Goal: Task Accomplishment & Management: Manage account settings

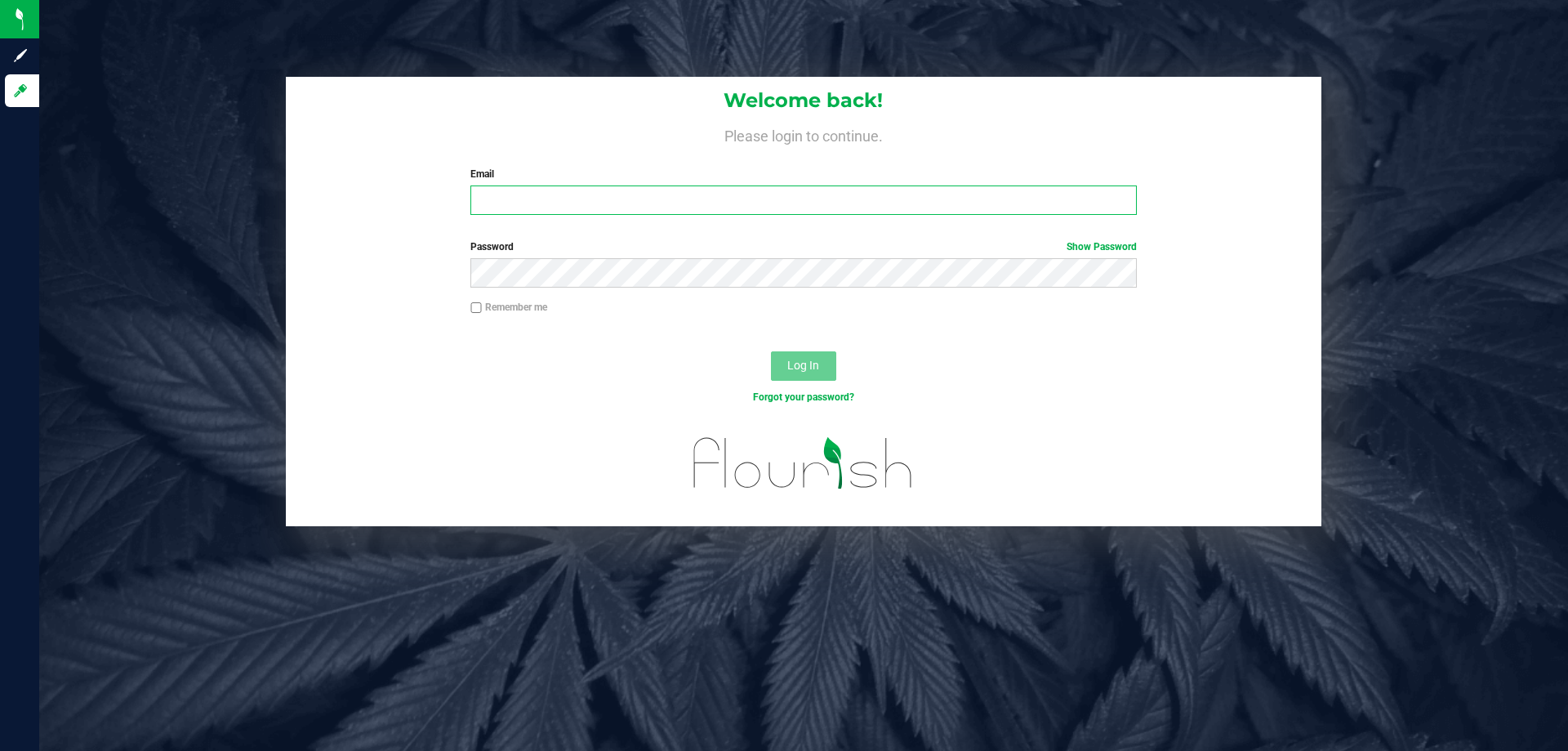
click at [537, 200] on input "Email" at bounding box center [804, 200] width 666 height 29
type input "[EMAIL_ADDRESS][DOMAIN_NAME]"
click at [771, 351] on button "Log In" at bounding box center [803, 365] width 65 height 29
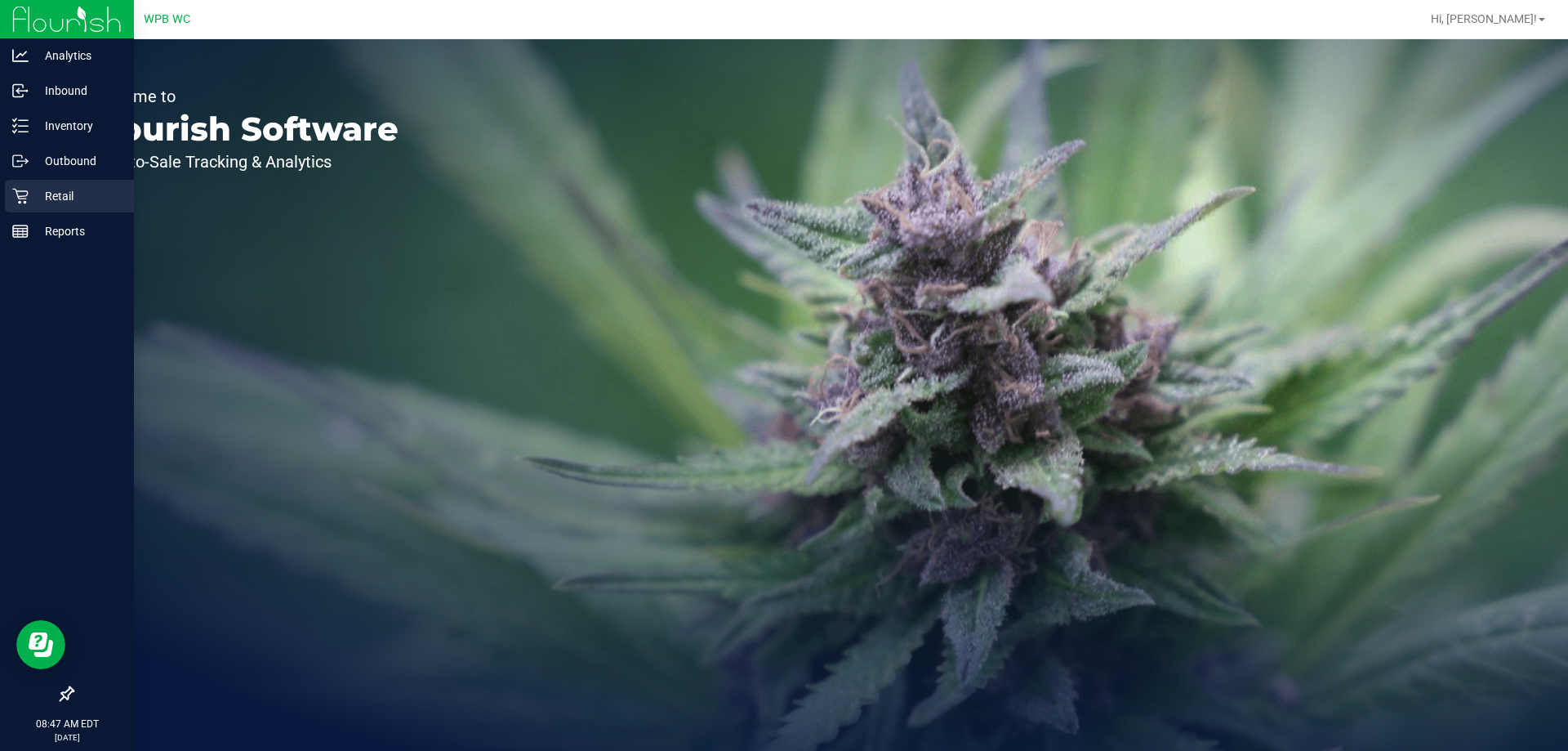
click at [54, 193] on p "Retail" at bounding box center [78, 196] width 98 height 20
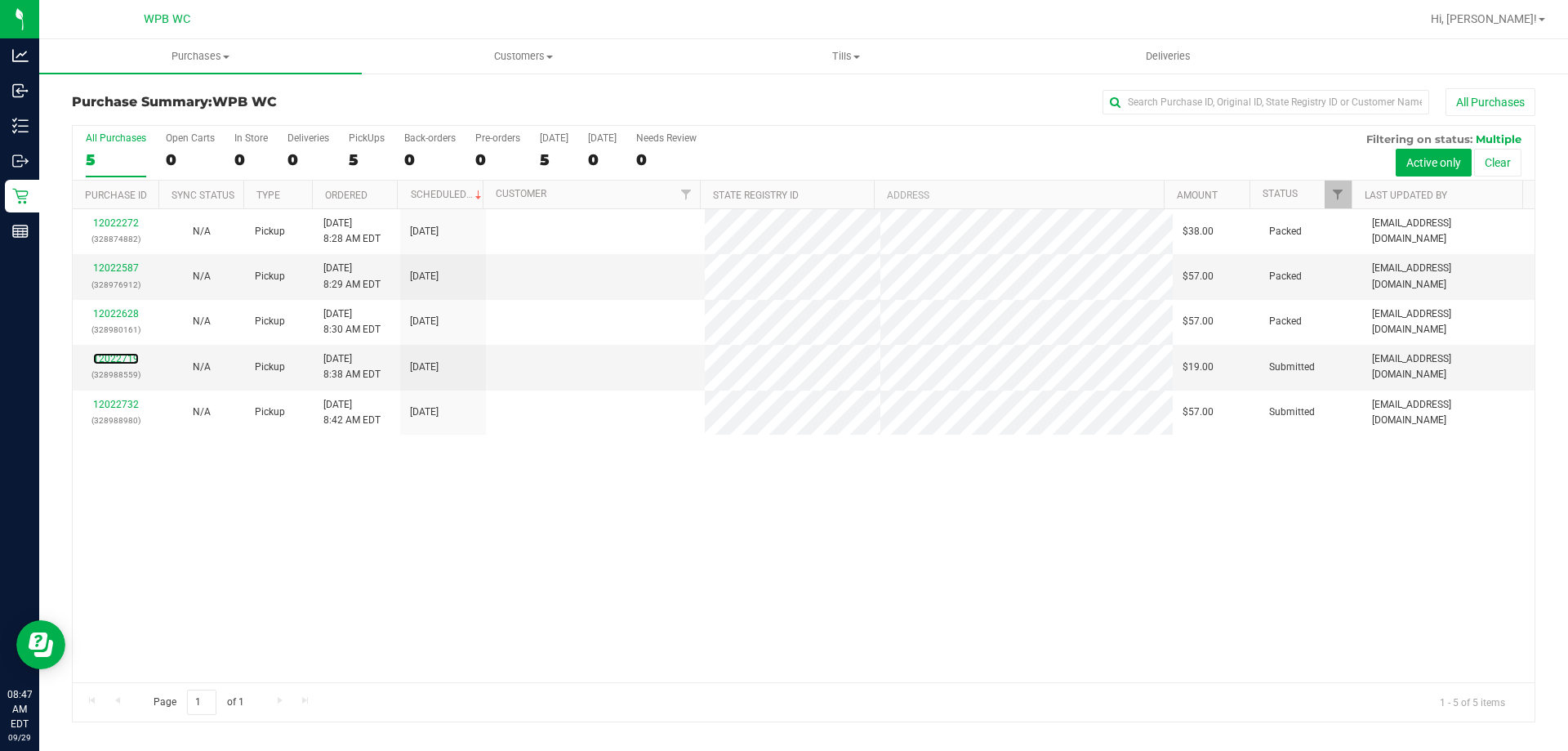
click at [121, 357] on link "12022719" at bounding box center [115, 358] width 45 height 11
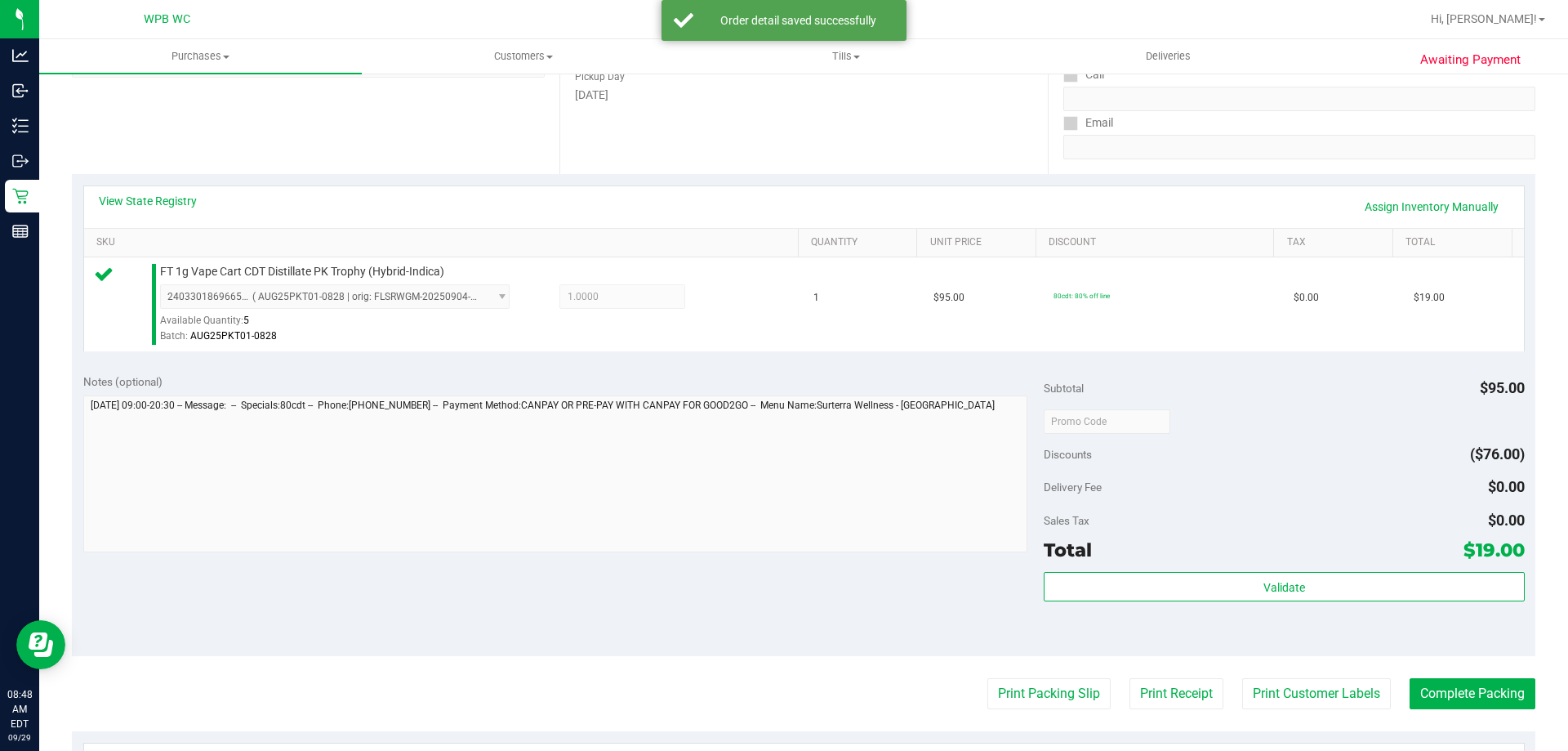
scroll to position [327, 0]
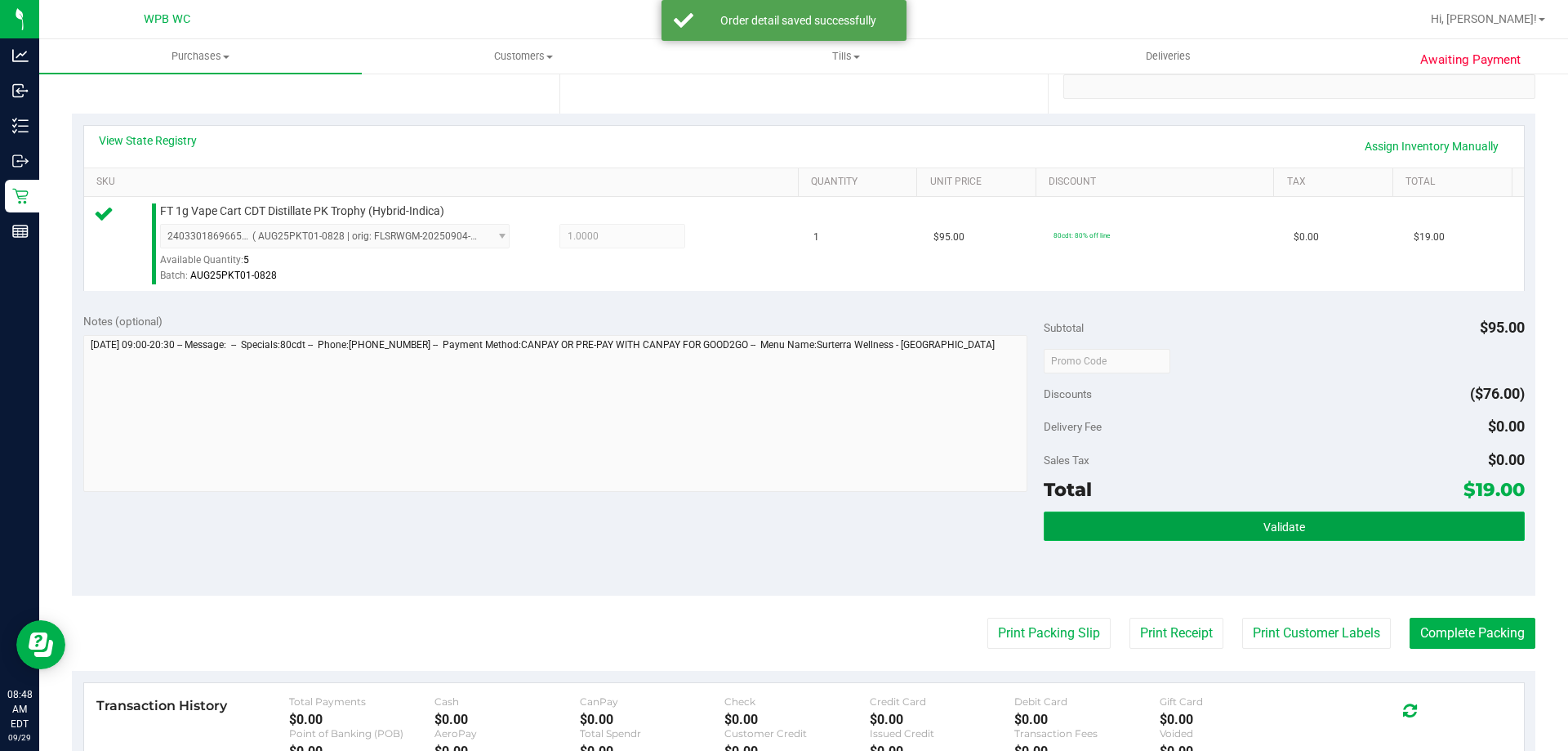
click at [1196, 518] on button "Validate" at bounding box center [1284, 526] width 480 height 29
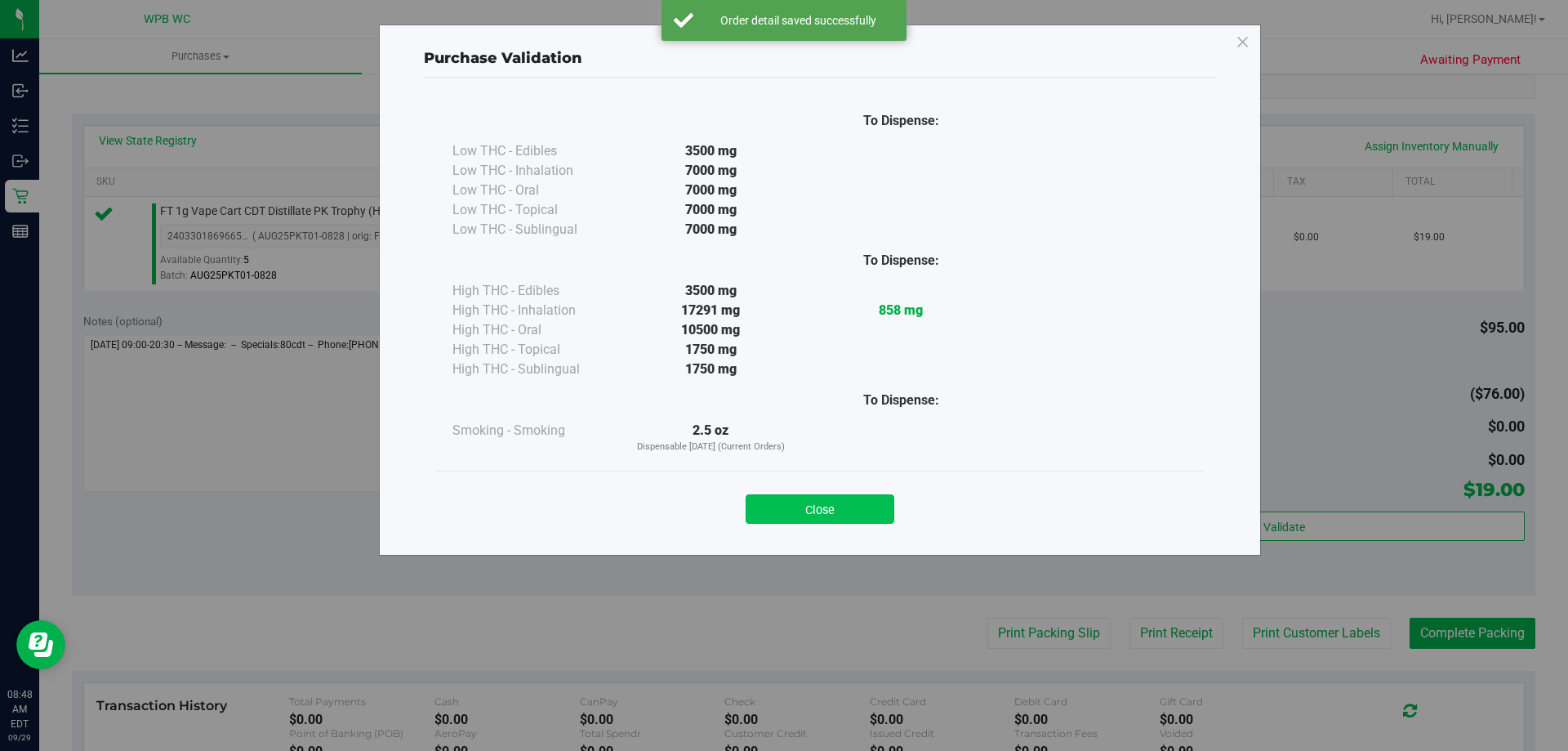
click at [845, 515] on button "Close" at bounding box center [820, 509] width 148 height 29
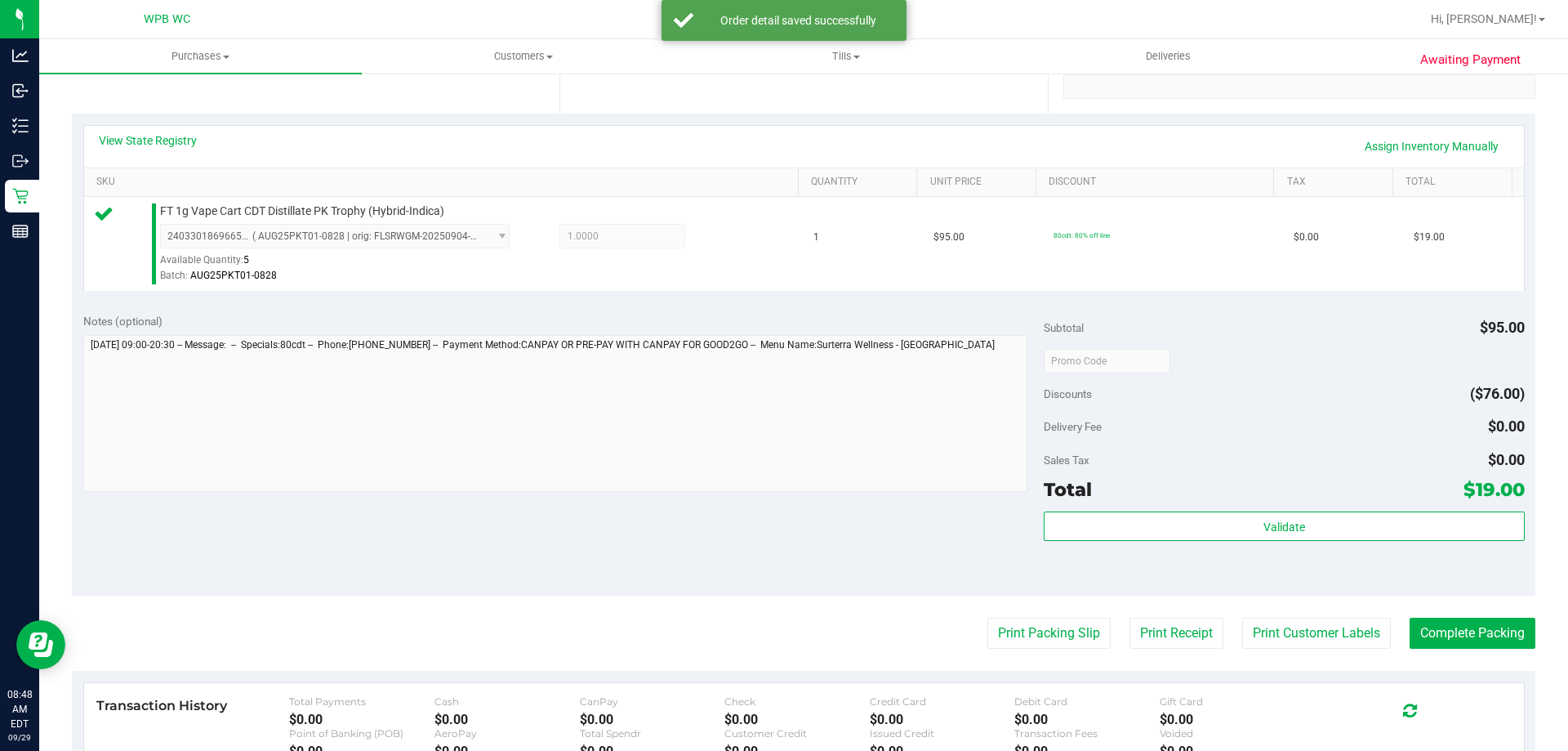
click at [1006, 664] on purchase-details "Back Edit Purchase Cancel Purchase View Profile # 12022719 BioTrack ID: - Submi…" at bounding box center [804, 369] width 1464 height 1214
click at [1008, 631] on button "Print Packing Slip" at bounding box center [1049, 633] width 123 height 31
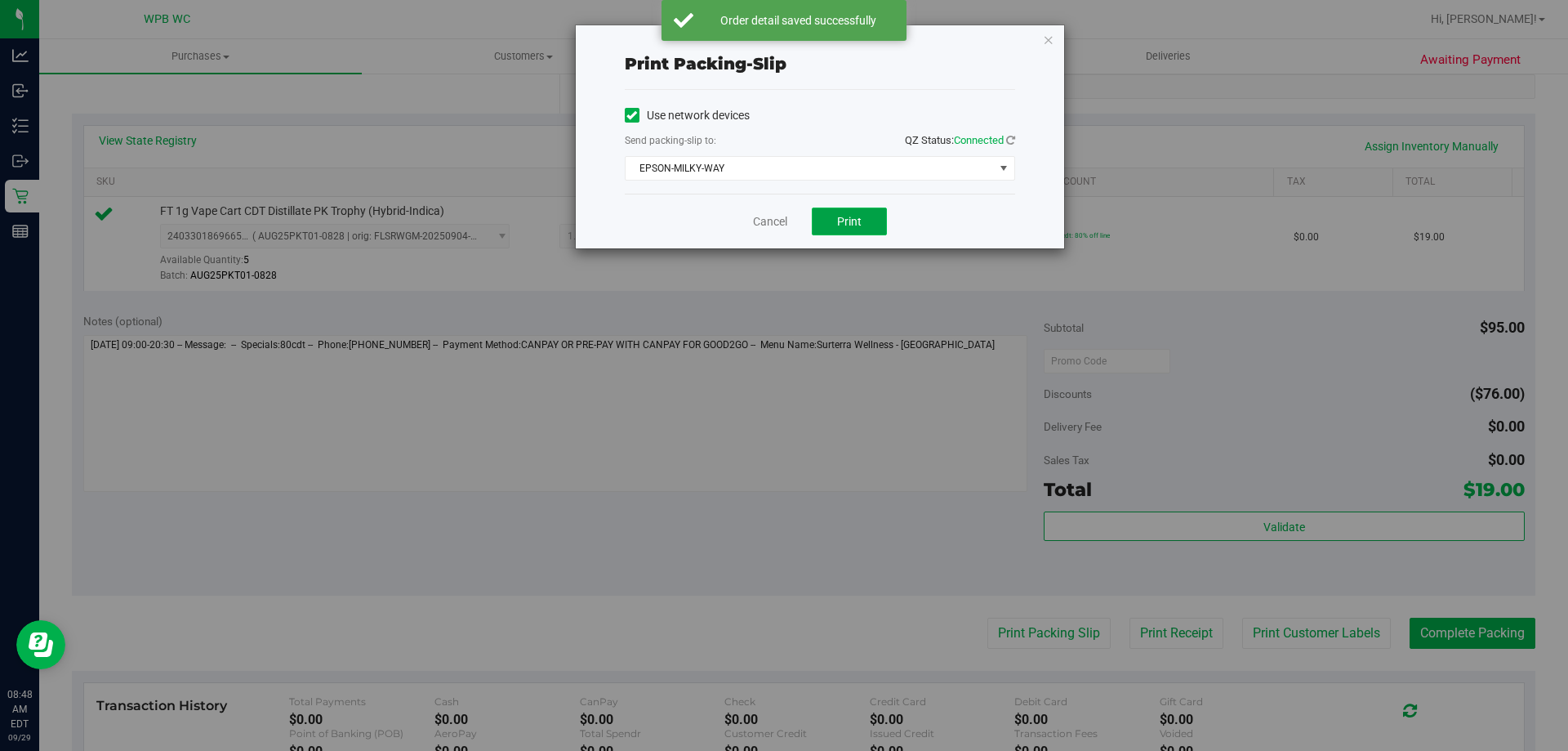
click at [842, 225] on span "Print" at bounding box center [849, 221] width 25 height 13
drag, startPoint x: 728, startPoint y: 143, endPoint x: 723, endPoint y: 159, distance: 16.8
click at [727, 145] on div "Send packing-slip to: QZ Status: Connected" at bounding box center [820, 142] width 391 height 21
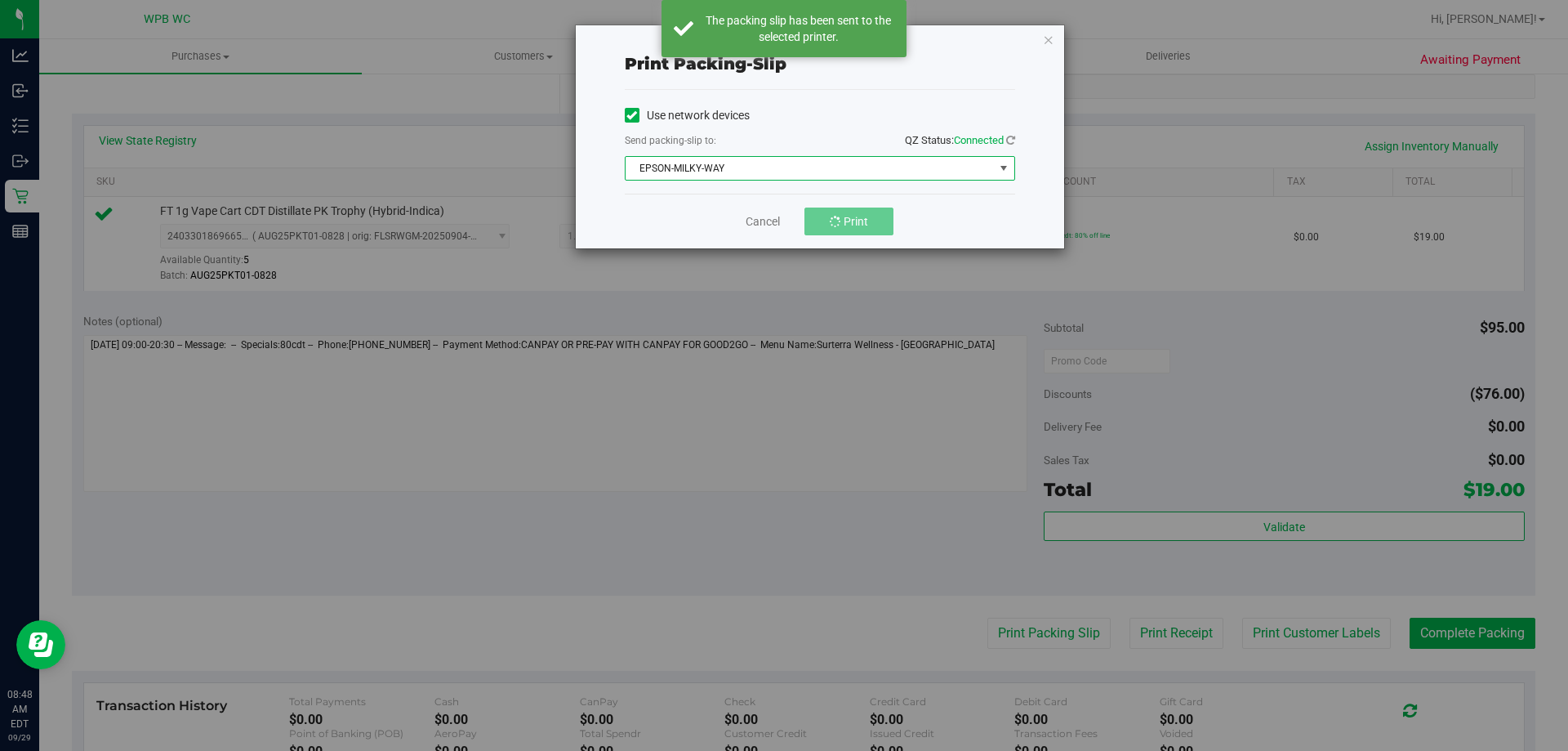
click at [716, 170] on span "EPSON-MILKY-WAY" at bounding box center [810, 168] width 369 height 23
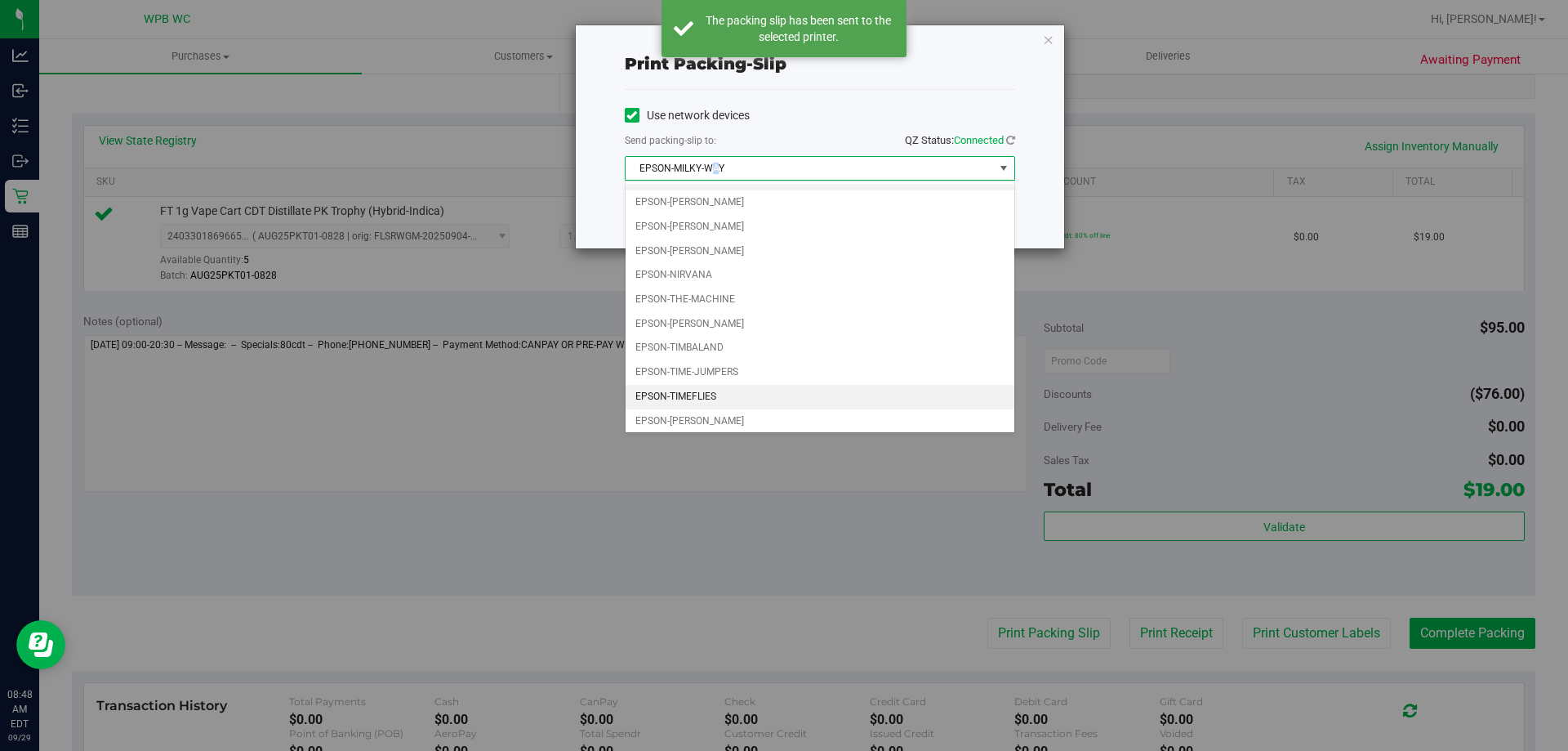
scroll to position [22, 0]
click at [720, 312] on li "EPSON-[PERSON_NAME]" at bounding box center [820, 321] width 389 height 25
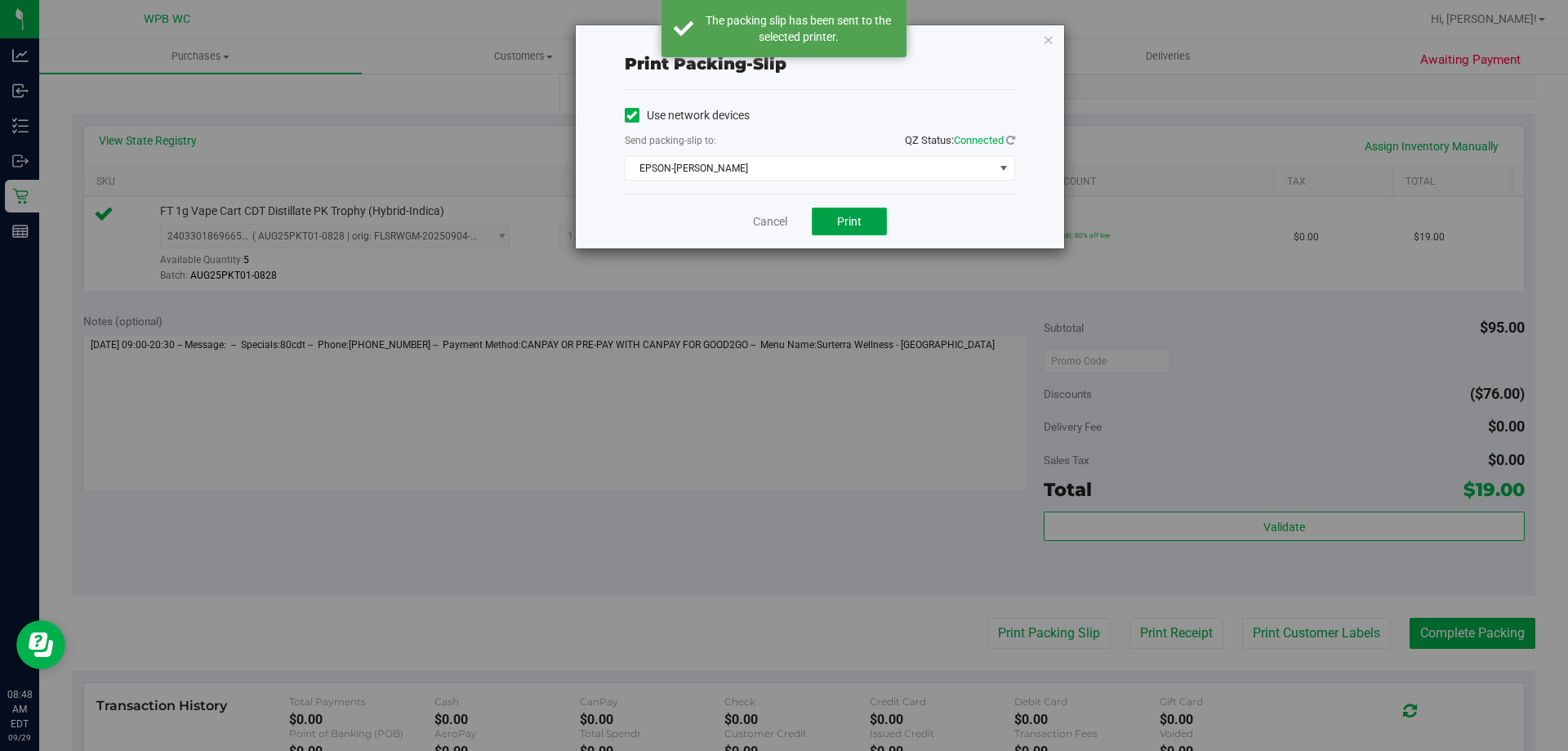
click at [859, 217] on span "Print" at bounding box center [849, 221] width 25 height 13
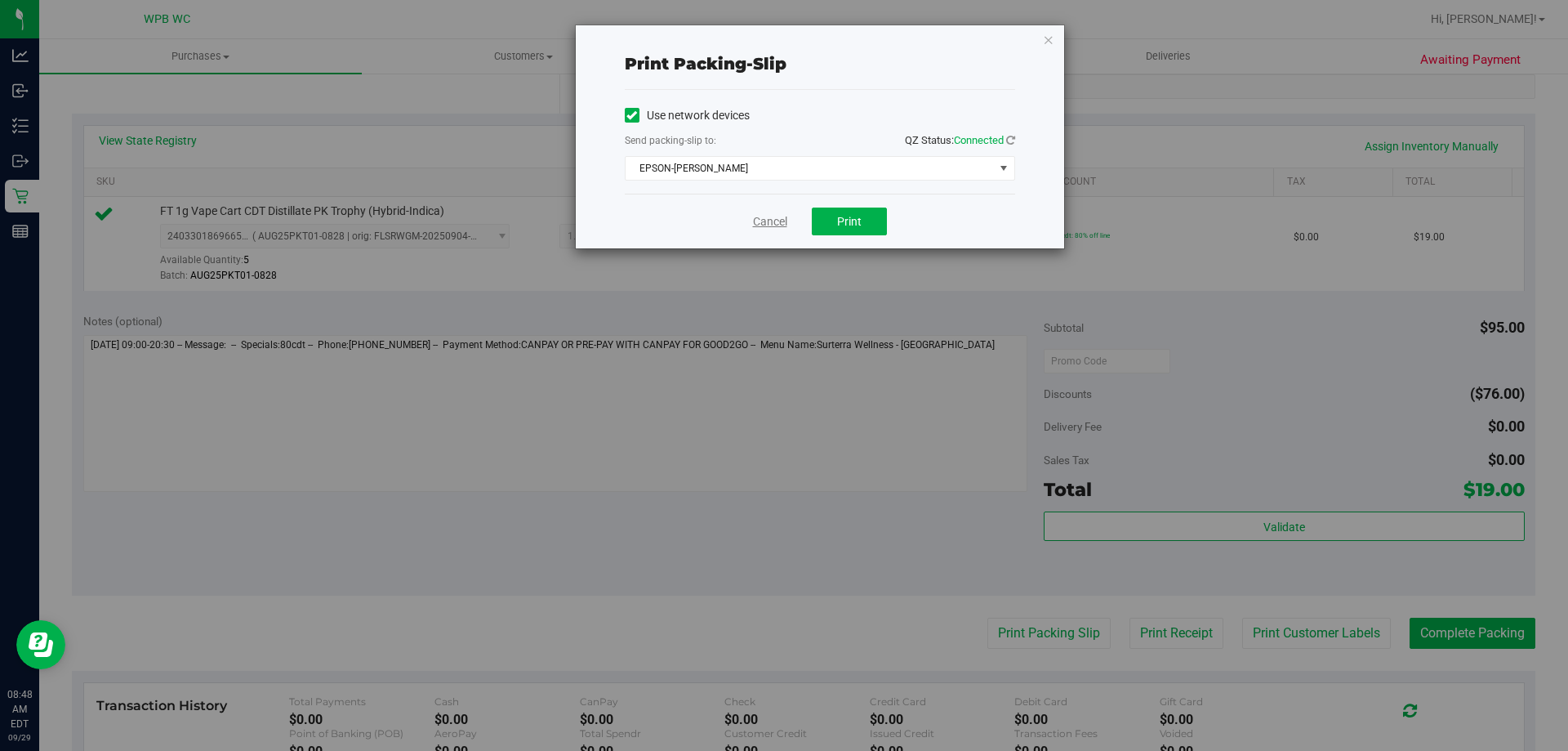
click at [782, 221] on link "Cancel" at bounding box center [770, 221] width 34 height 17
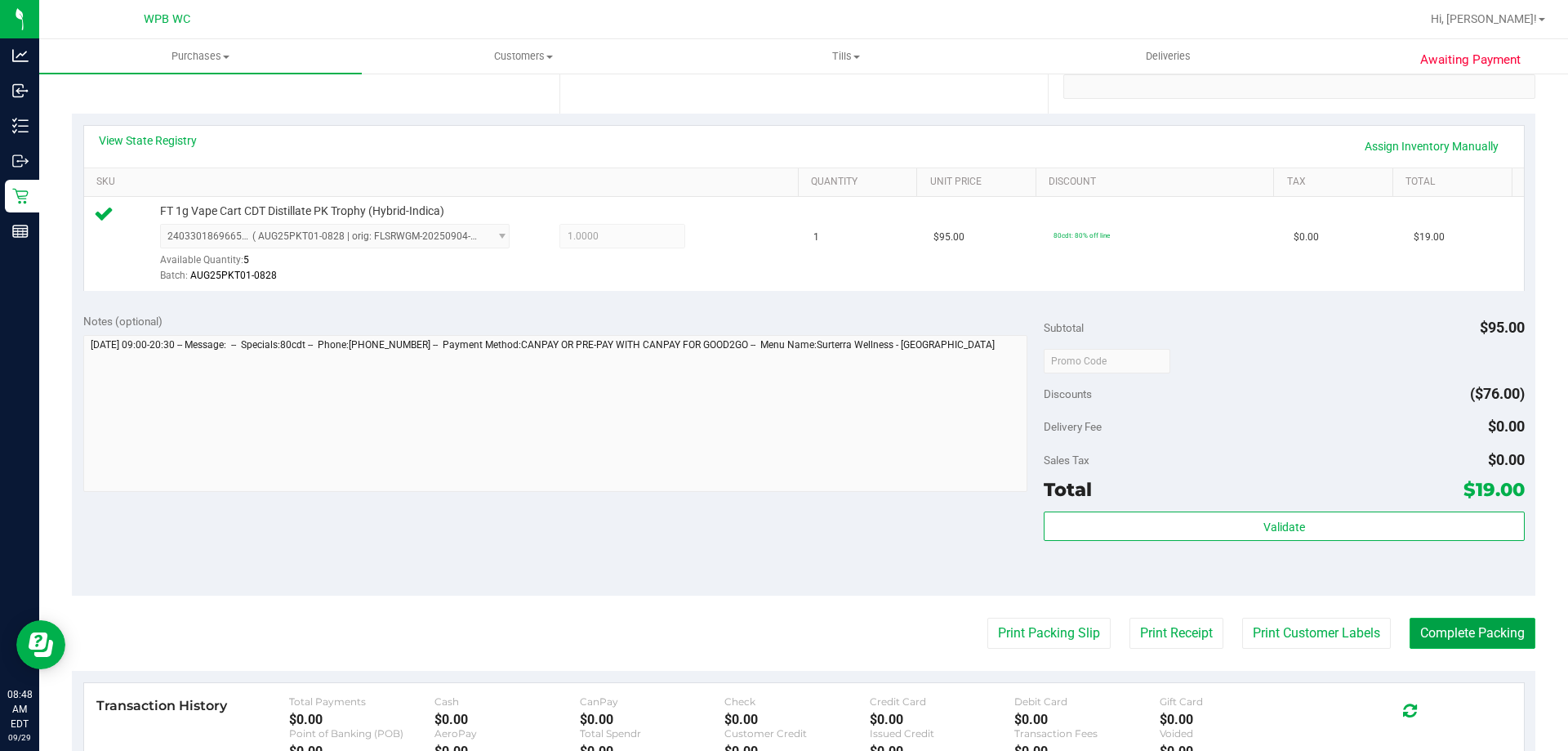
click at [1460, 631] on button "Complete Packing" at bounding box center [1472, 633] width 126 height 31
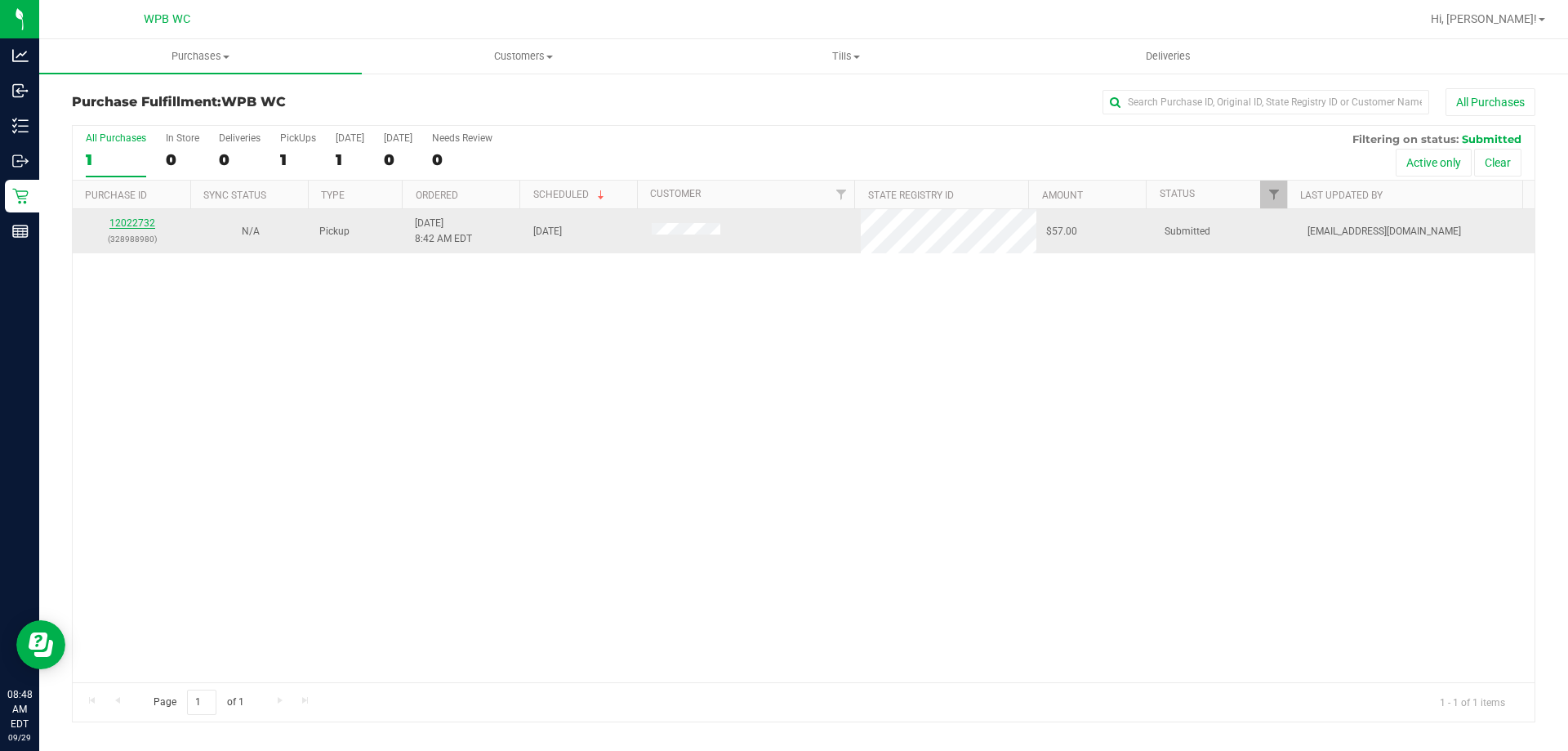
click at [133, 220] on link "12022732" at bounding box center [132, 223] width 45 height 11
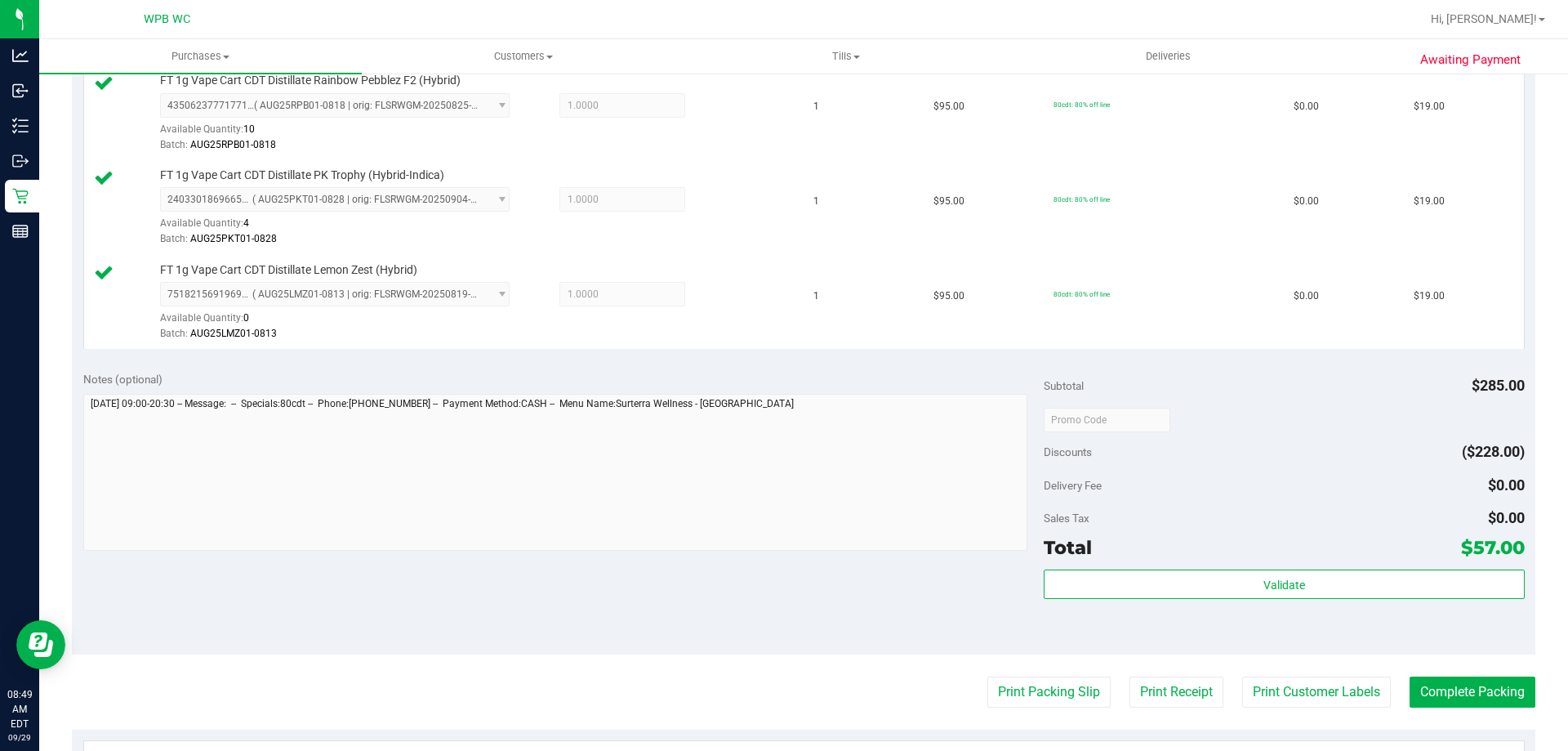
scroll to position [490, 0]
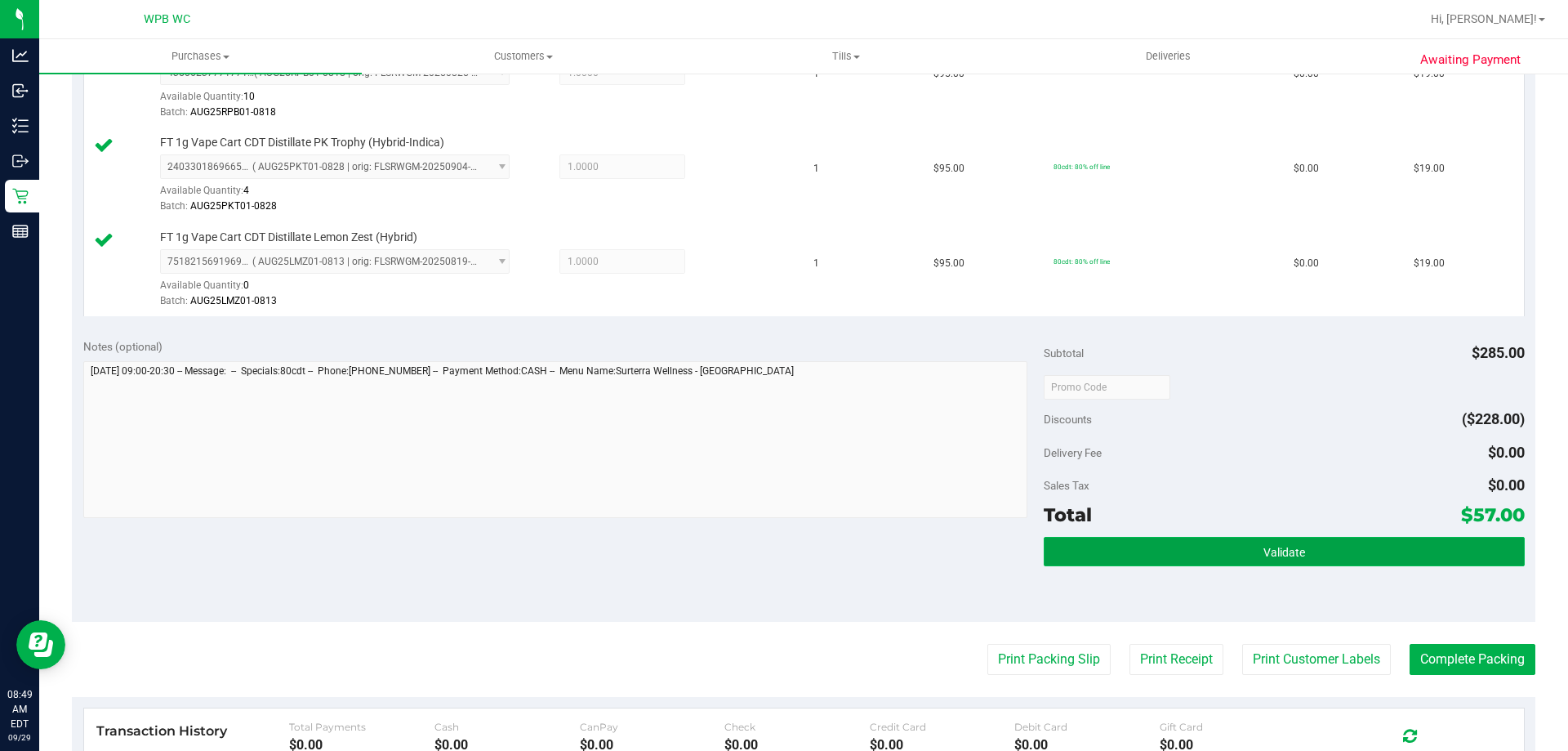
click at [1213, 540] on button "Validate" at bounding box center [1284, 550] width 480 height 29
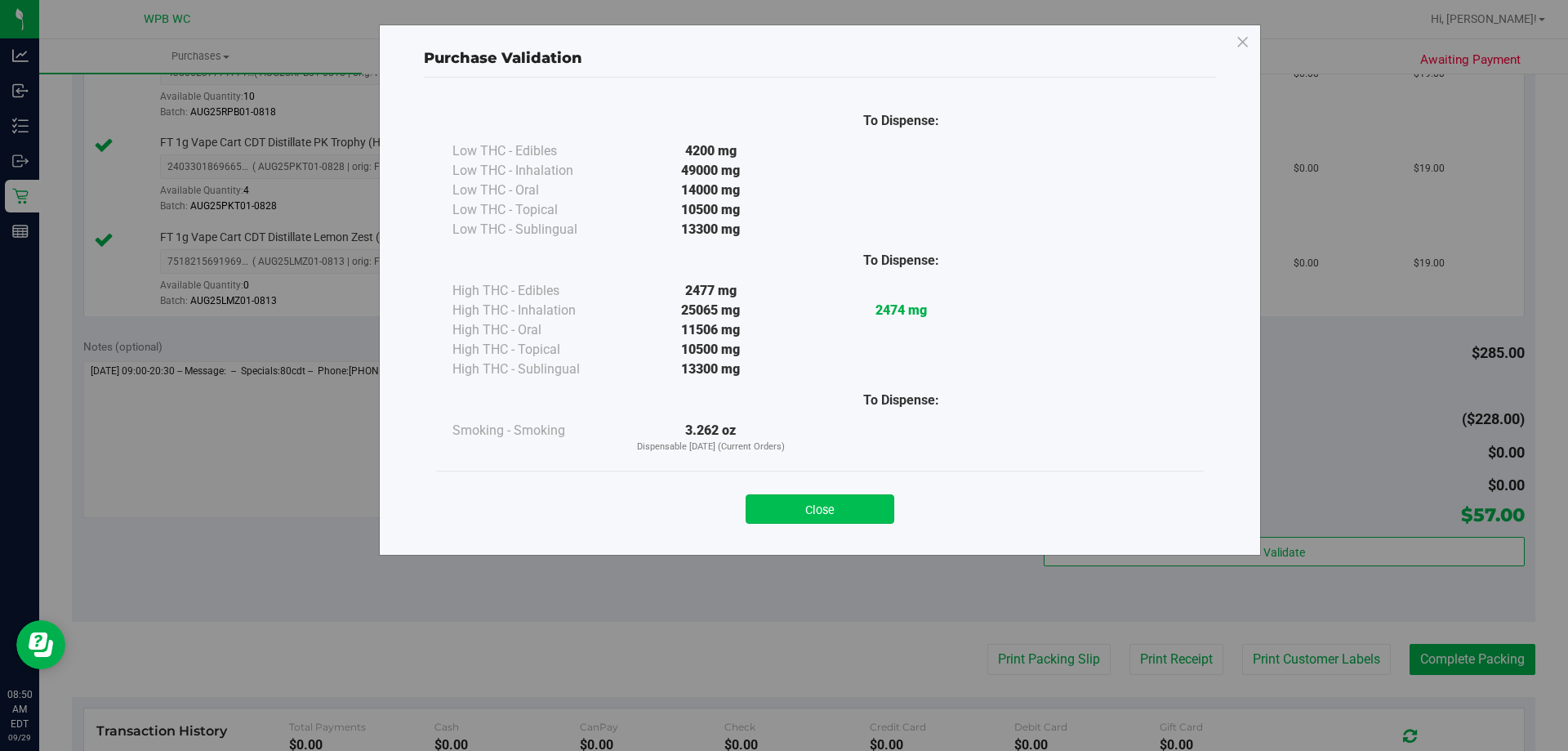
click at [802, 499] on button "Close" at bounding box center [820, 509] width 148 height 29
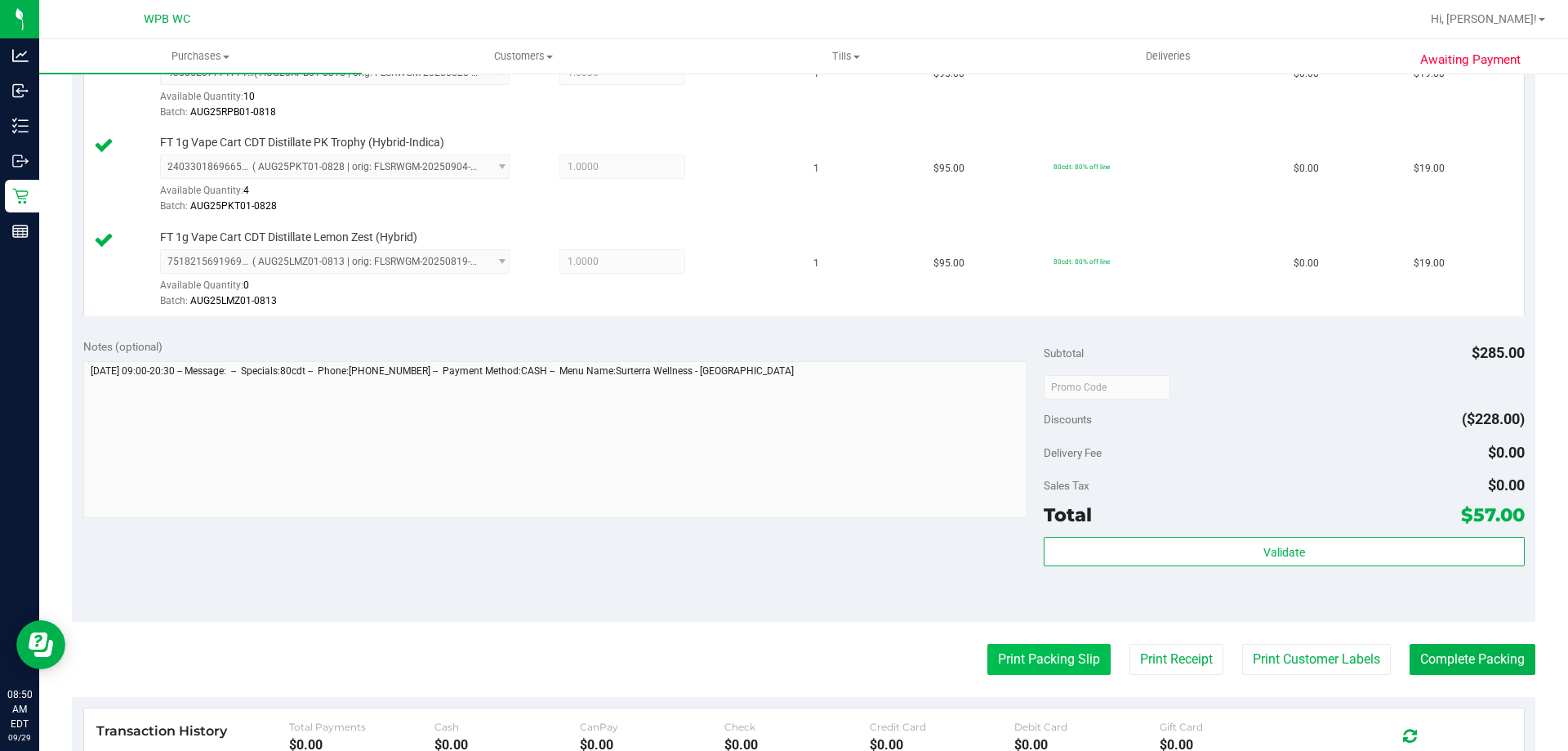
click at [1076, 666] on button "Print Packing Slip" at bounding box center [1049, 659] width 123 height 31
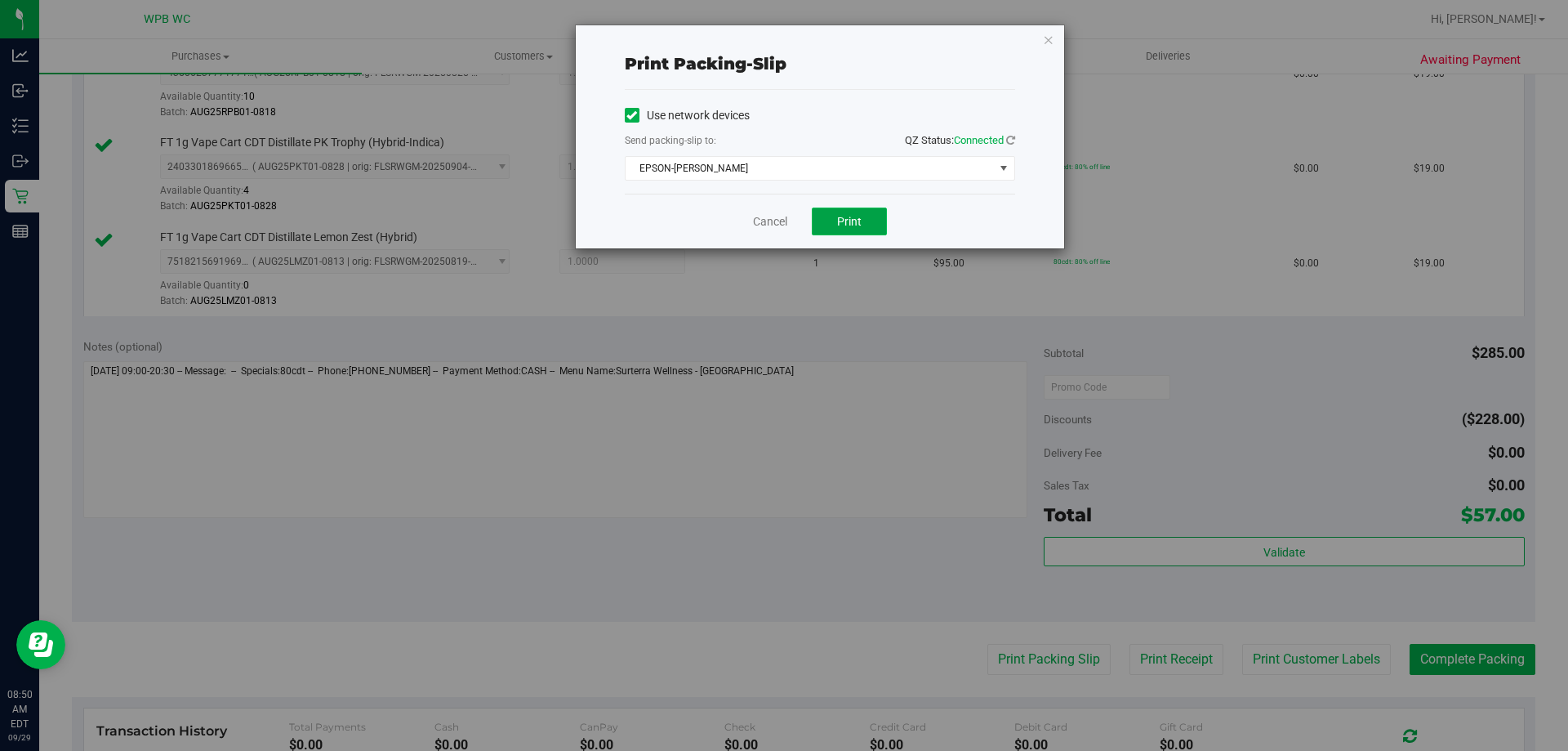
click at [862, 218] on button "Print" at bounding box center [849, 220] width 75 height 27
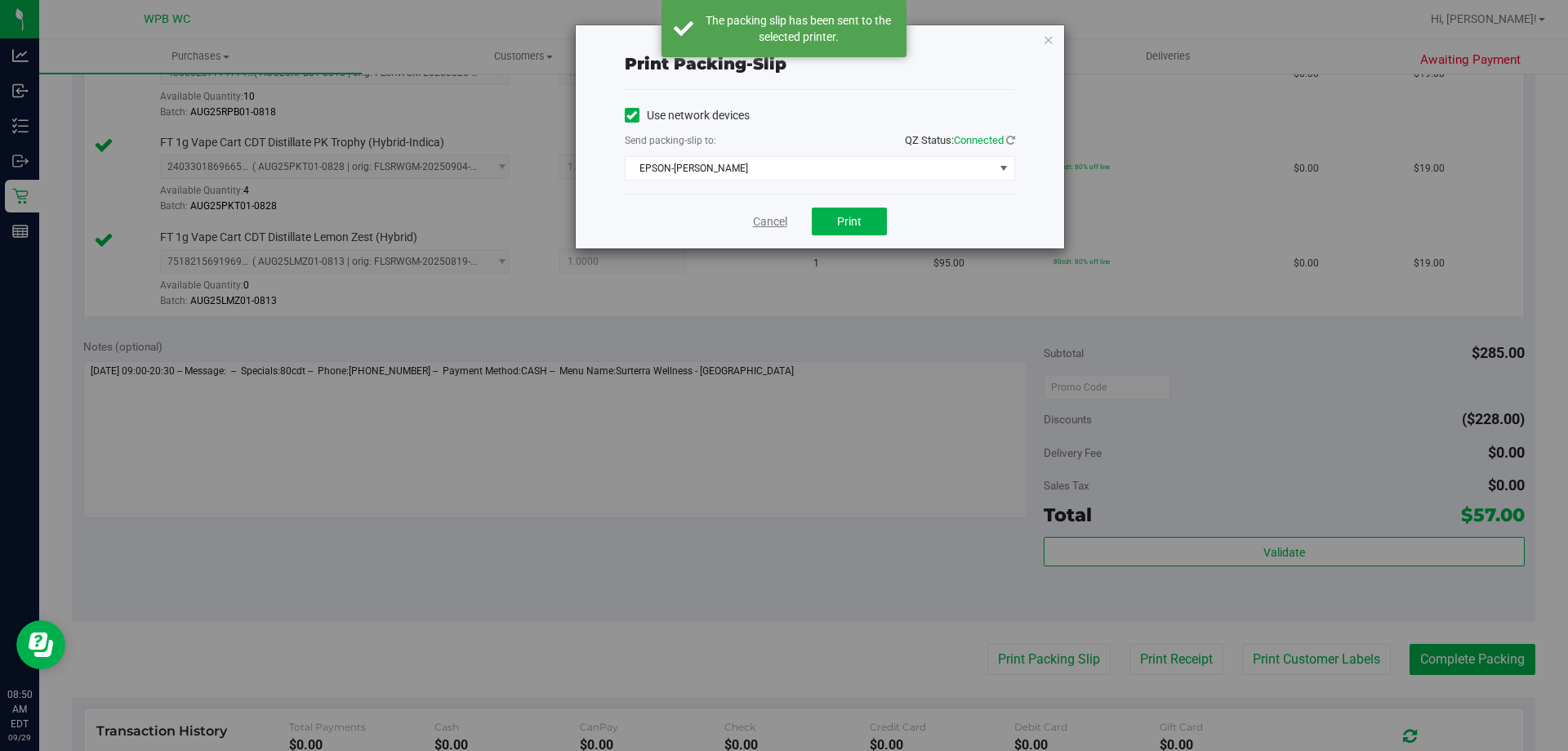
click at [776, 215] on link "Cancel" at bounding box center [770, 221] width 34 height 17
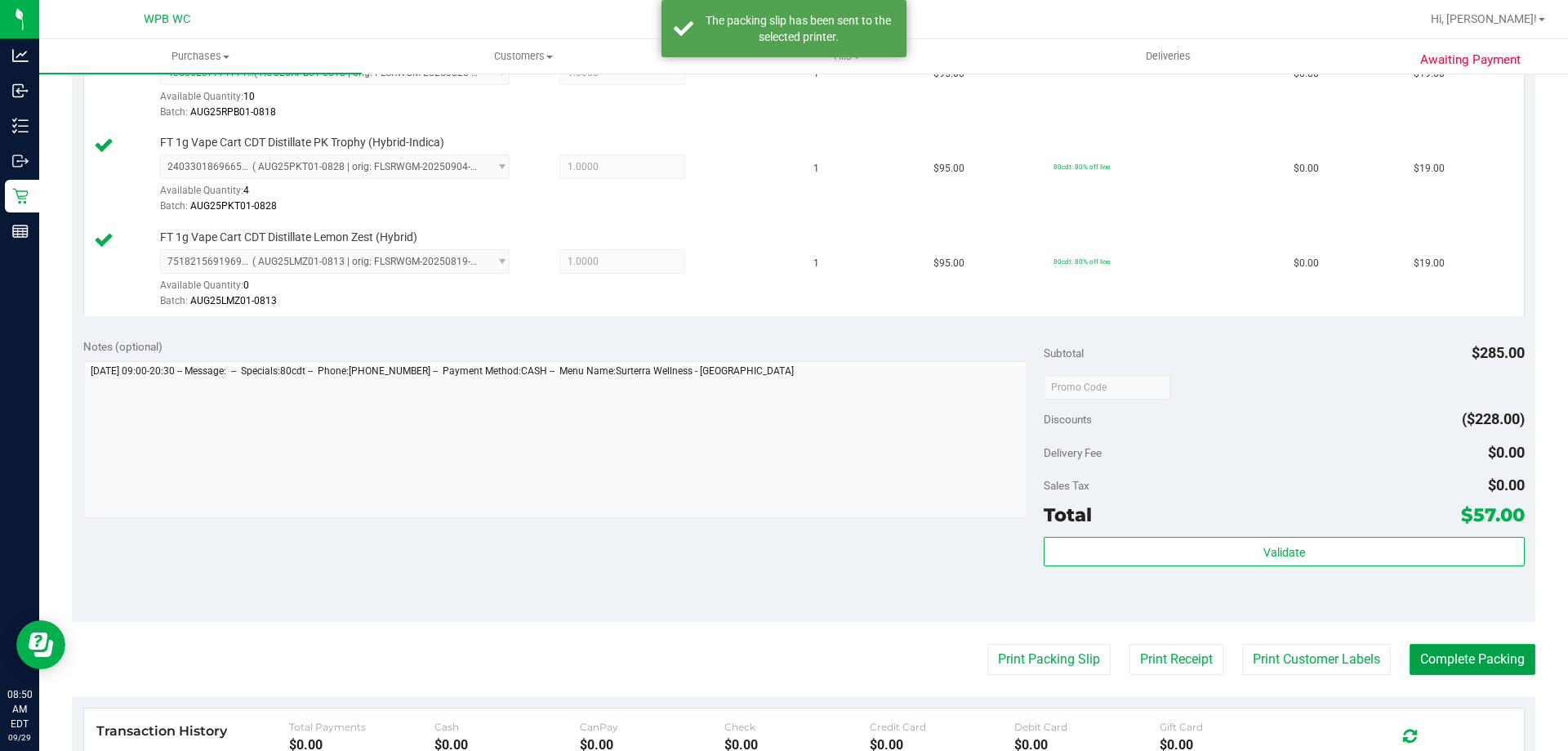
click at [1473, 652] on button "Complete Packing" at bounding box center [1472, 659] width 126 height 31
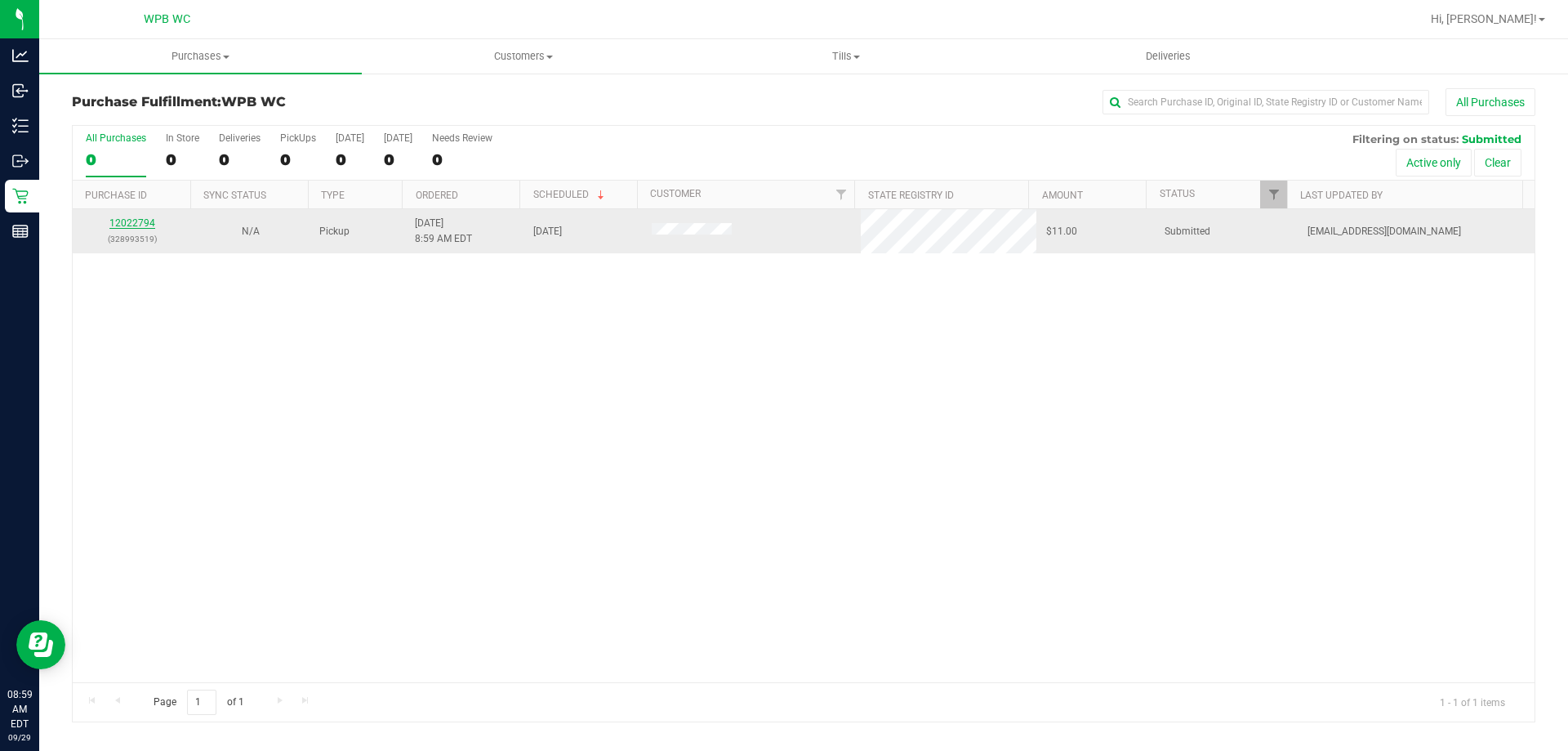
click at [126, 223] on link "12022794" at bounding box center [132, 223] width 45 height 11
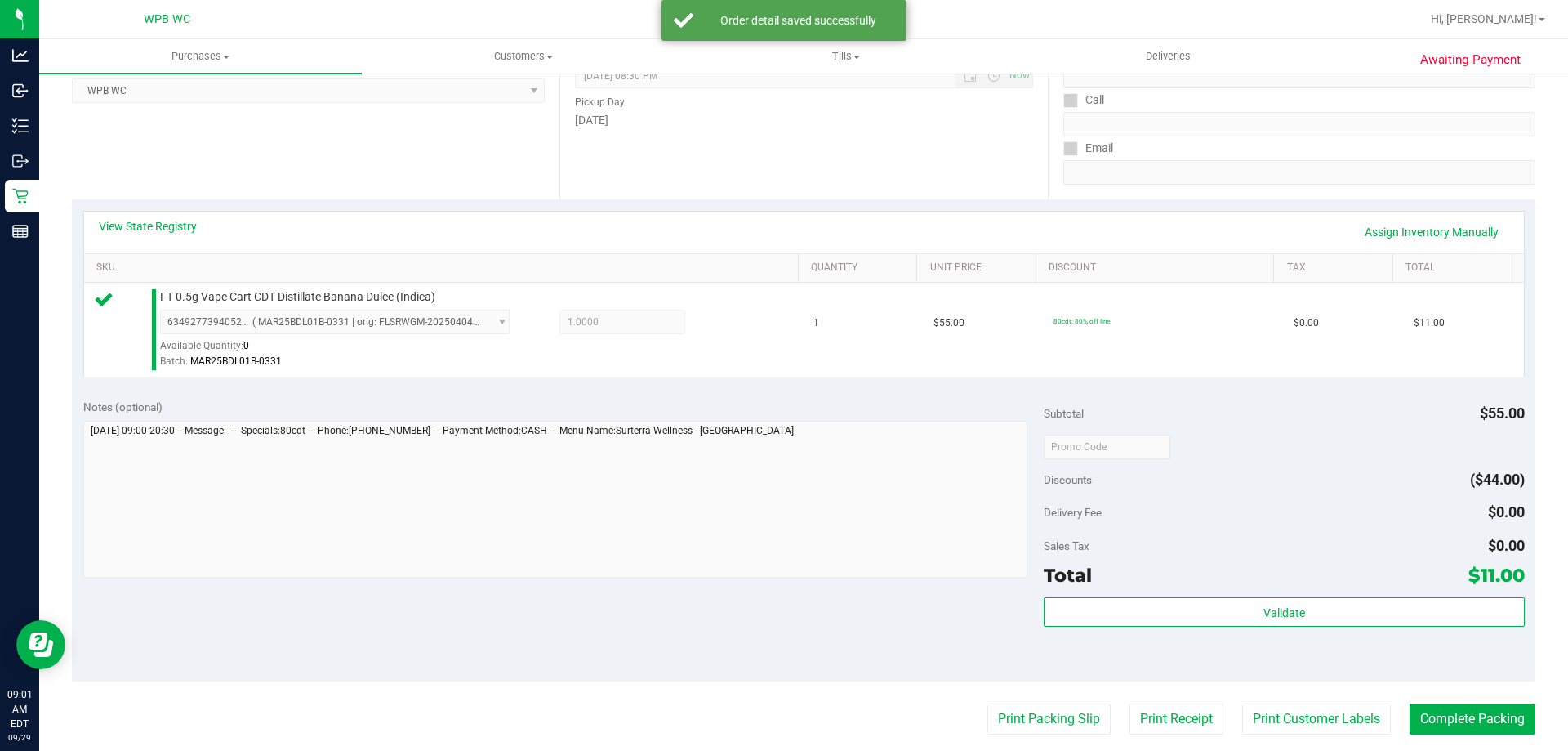
scroll to position [409, 0]
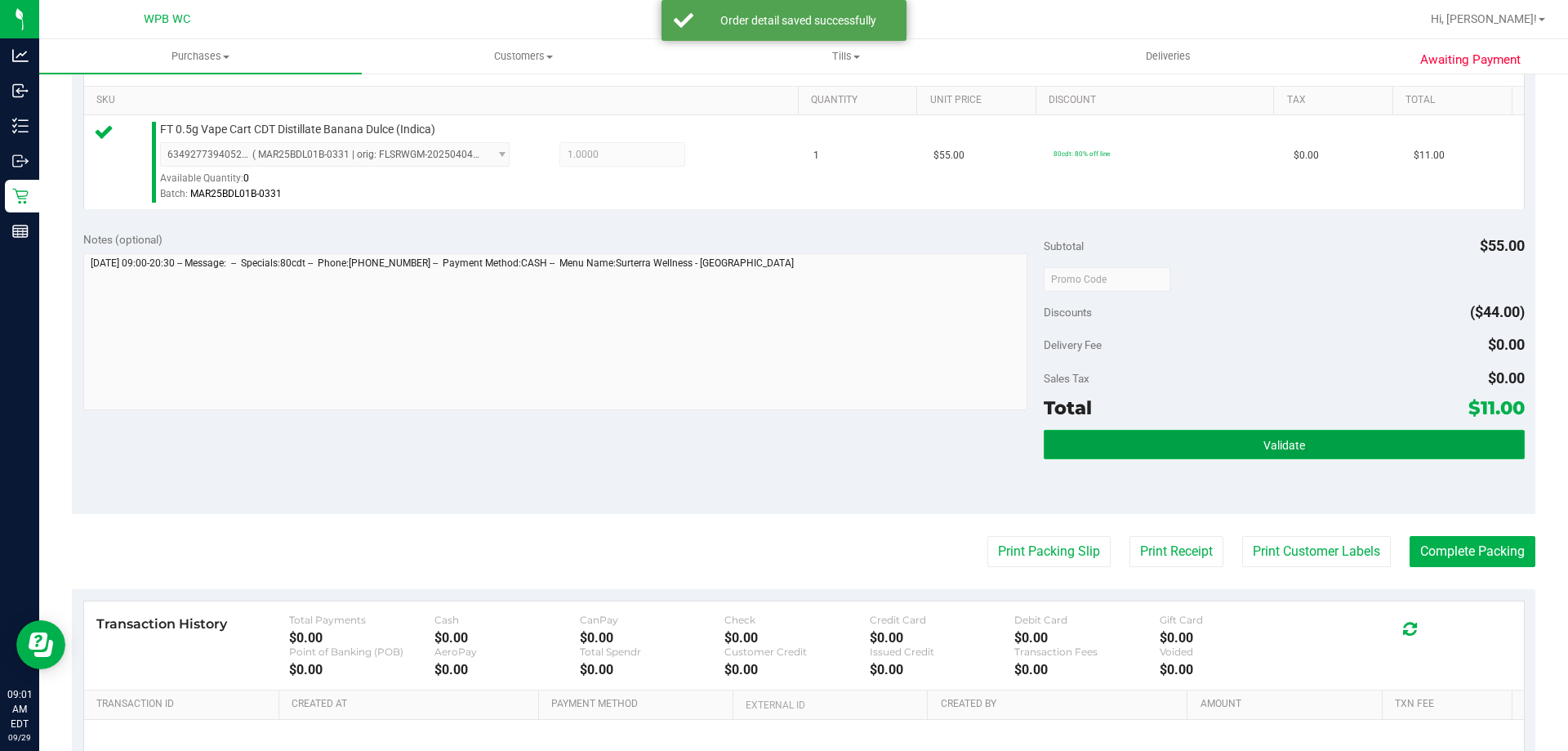
click at [1147, 435] on button "Validate" at bounding box center [1284, 444] width 480 height 29
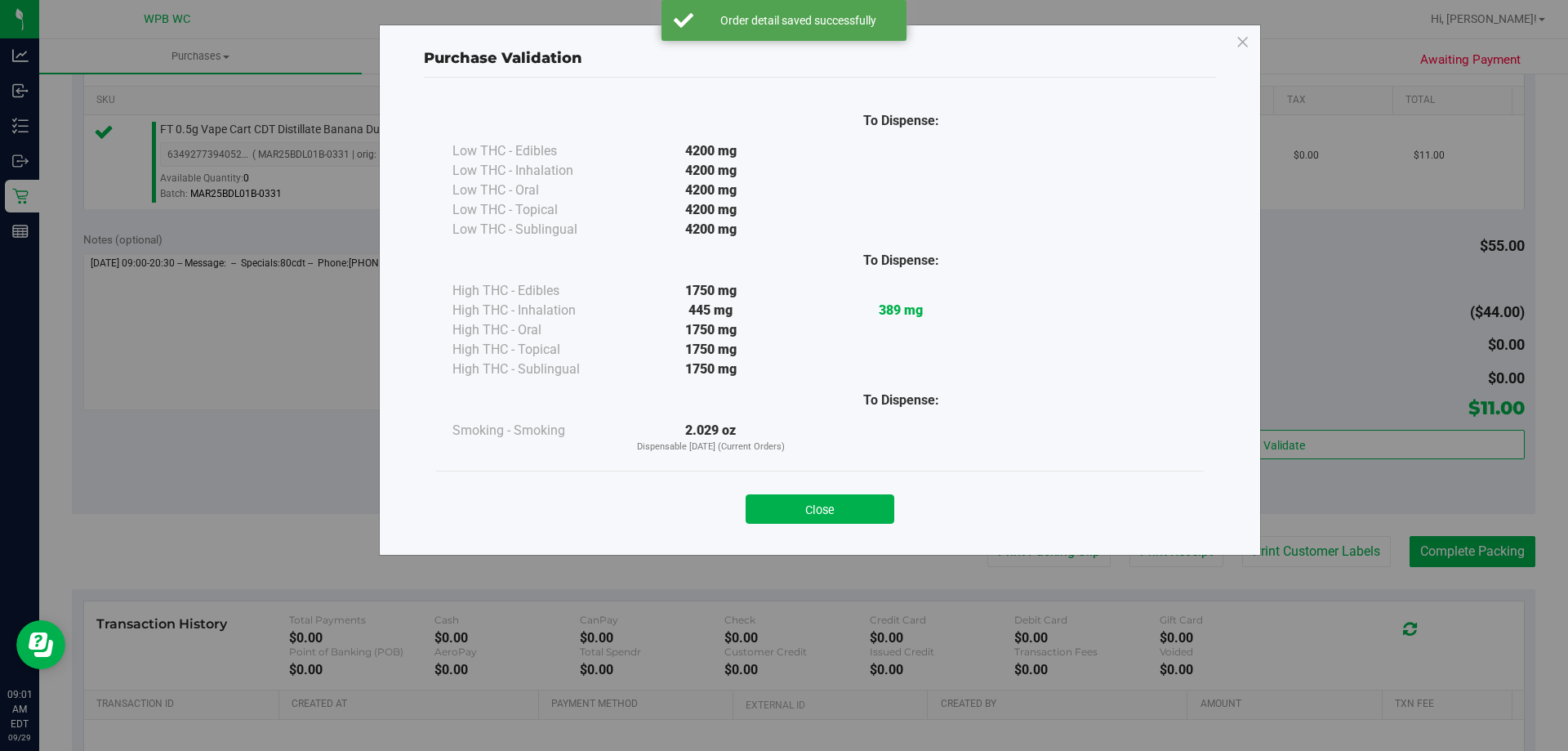
drag, startPoint x: 825, startPoint y: 515, endPoint x: 835, endPoint y: 515, distance: 10.0
click at [829, 515] on button "Close" at bounding box center [820, 509] width 148 height 29
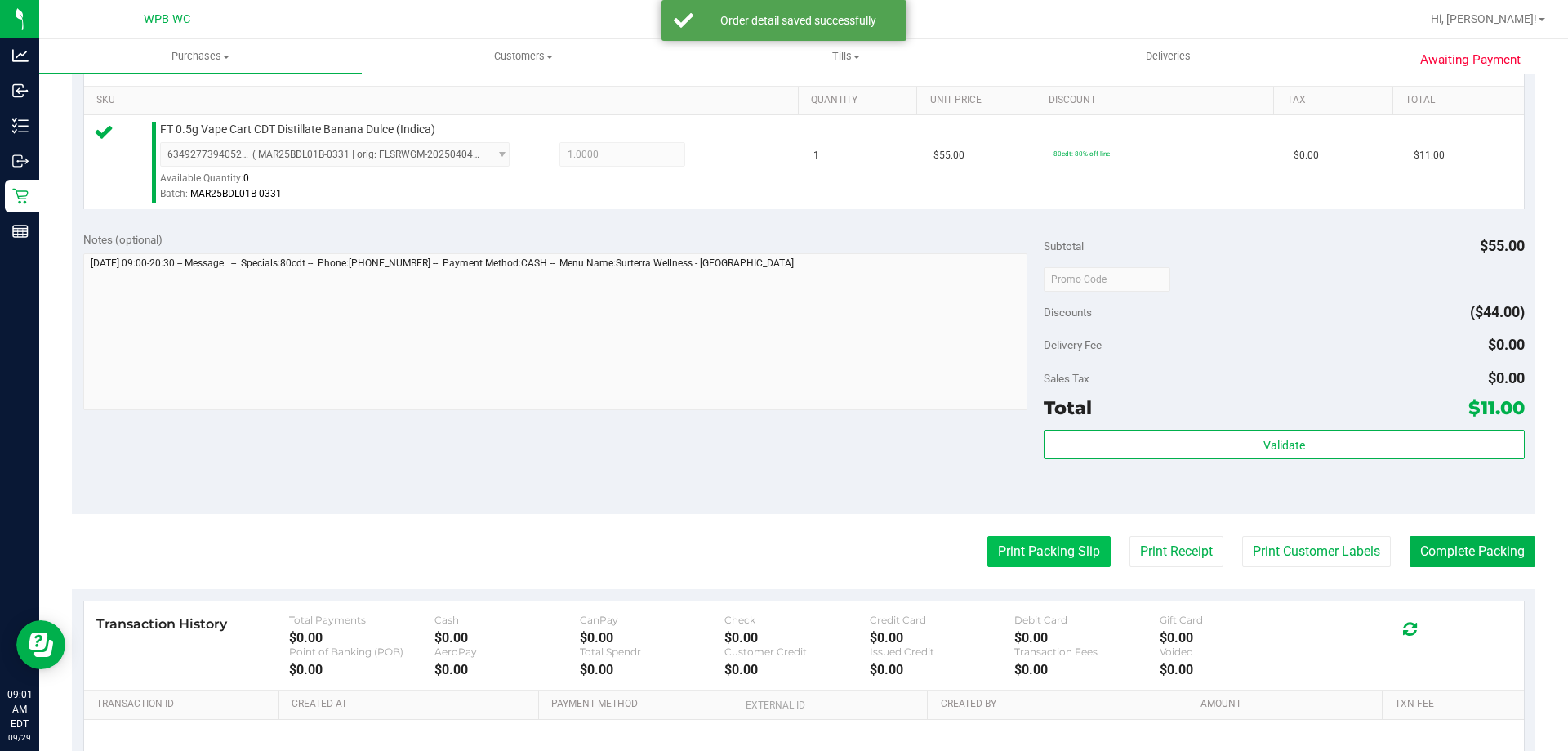
click at [1004, 545] on button "Print Packing Slip" at bounding box center [1049, 551] width 123 height 31
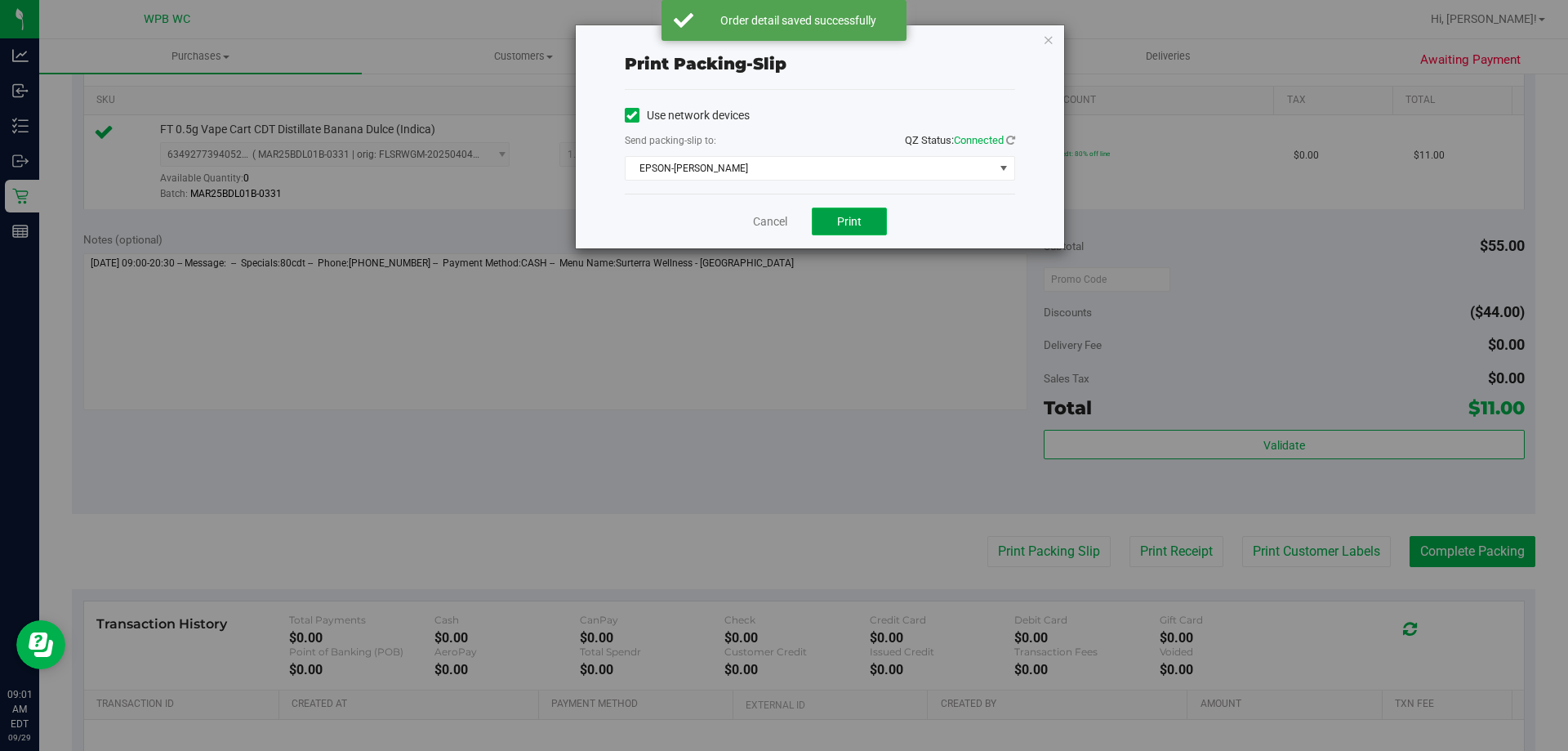
click at [865, 223] on button "Print" at bounding box center [849, 220] width 75 height 27
click at [779, 222] on link "Cancel" at bounding box center [770, 221] width 34 height 17
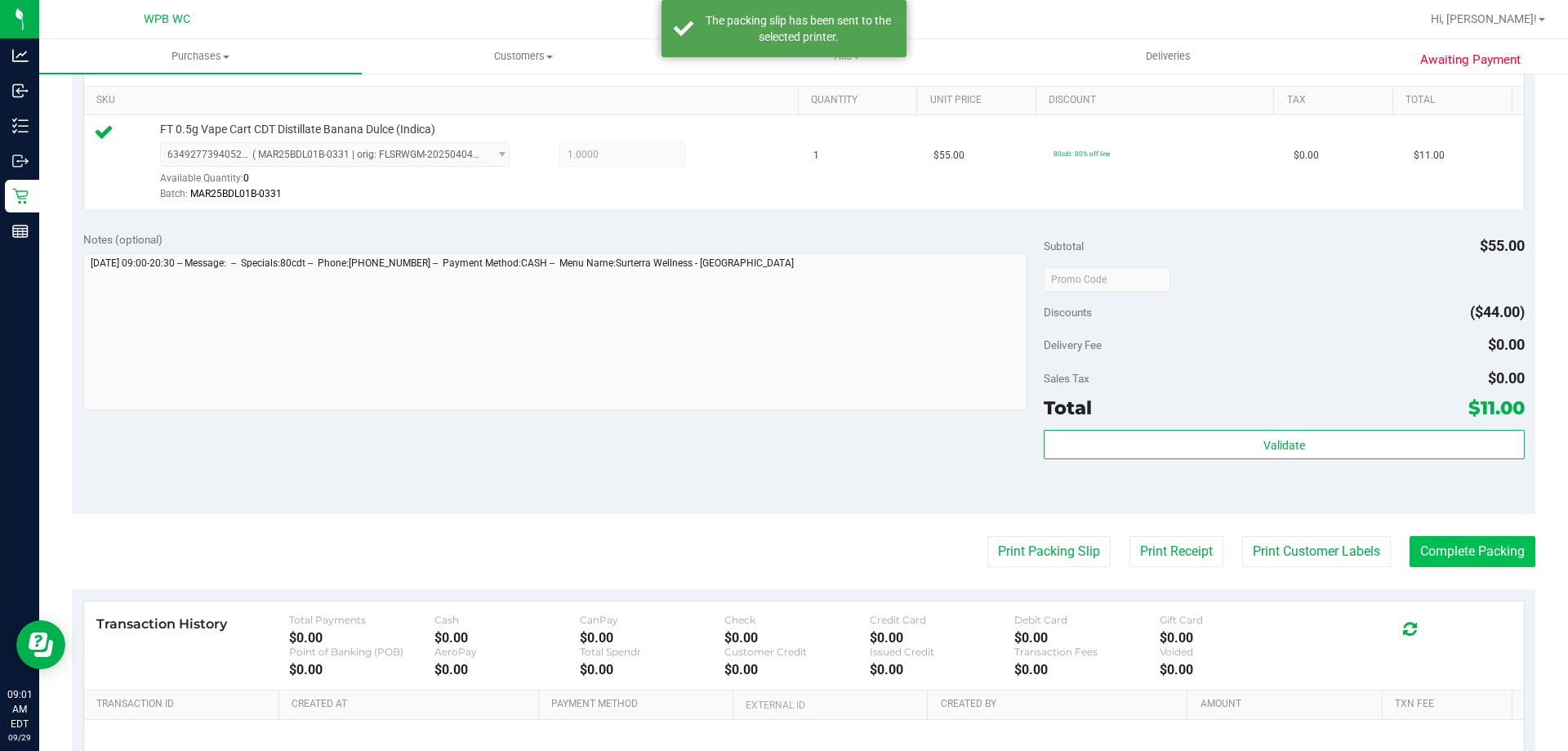
drag, startPoint x: 1495, startPoint y: 578, endPoint x: 1495, endPoint y: 562, distance: 16.0
click at [1495, 574] on purchase-details "Back Edit Purchase Cancel Purchase View Profile # 12022794 BioTrack ID: - Submi…" at bounding box center [804, 287] width 1464 height 1214
click at [1497, 561] on button "Complete Packing" at bounding box center [1472, 551] width 126 height 31
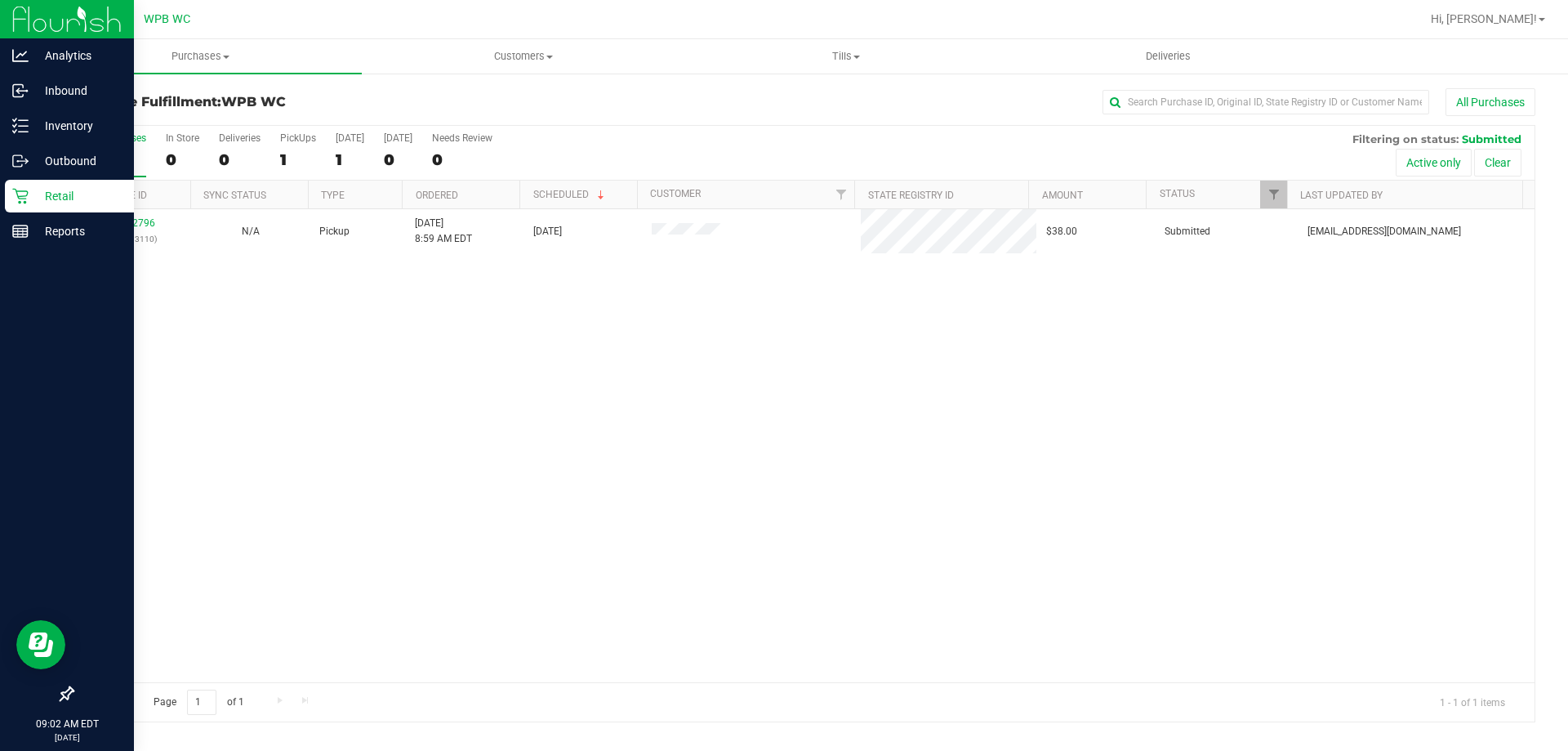
click at [8, 195] on div "Retail" at bounding box center [69, 196] width 129 height 33
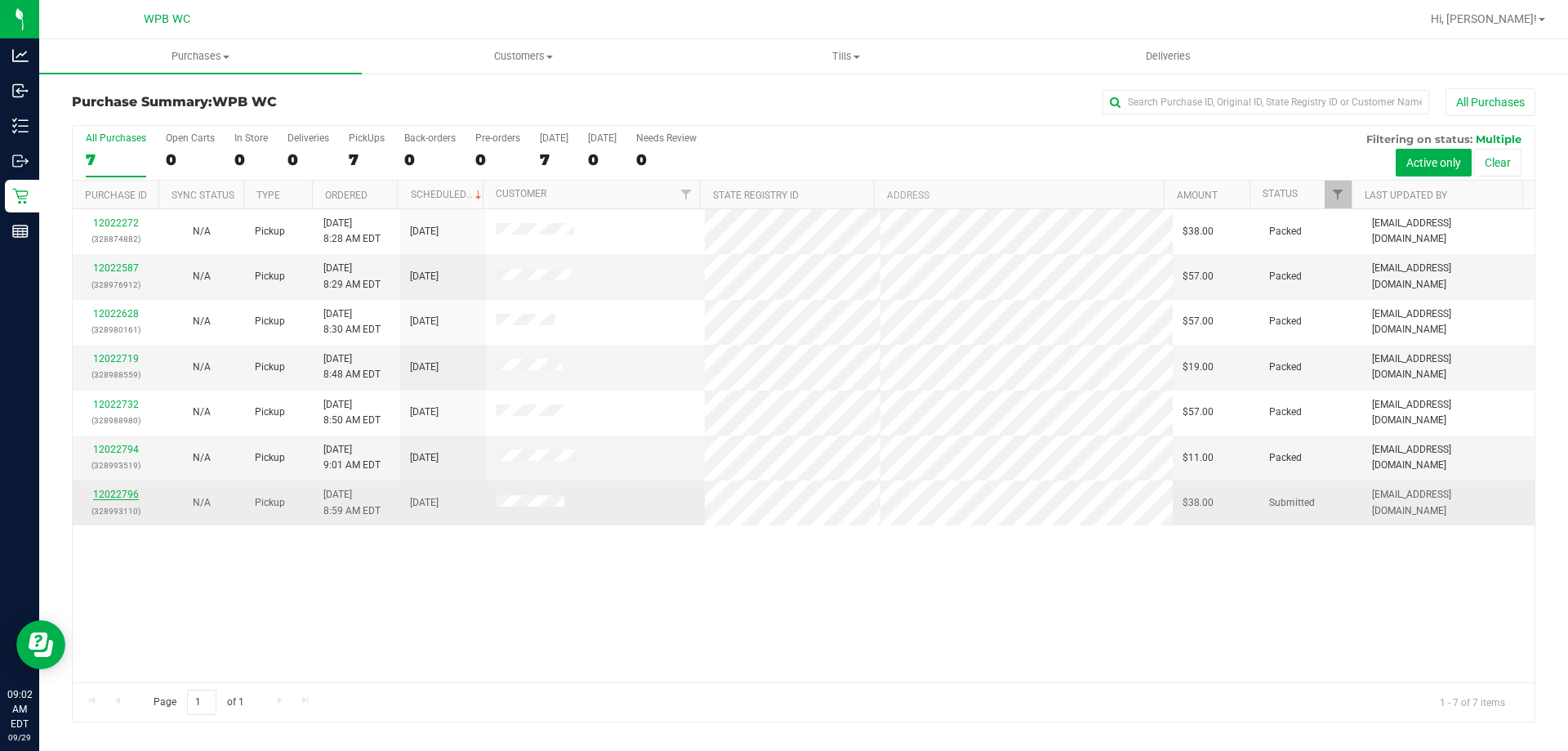
click at [123, 495] on link "12022796" at bounding box center [115, 495] width 45 height 11
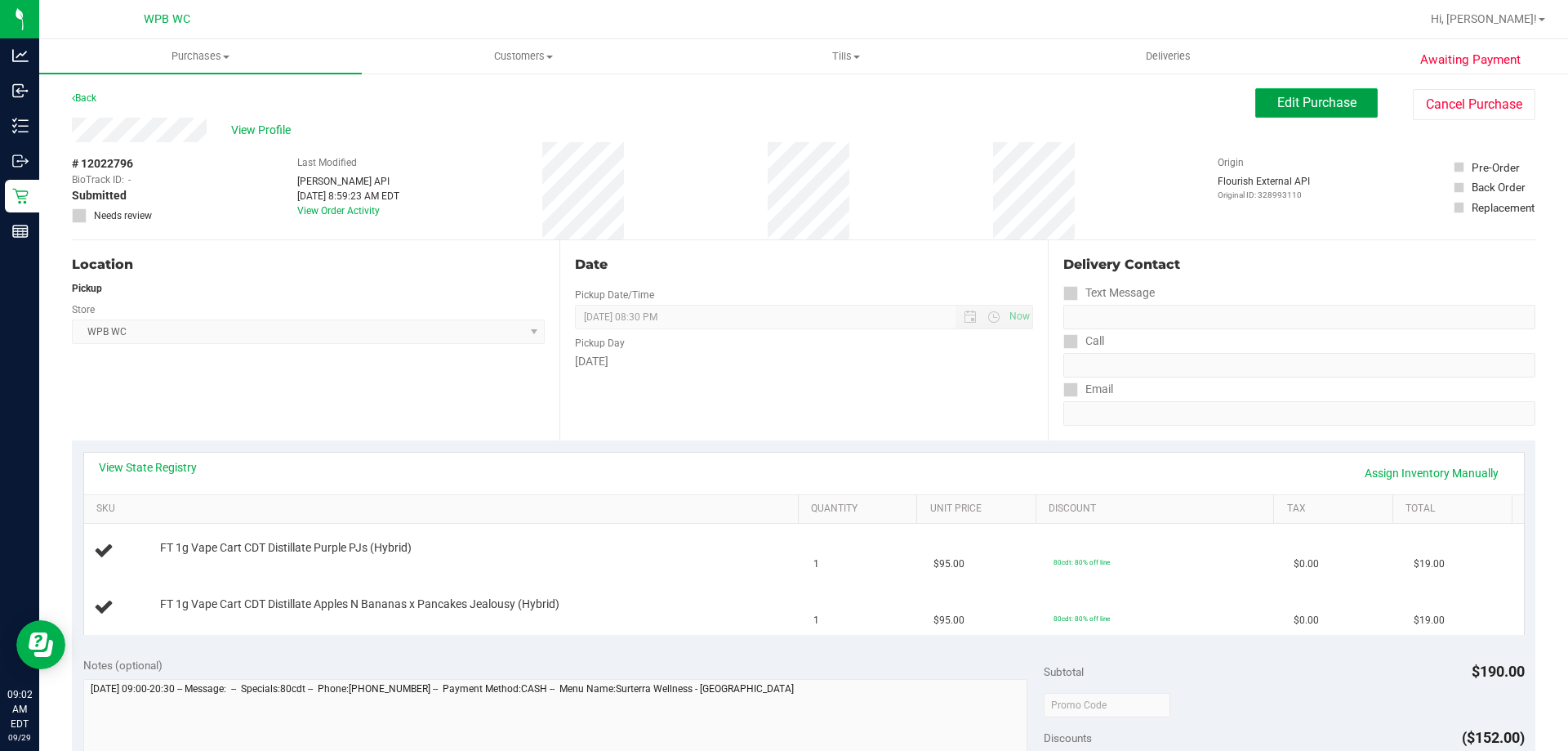
click at [1256, 96] on button "Edit Purchase" at bounding box center [1317, 102] width 123 height 29
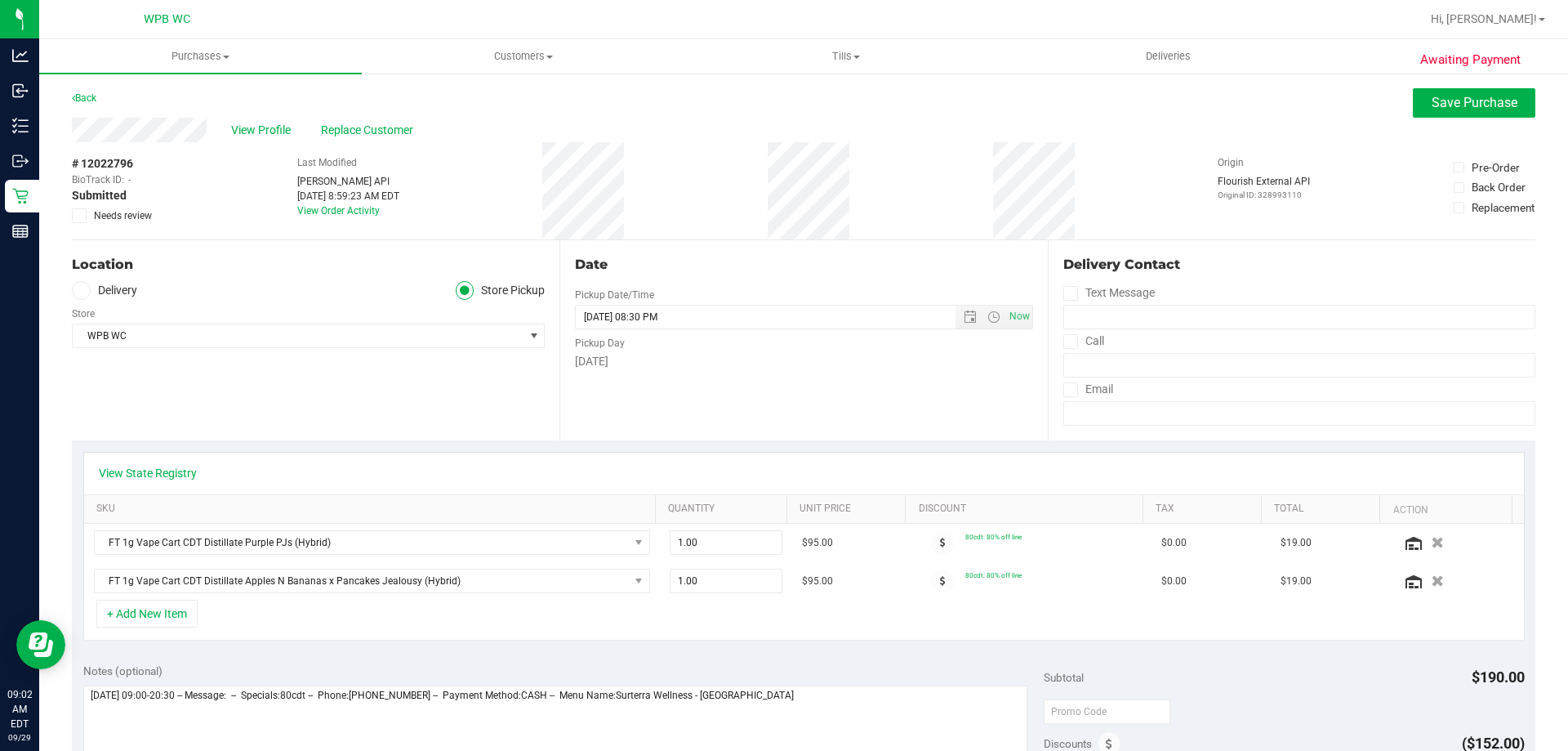
click at [83, 216] on icon at bounding box center [79, 216] width 10 height 0
click at [0, 0] on input "Needs review" at bounding box center [0, 0] width 0 height 0
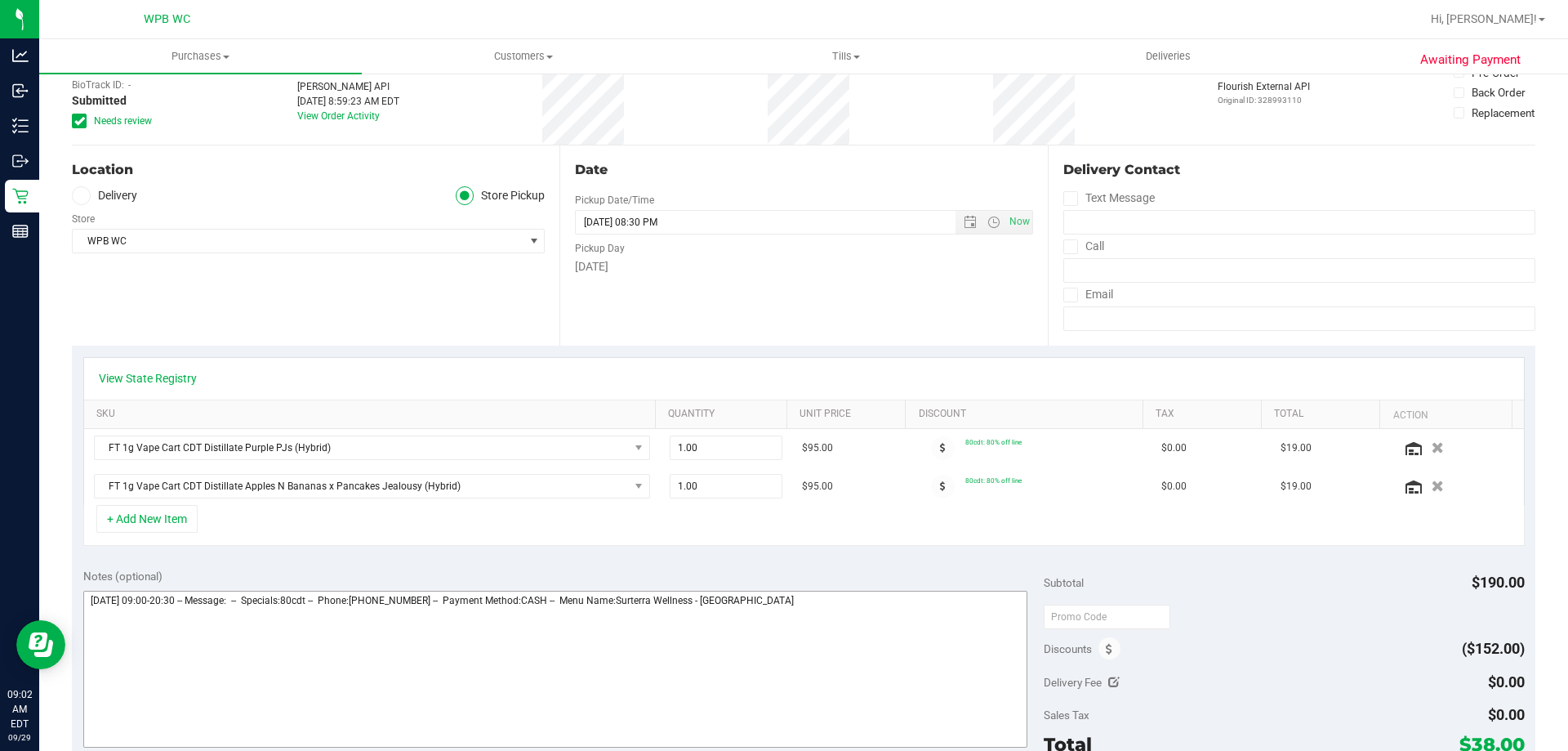
scroll to position [245, 0]
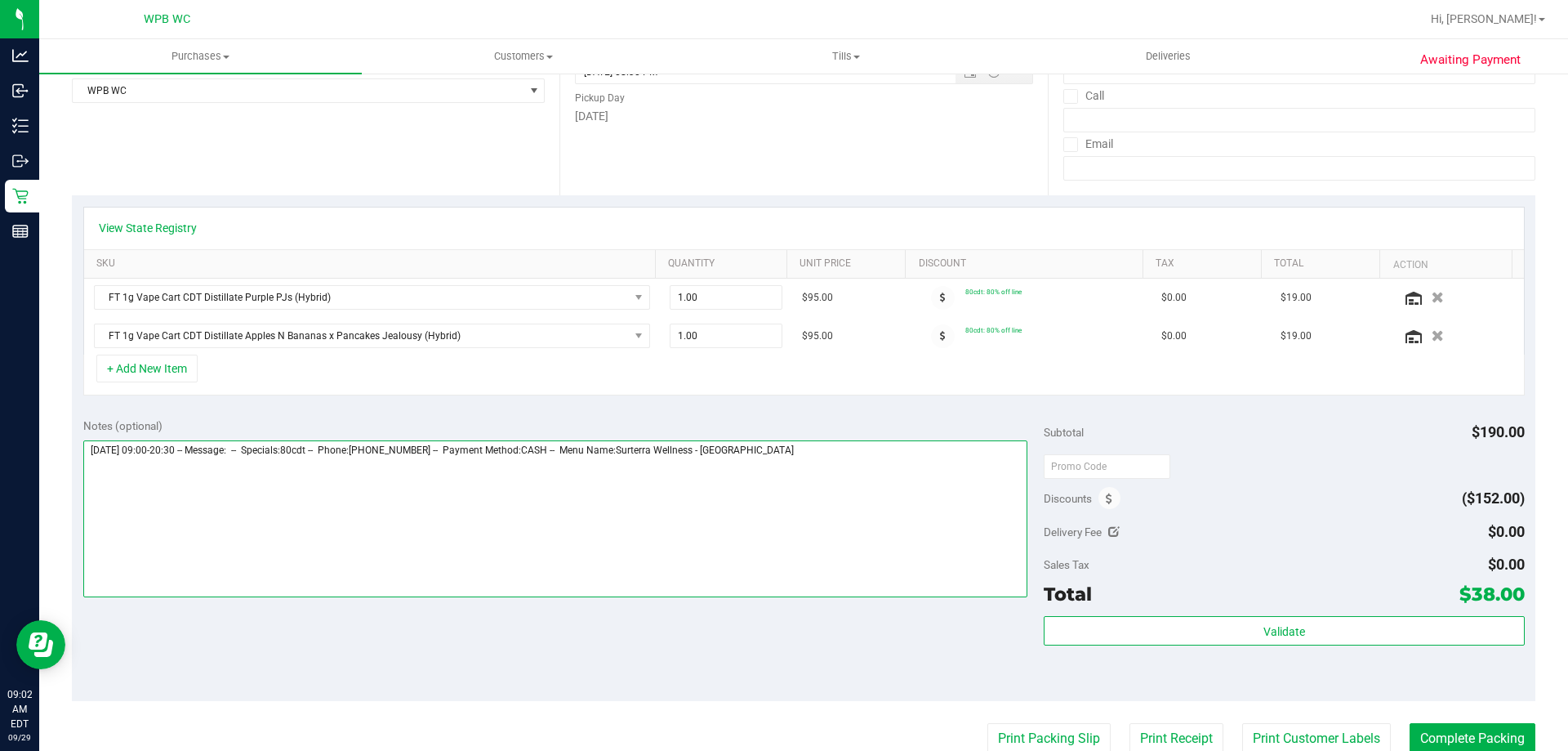
click at [873, 468] on textarea at bounding box center [555, 519] width 945 height 157
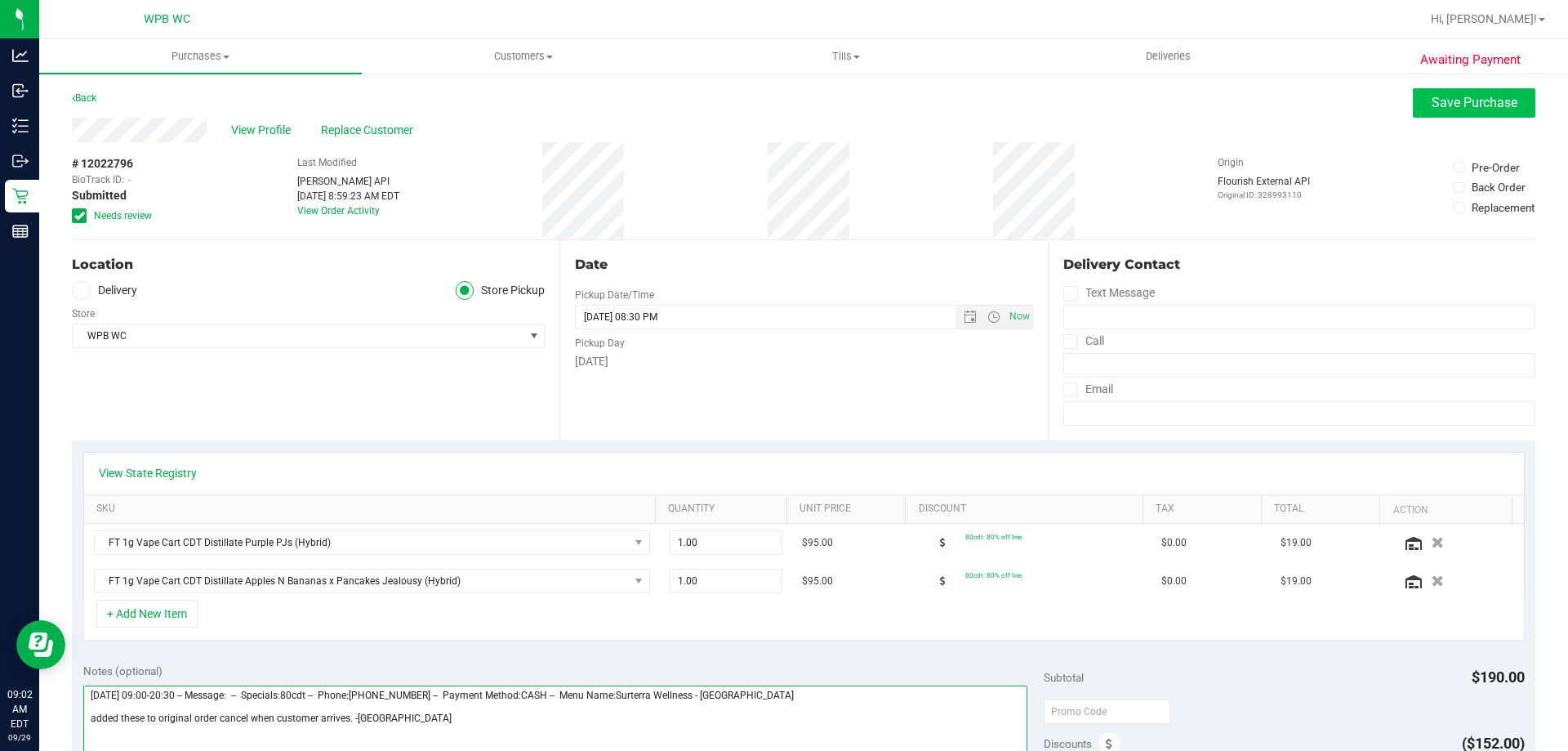
type textarea "[DATE] 09:00-20:30 -- Message: -- Specials:80cdt -- Phone:[PHONE_NUMBER] -- Pay…"
click at [1470, 102] on span "Save Purchase" at bounding box center [1474, 102] width 86 height 15
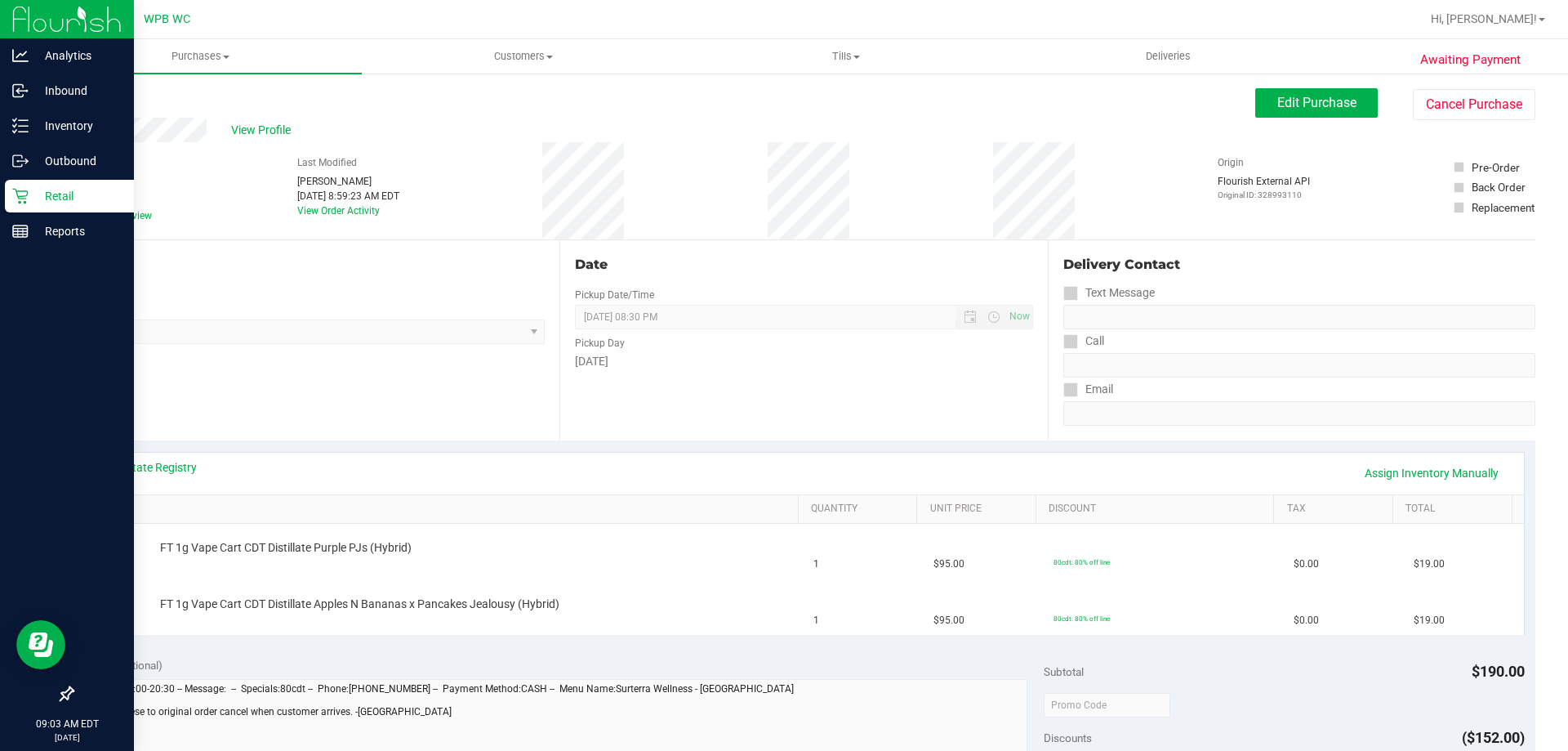
click at [65, 194] on p "Retail" at bounding box center [78, 196] width 98 height 20
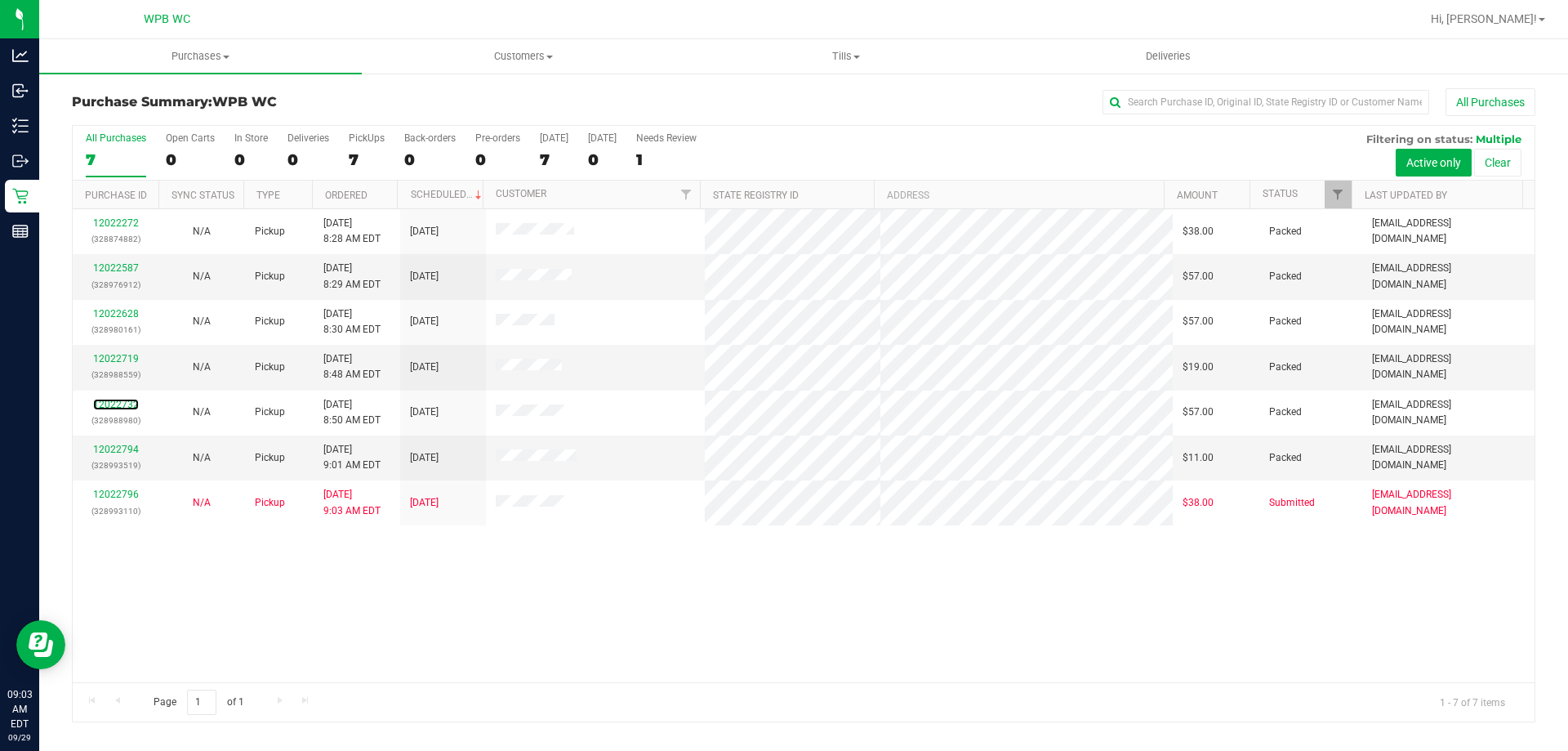
click at [122, 404] on link "12022732" at bounding box center [115, 405] width 45 height 11
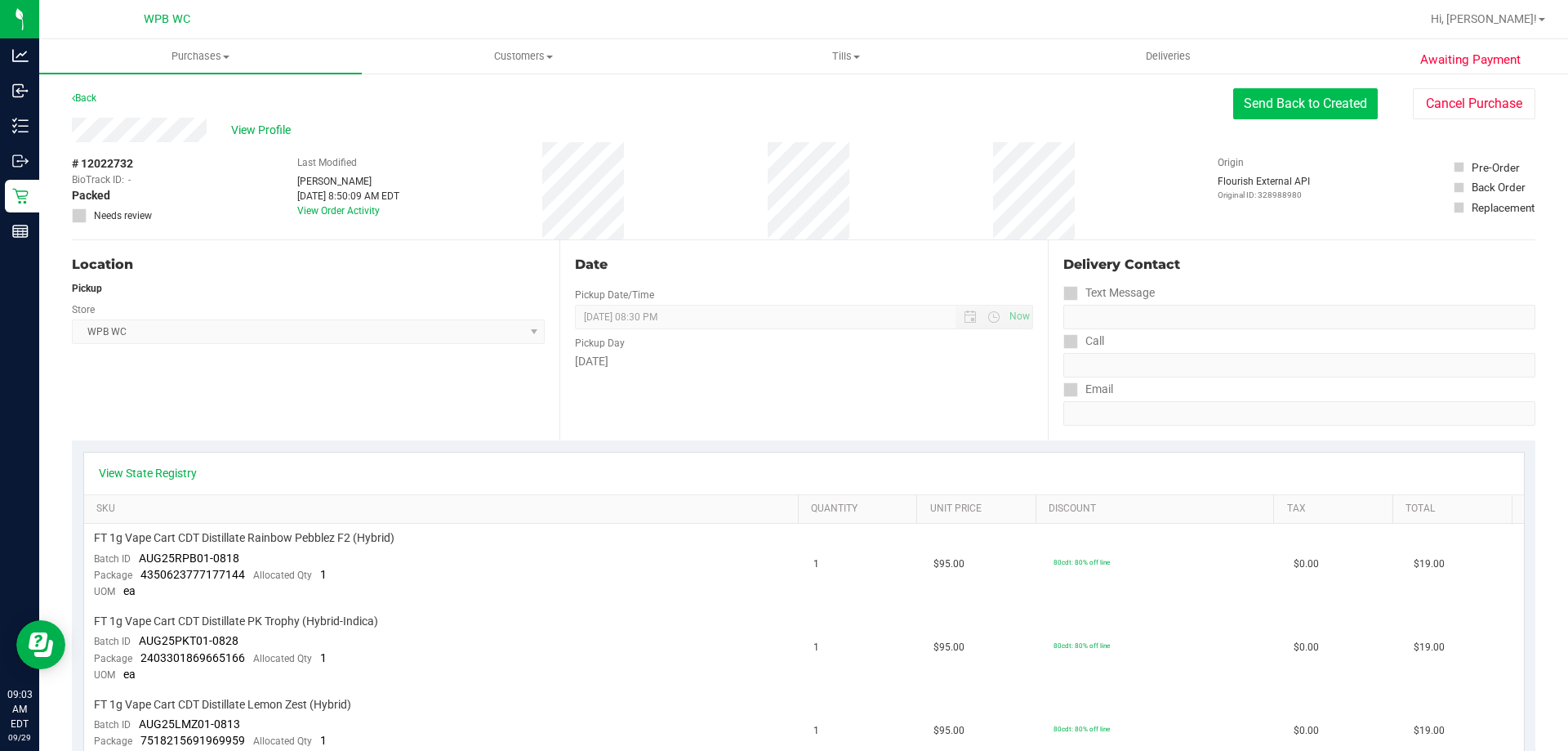
click at [1265, 103] on button "Send Back to Created" at bounding box center [1305, 103] width 145 height 31
click at [1261, 109] on button "Send Back to Created" at bounding box center [1305, 103] width 145 height 31
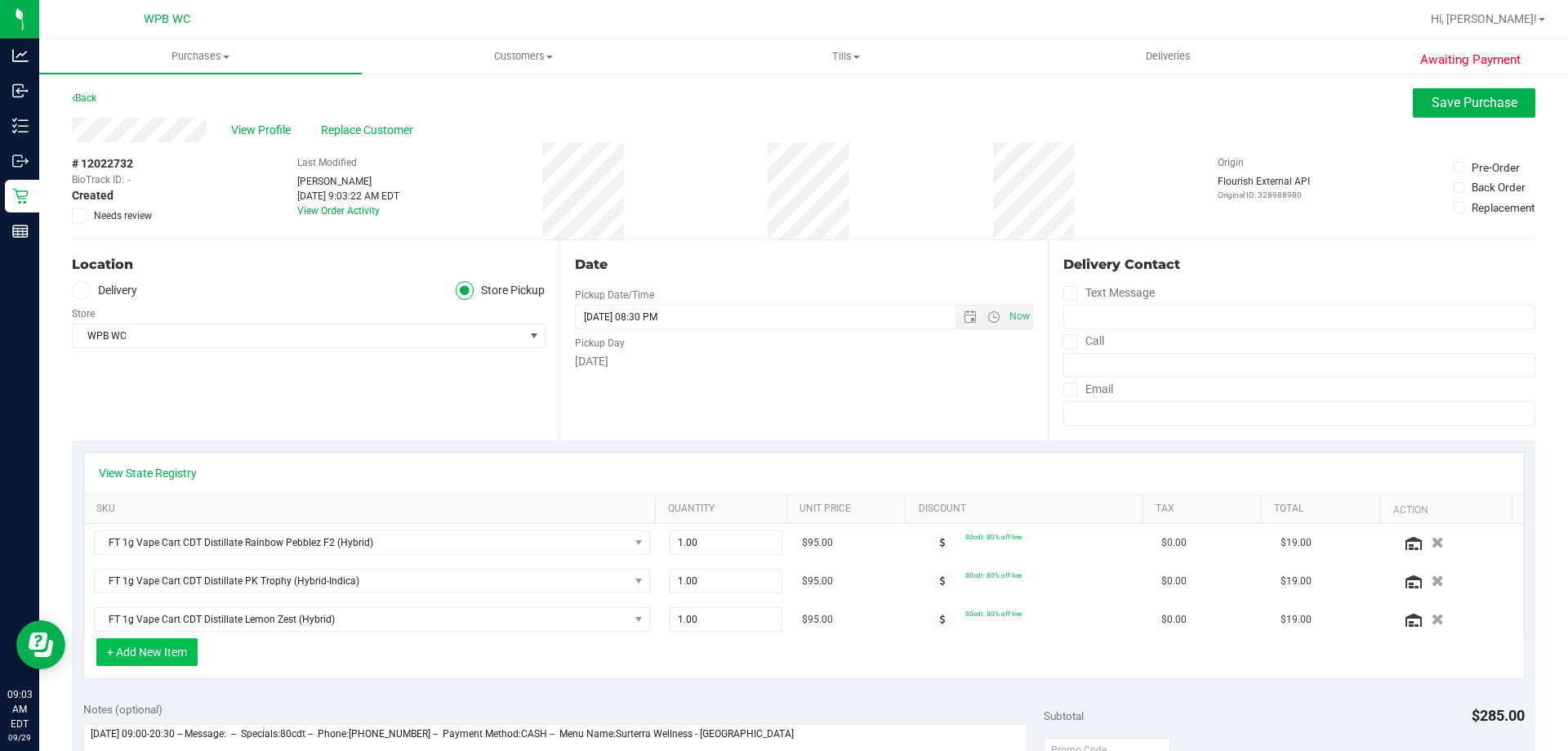
click at [193, 653] on button "+ Add New Item" at bounding box center [147, 652] width 101 height 27
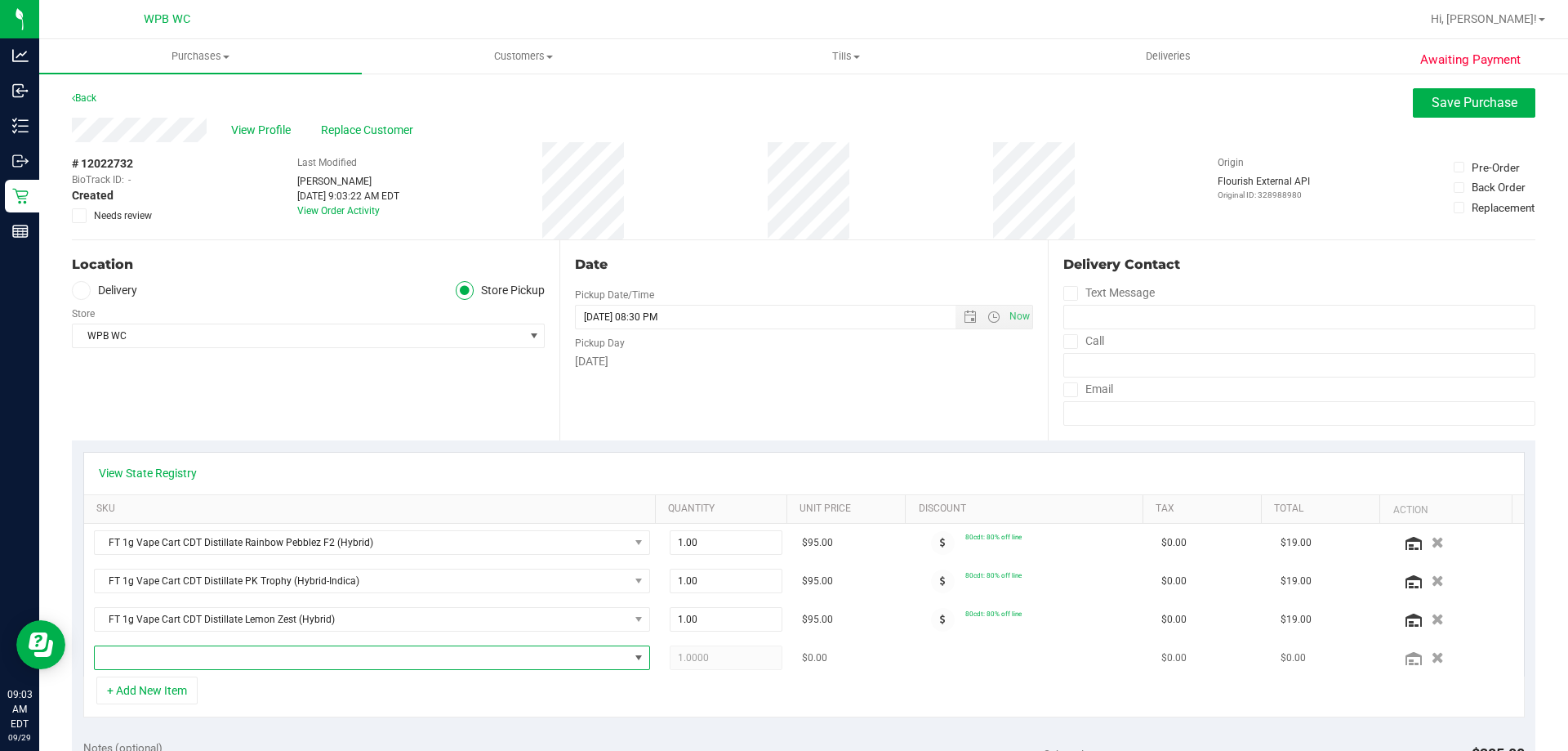
click at [204, 651] on span "NO DATA FOUND" at bounding box center [361, 657] width 534 height 23
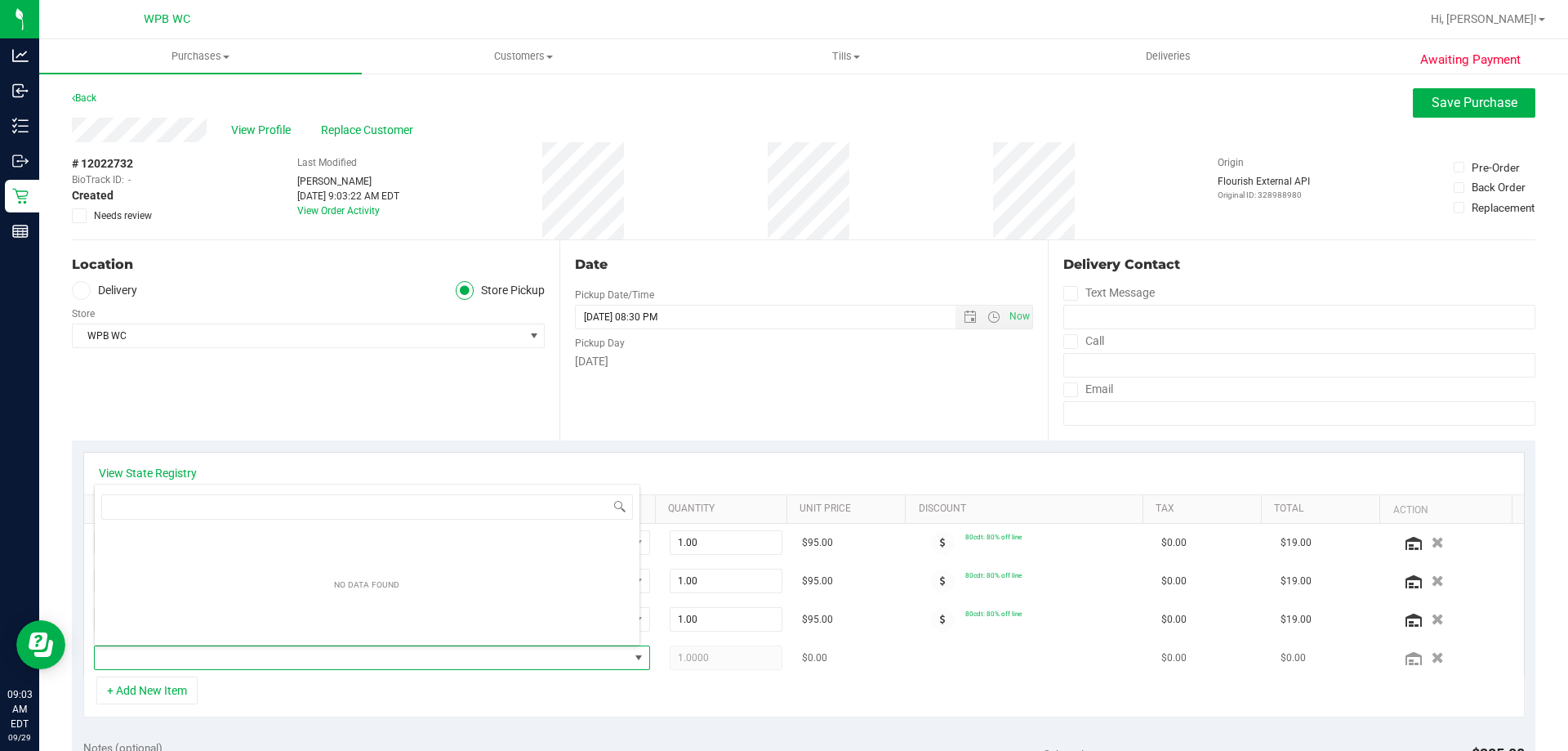
scroll to position [25, 542]
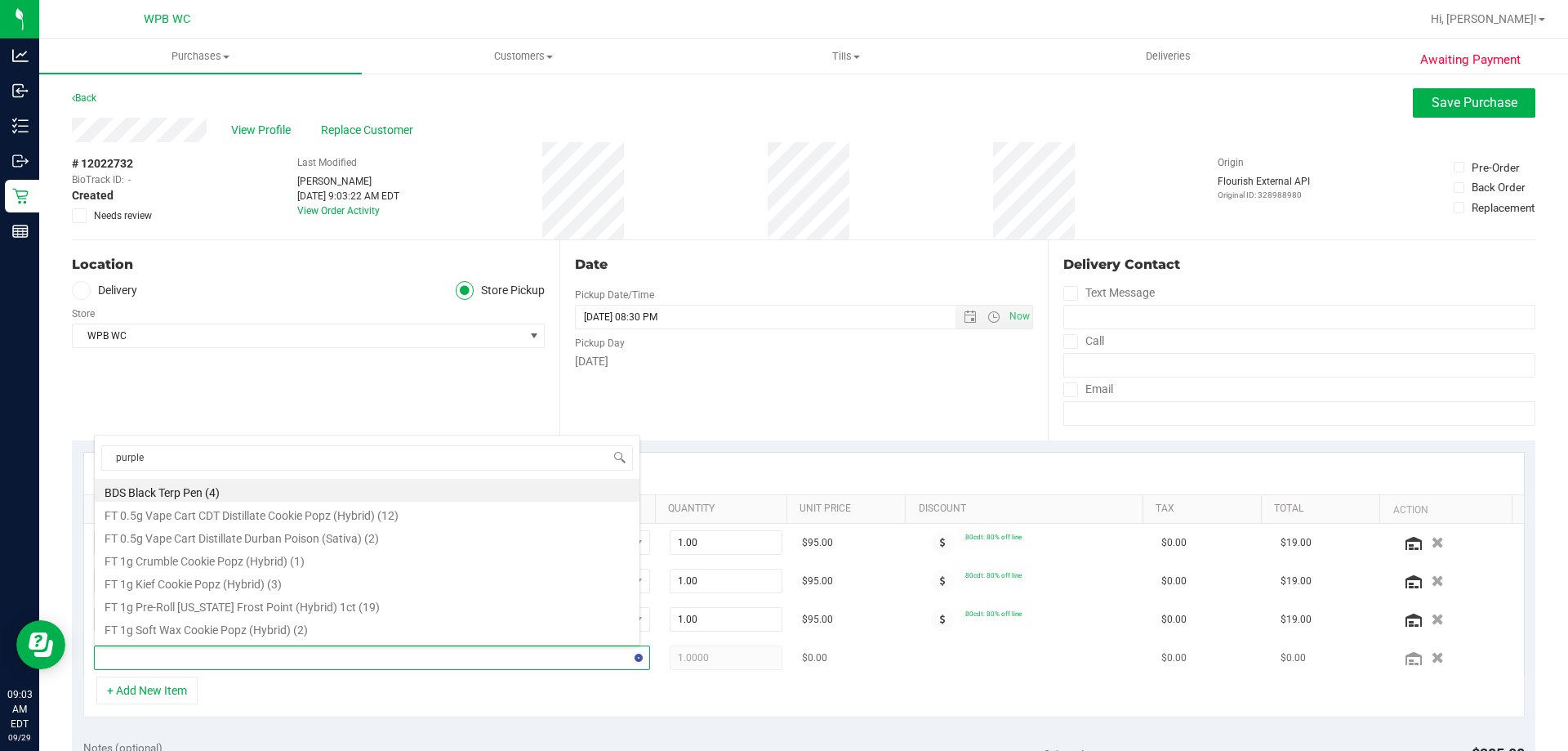
type input "purple p"
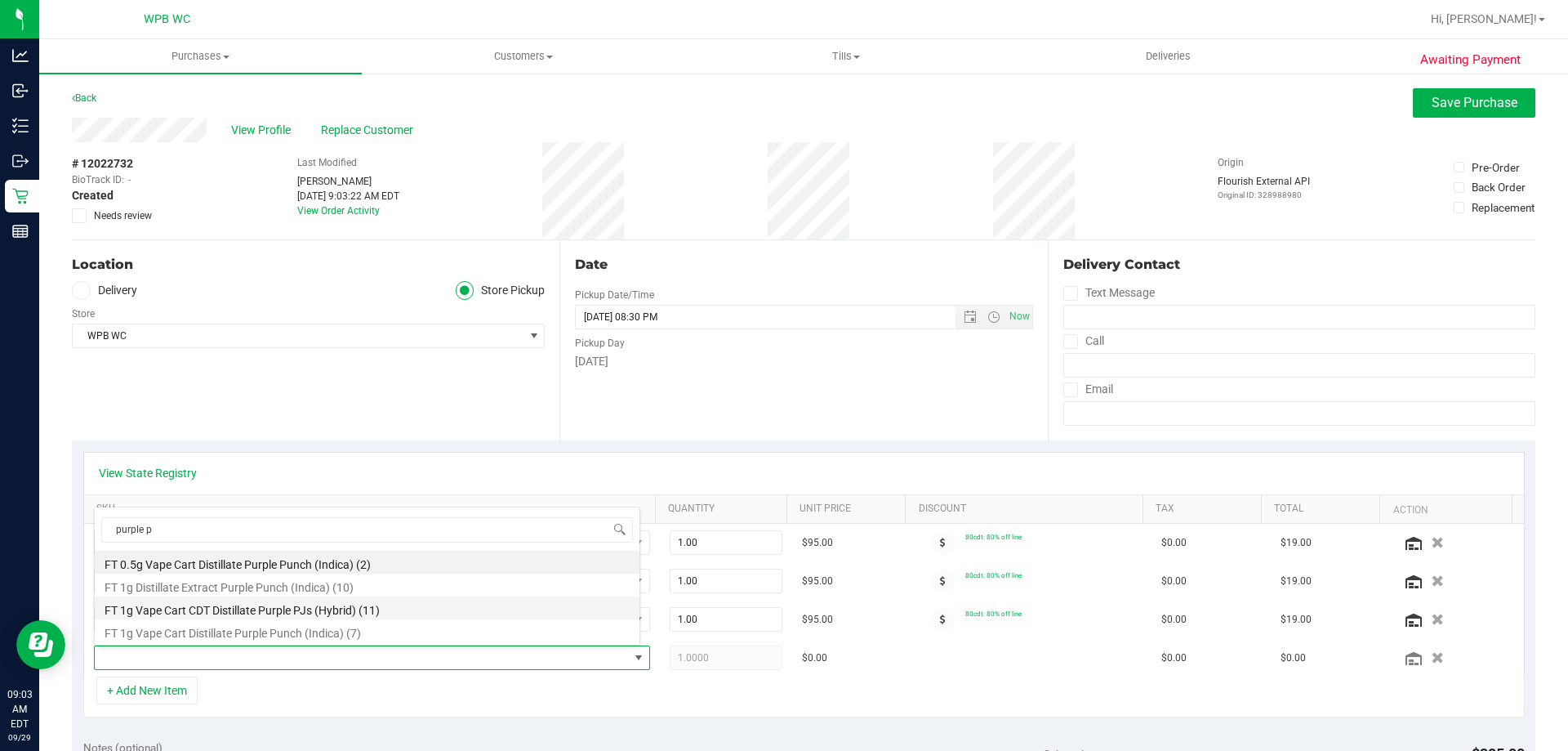
click at [342, 610] on li "FT 1g Vape Cart CDT Distillate Purple PJs (Hybrid) (11)" at bounding box center [367, 608] width 545 height 23
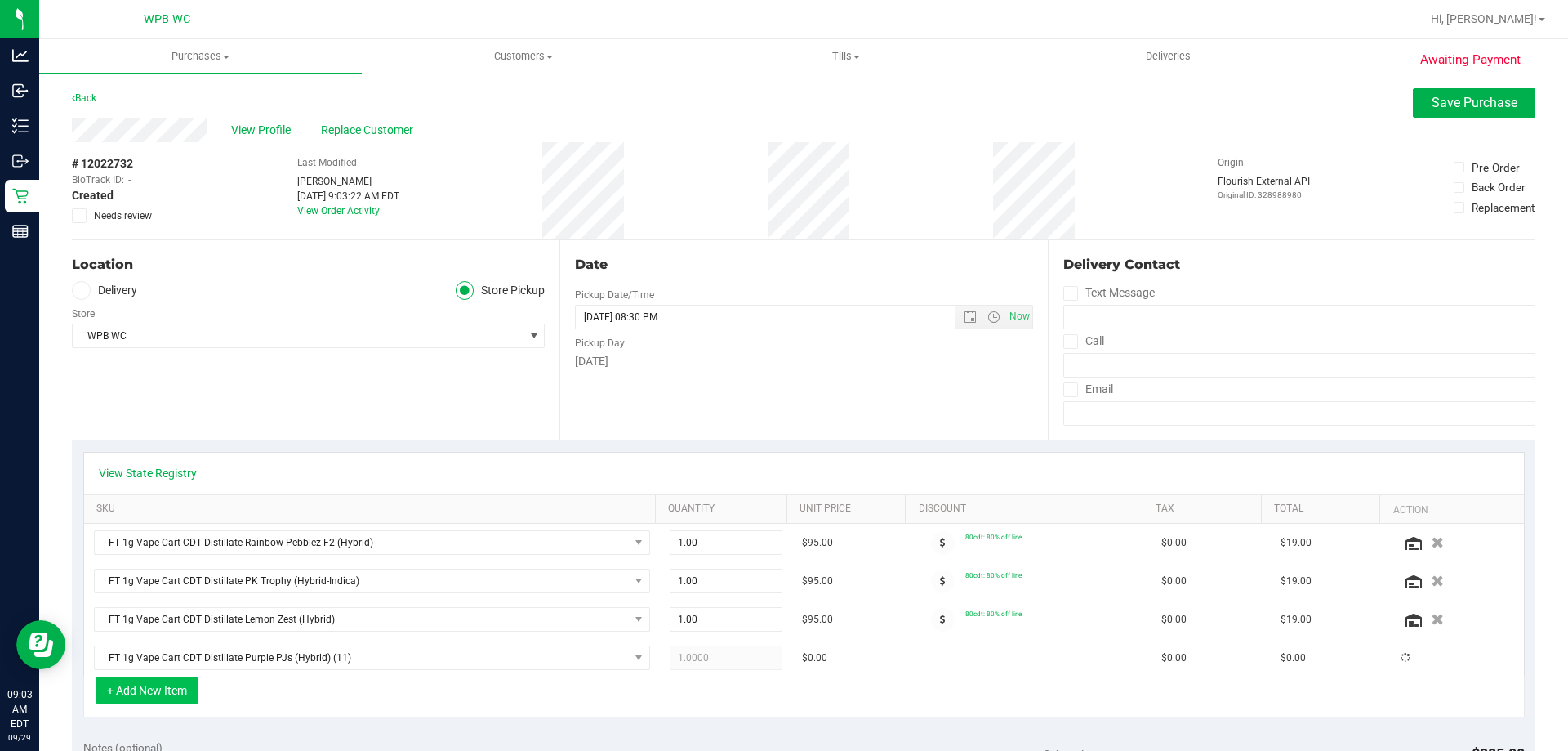
click at [147, 684] on button "+ Add New Item" at bounding box center [147, 690] width 101 height 27
click at [180, 690] on button "+ Add New Item" at bounding box center [147, 690] width 101 height 27
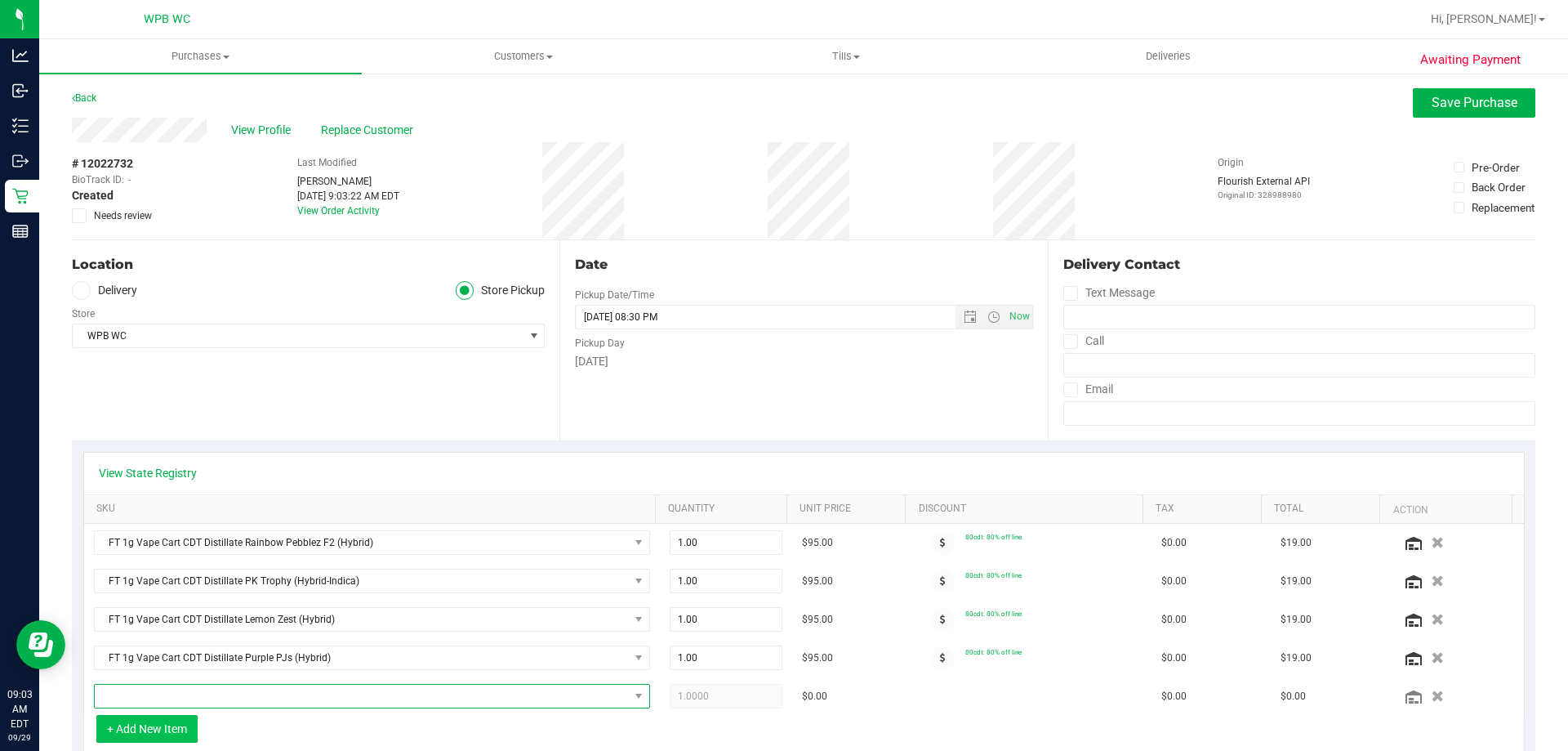
click at [180, 690] on span "NO DATA FOUND" at bounding box center [361, 696] width 534 height 23
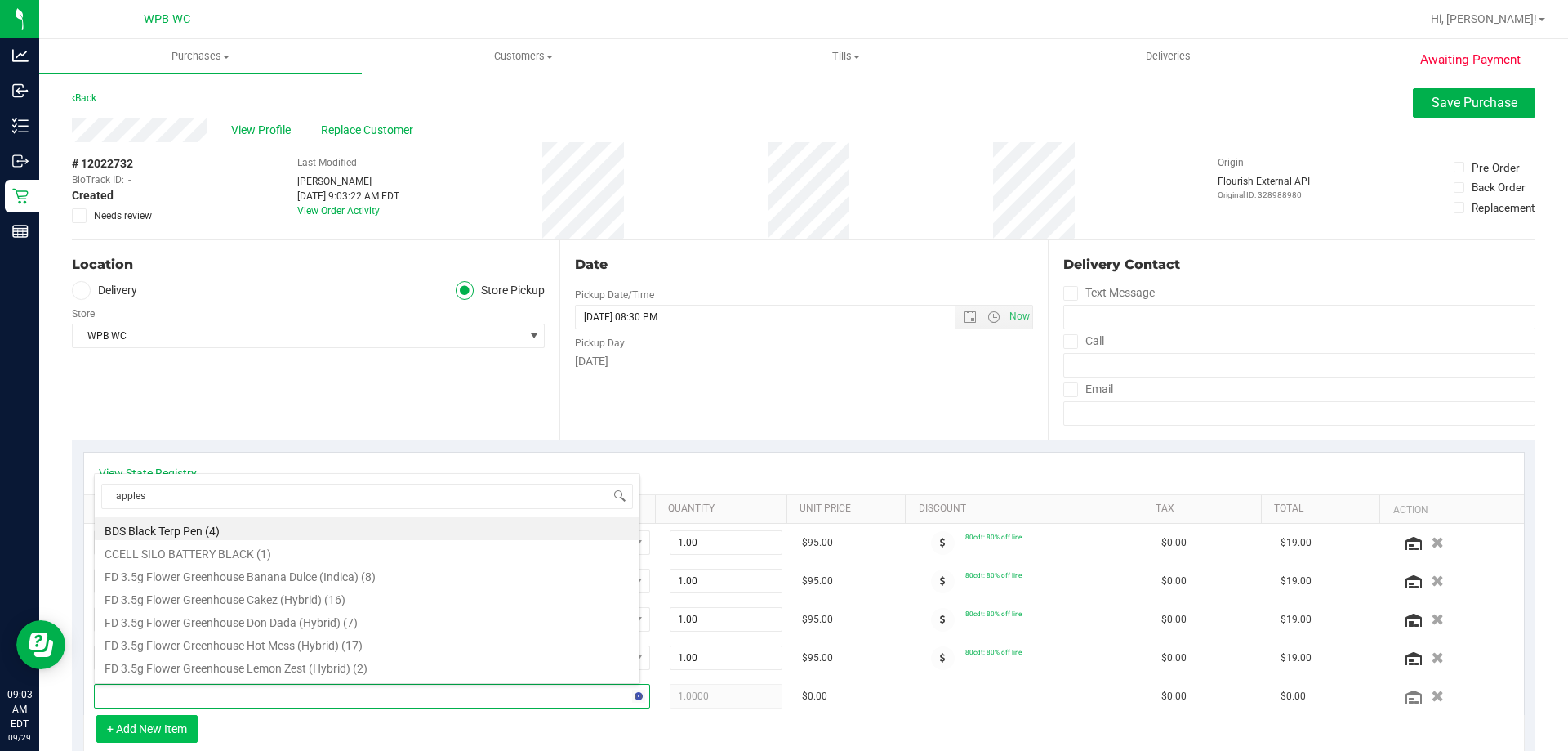
type input "apples"
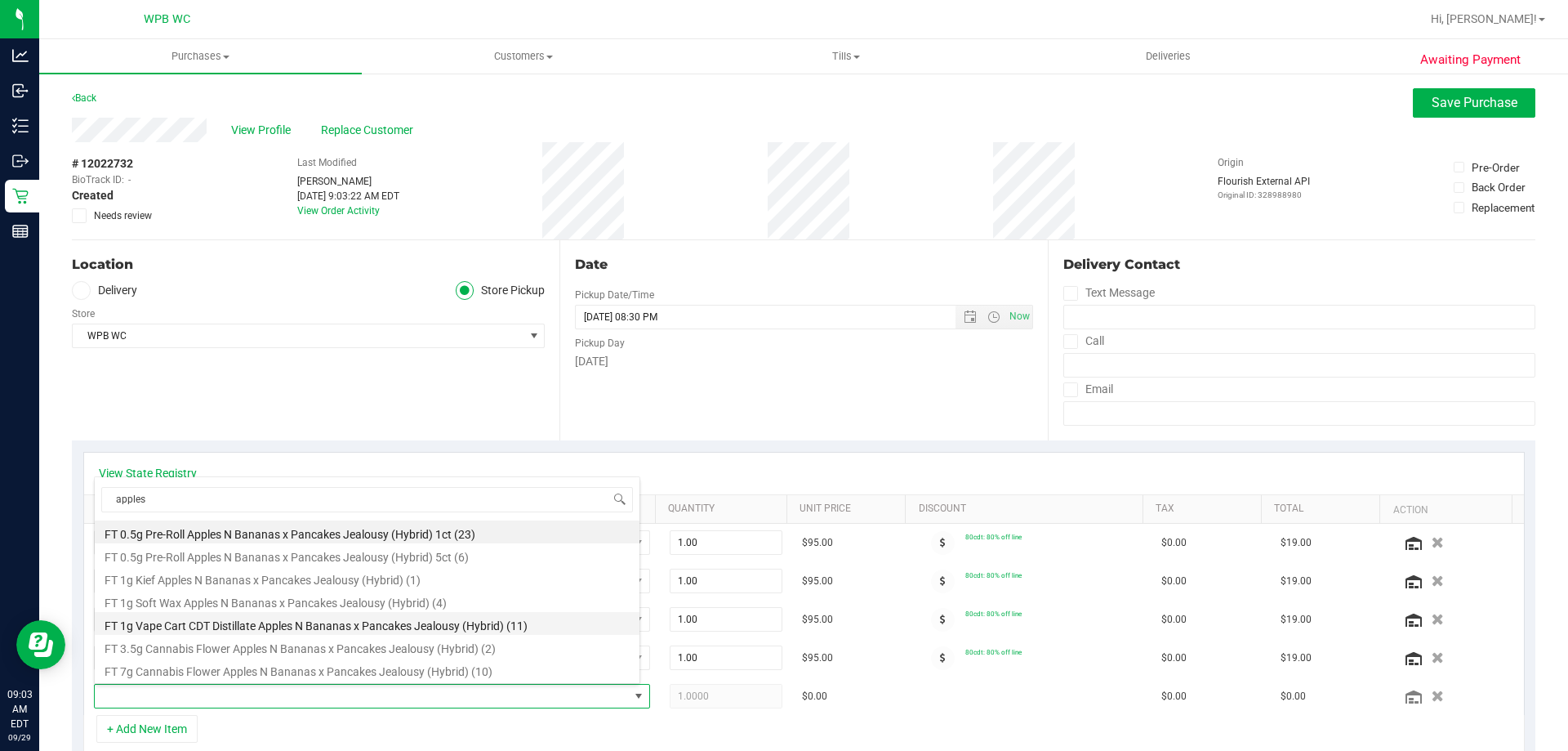
click at [270, 624] on li "FT 1g Vape Cart CDT Distillate Apples N Bananas x Pancakes Jealousy (Hybrid) (1…" at bounding box center [367, 623] width 545 height 23
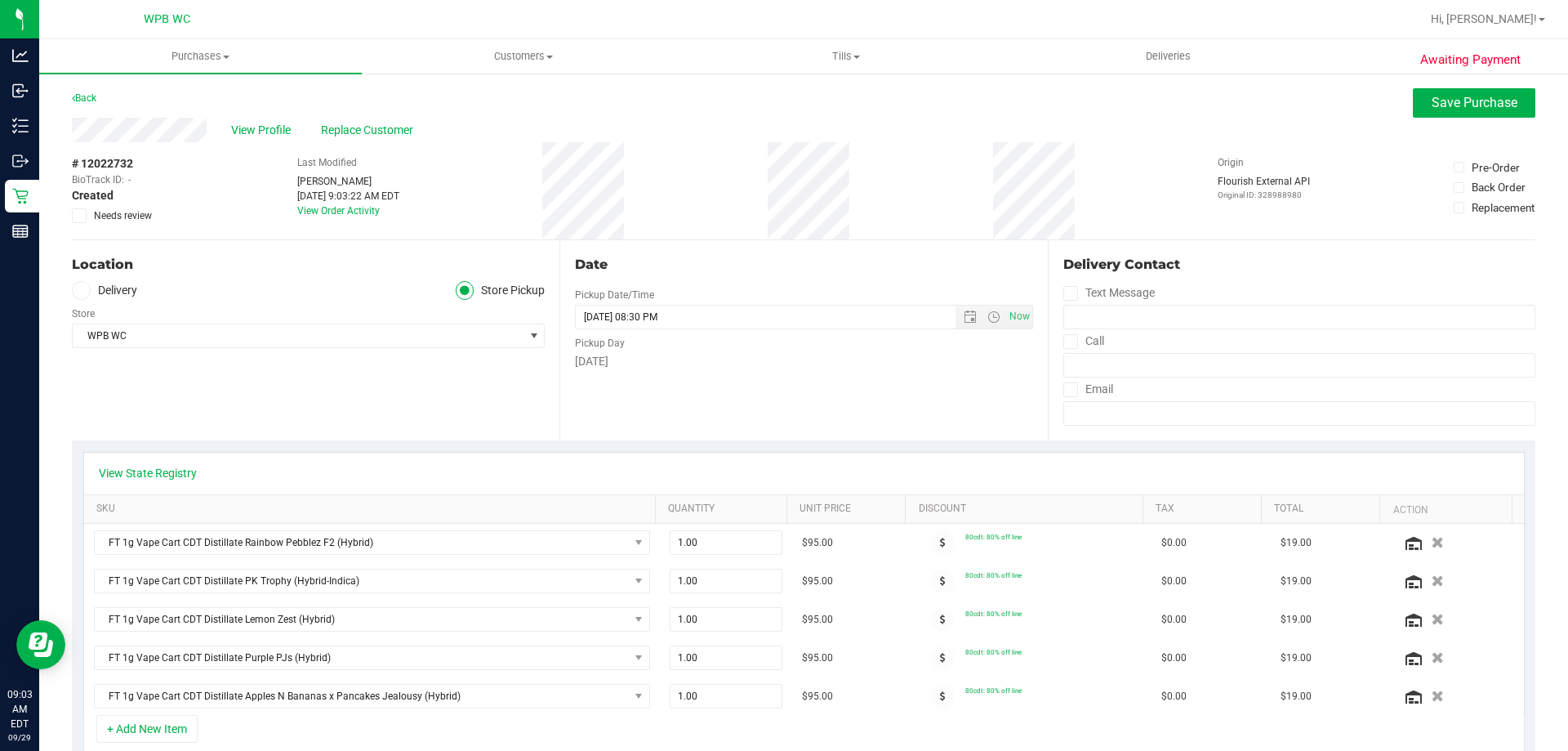
click at [139, 216] on span "Needs review" at bounding box center [122, 216] width 58 height 15
click at [0, 0] on input "Needs review" at bounding box center [0, 0] width 0 height 0
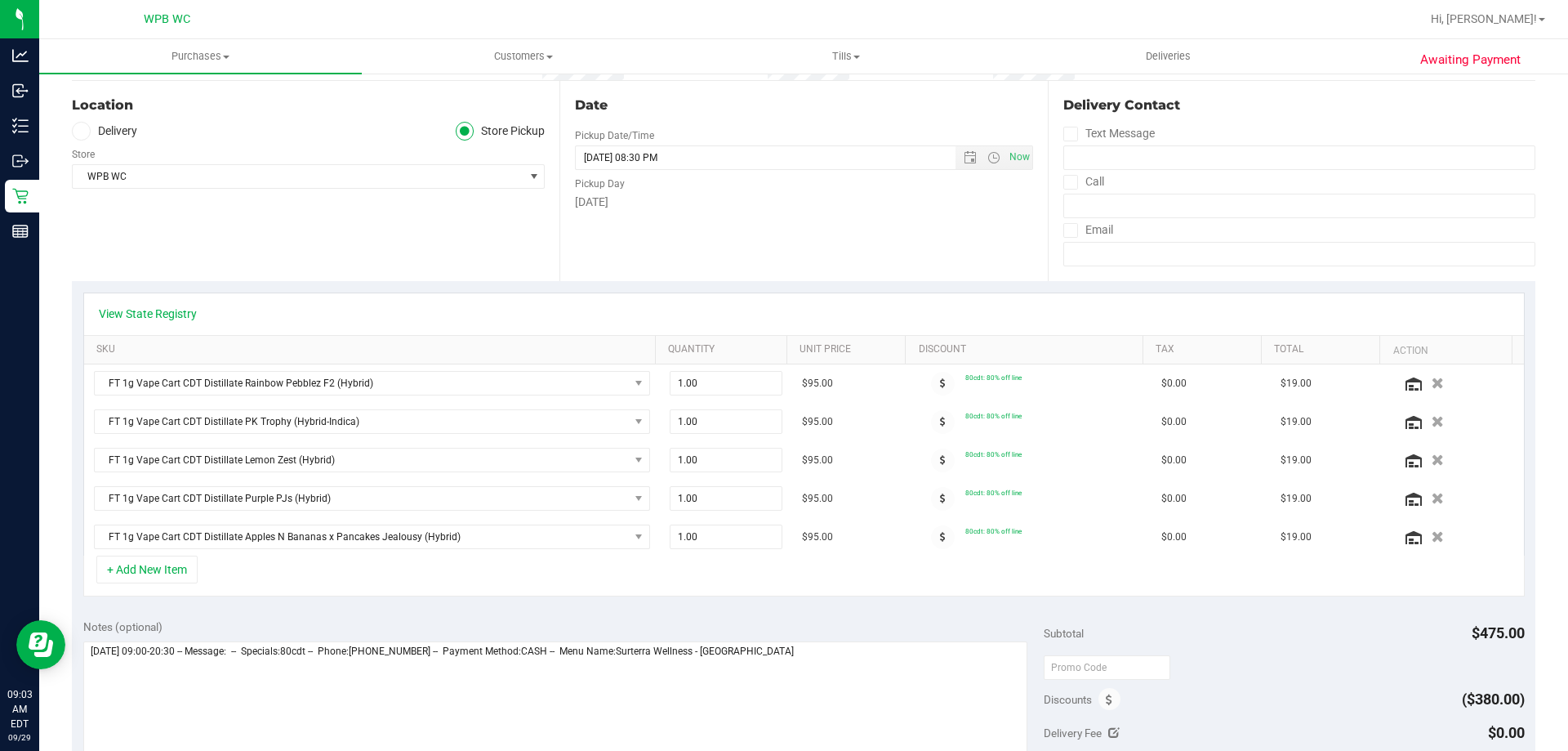
scroll to position [409, 0]
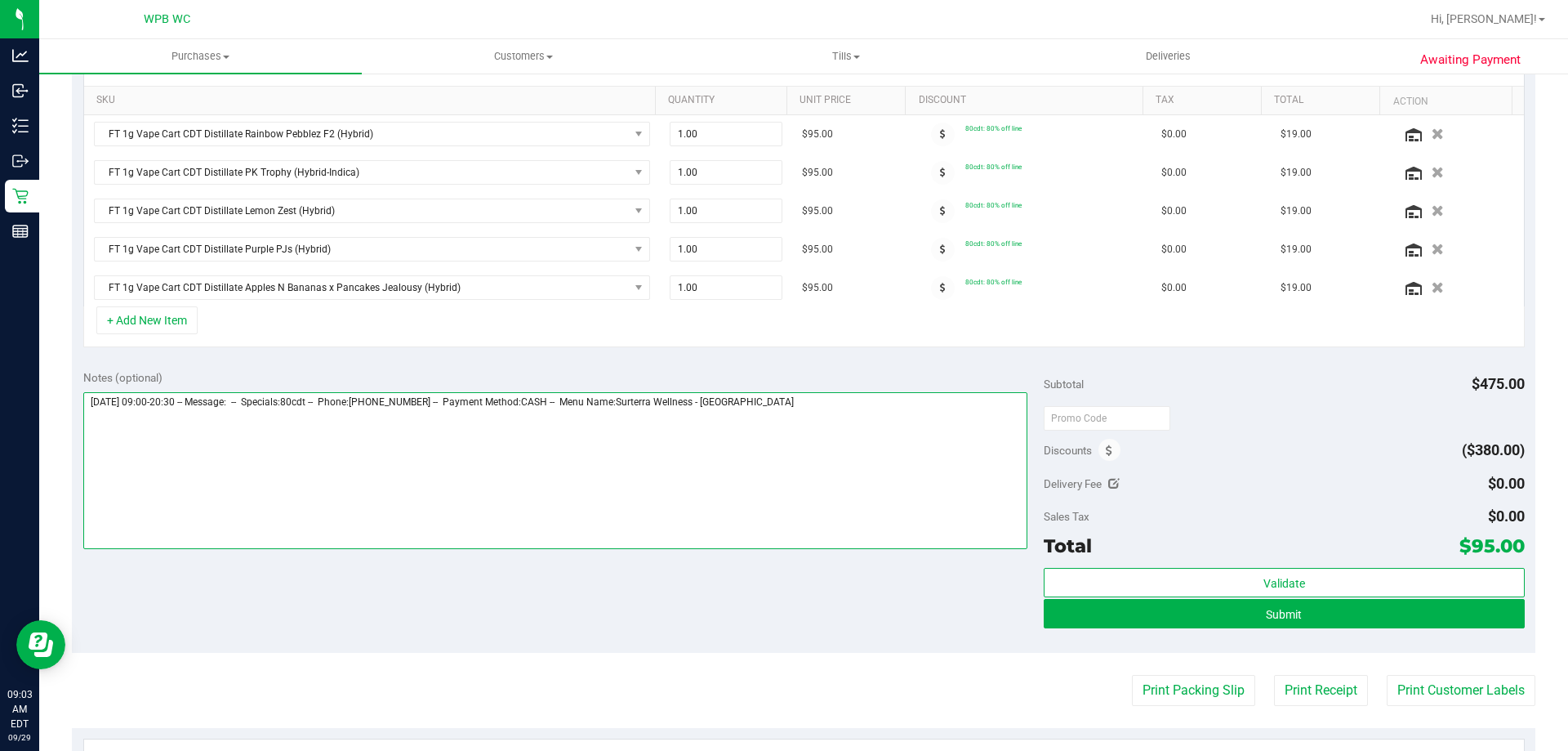
click at [875, 439] on textarea at bounding box center [555, 471] width 945 height 157
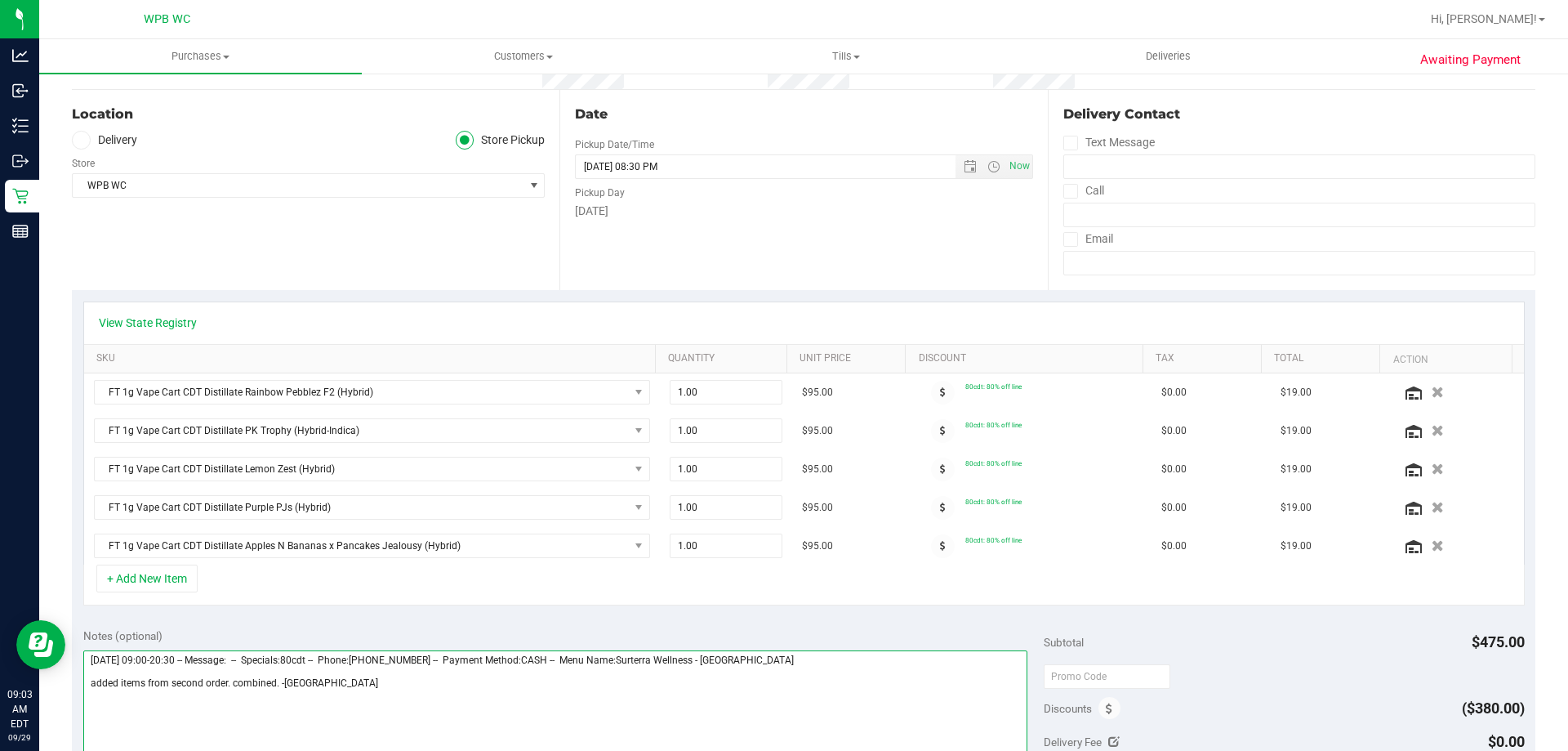
scroll to position [0, 0]
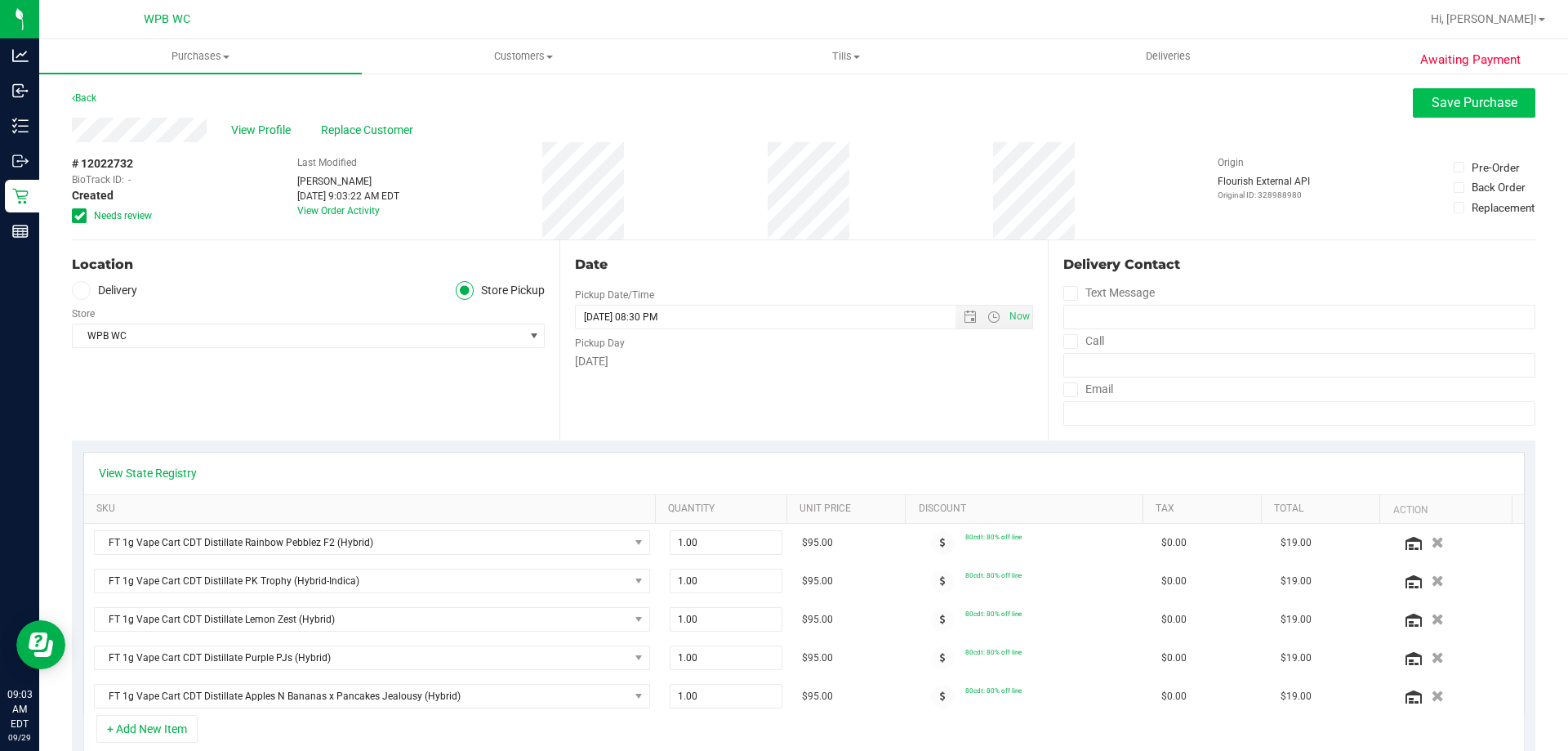
type textarea "[DATE] 09:00-20:30 -- Message: -- Specials:80cdt -- Phone:[PHONE_NUMBER] -- Pay…"
click at [1446, 107] on span "Save Purchase" at bounding box center [1474, 102] width 86 height 15
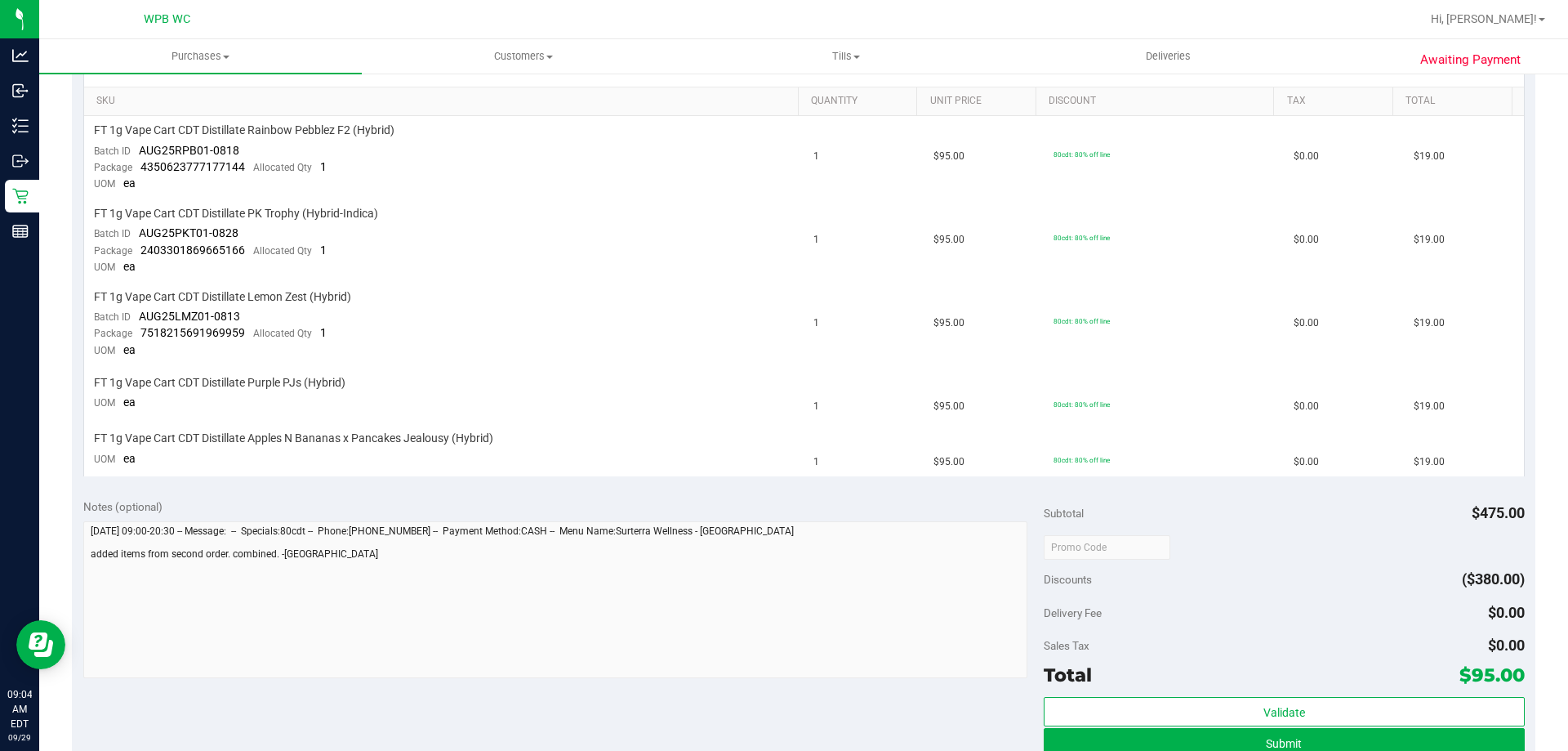
scroll to position [409, 0]
click at [1290, 730] on button "Submit" at bounding box center [1284, 742] width 480 height 29
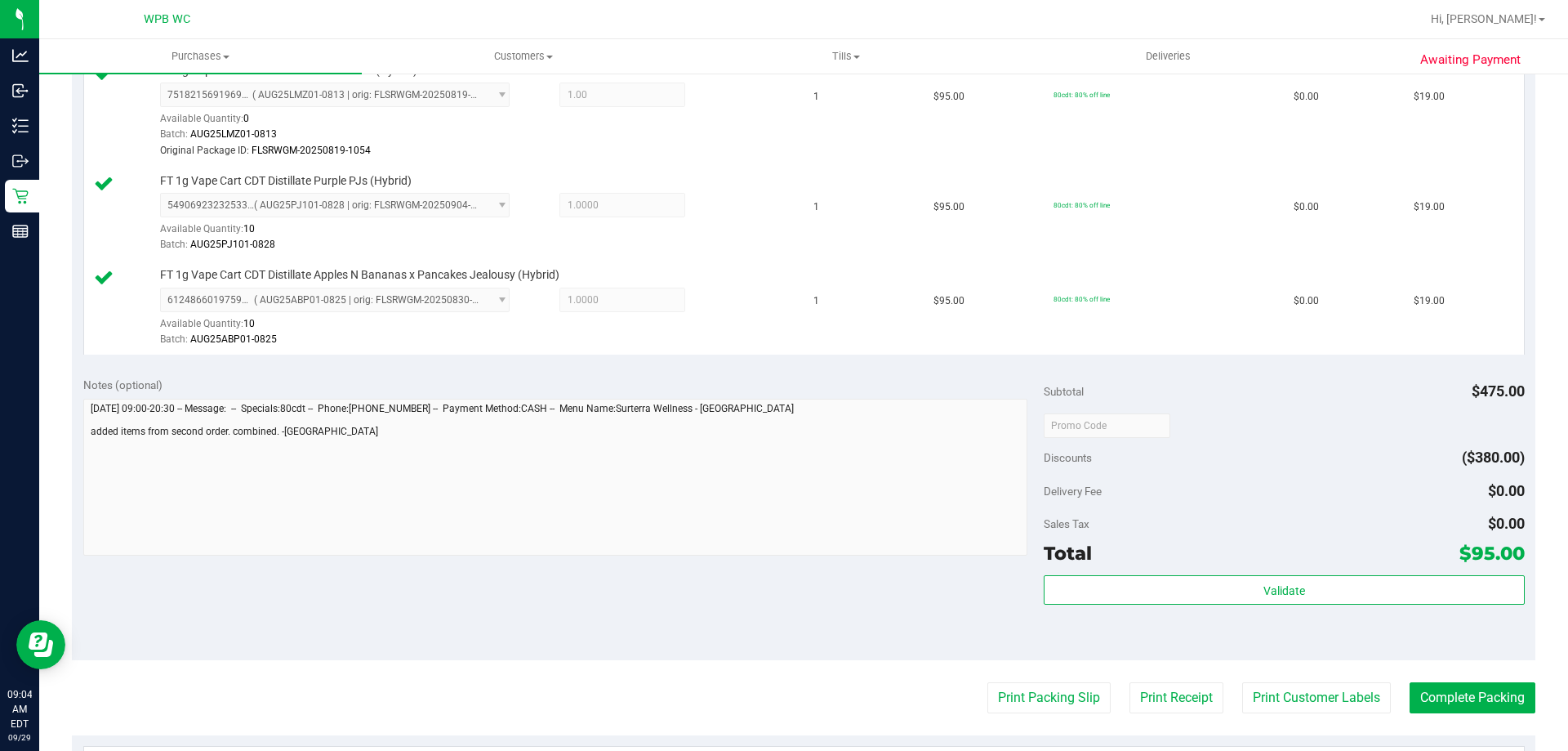
scroll to position [817, 0]
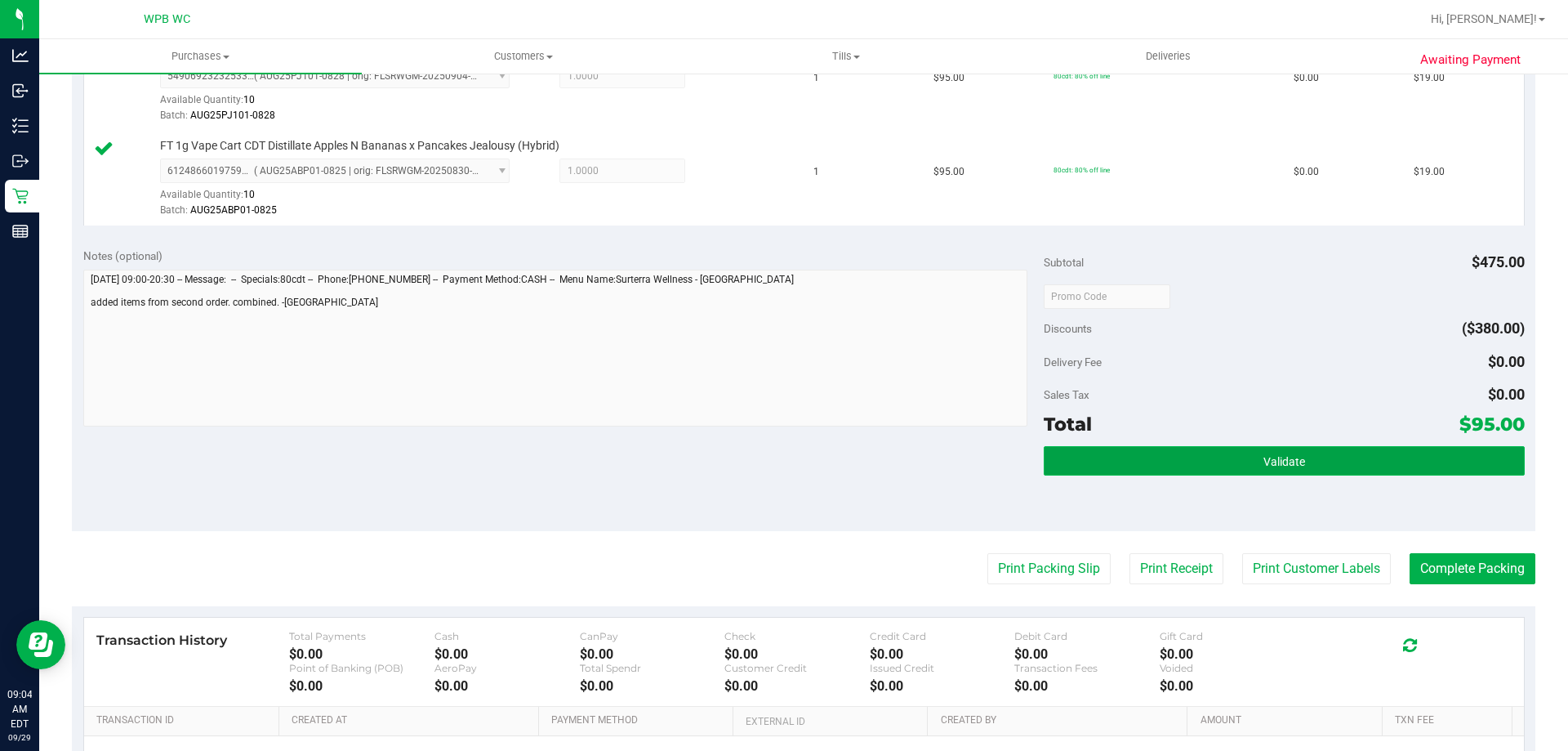
click at [1238, 465] on button "Validate" at bounding box center [1284, 461] width 480 height 29
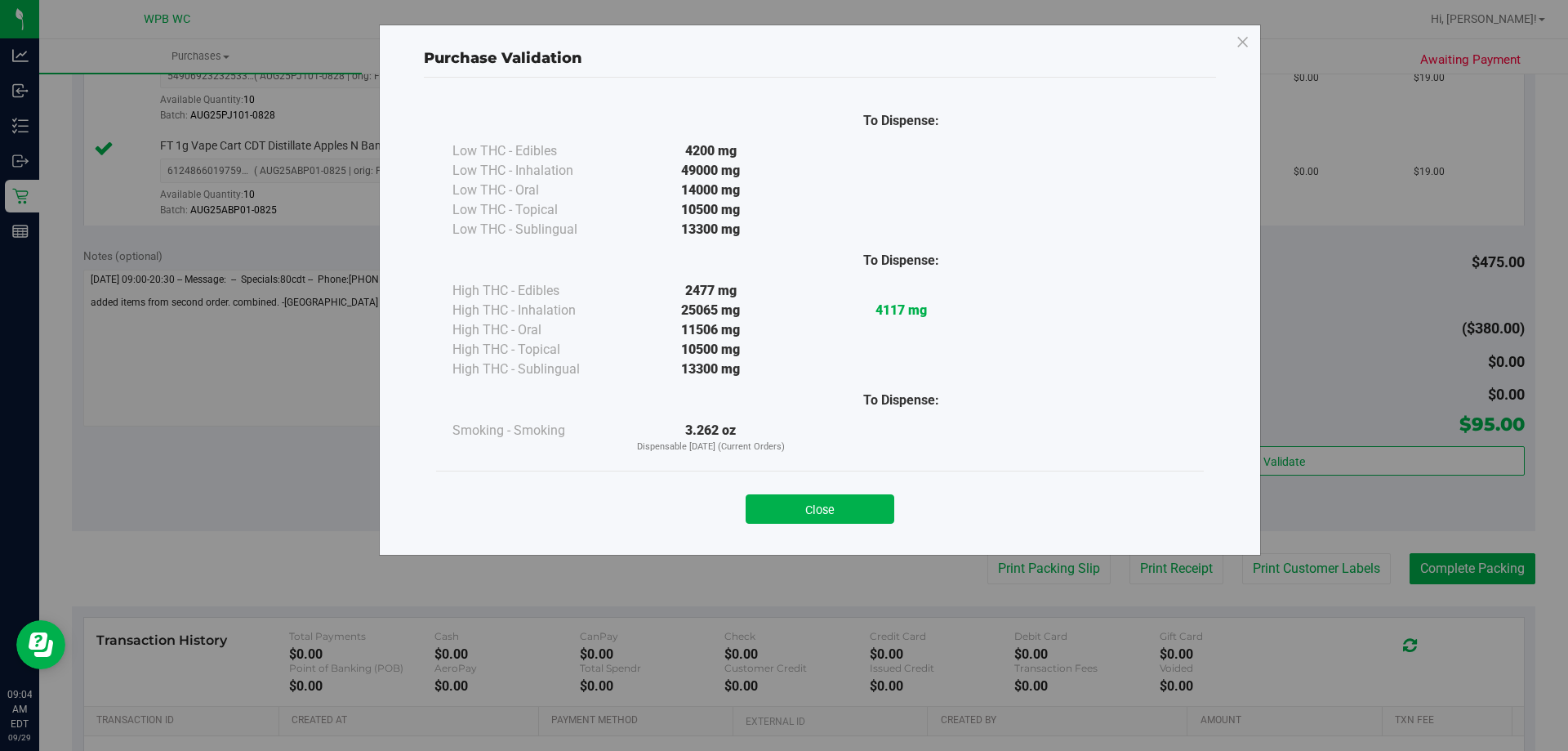
click at [846, 498] on button "Close" at bounding box center [820, 509] width 148 height 29
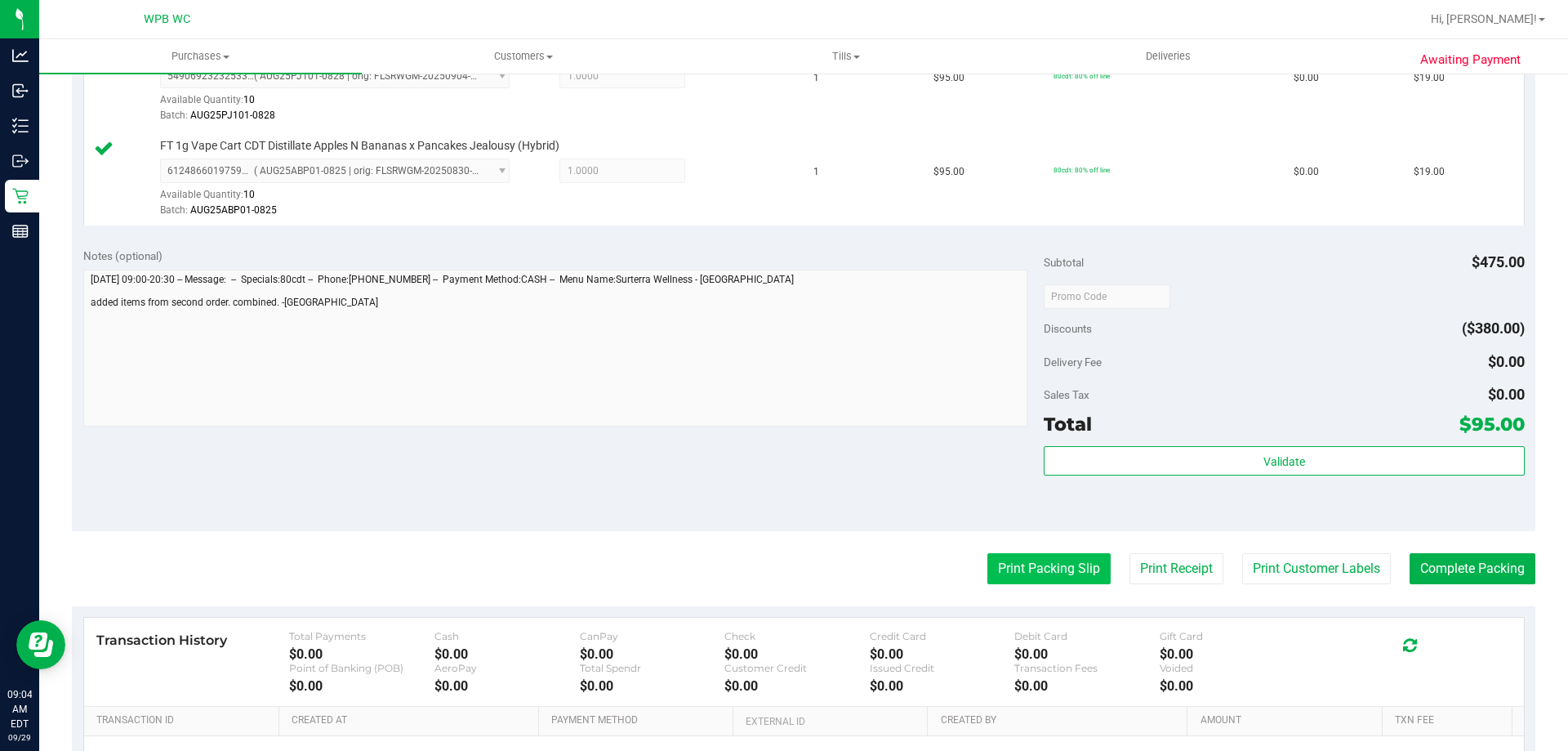
click at [1063, 566] on button "Print Packing Slip" at bounding box center [1049, 568] width 123 height 31
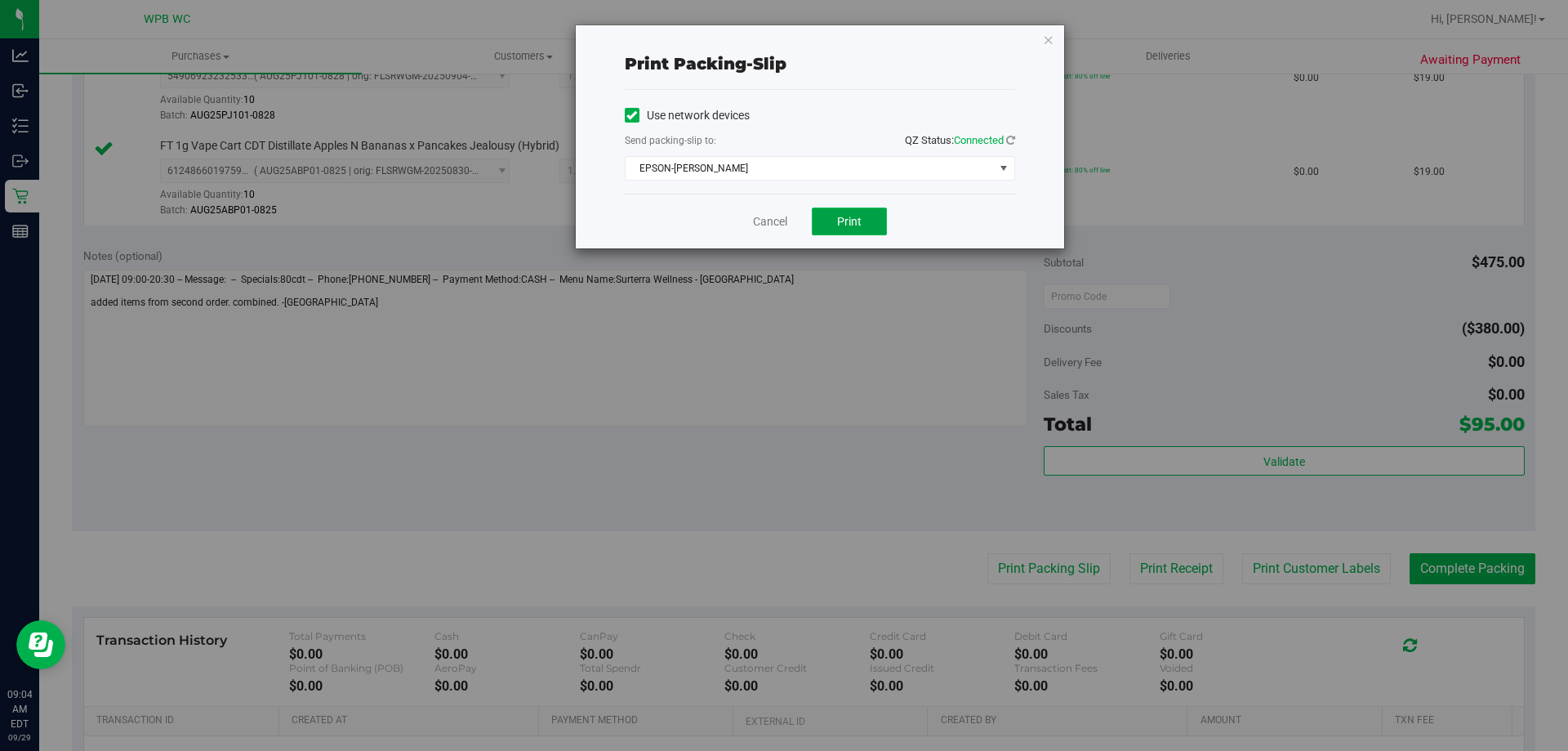
click at [848, 219] on span "Print" at bounding box center [849, 221] width 25 height 13
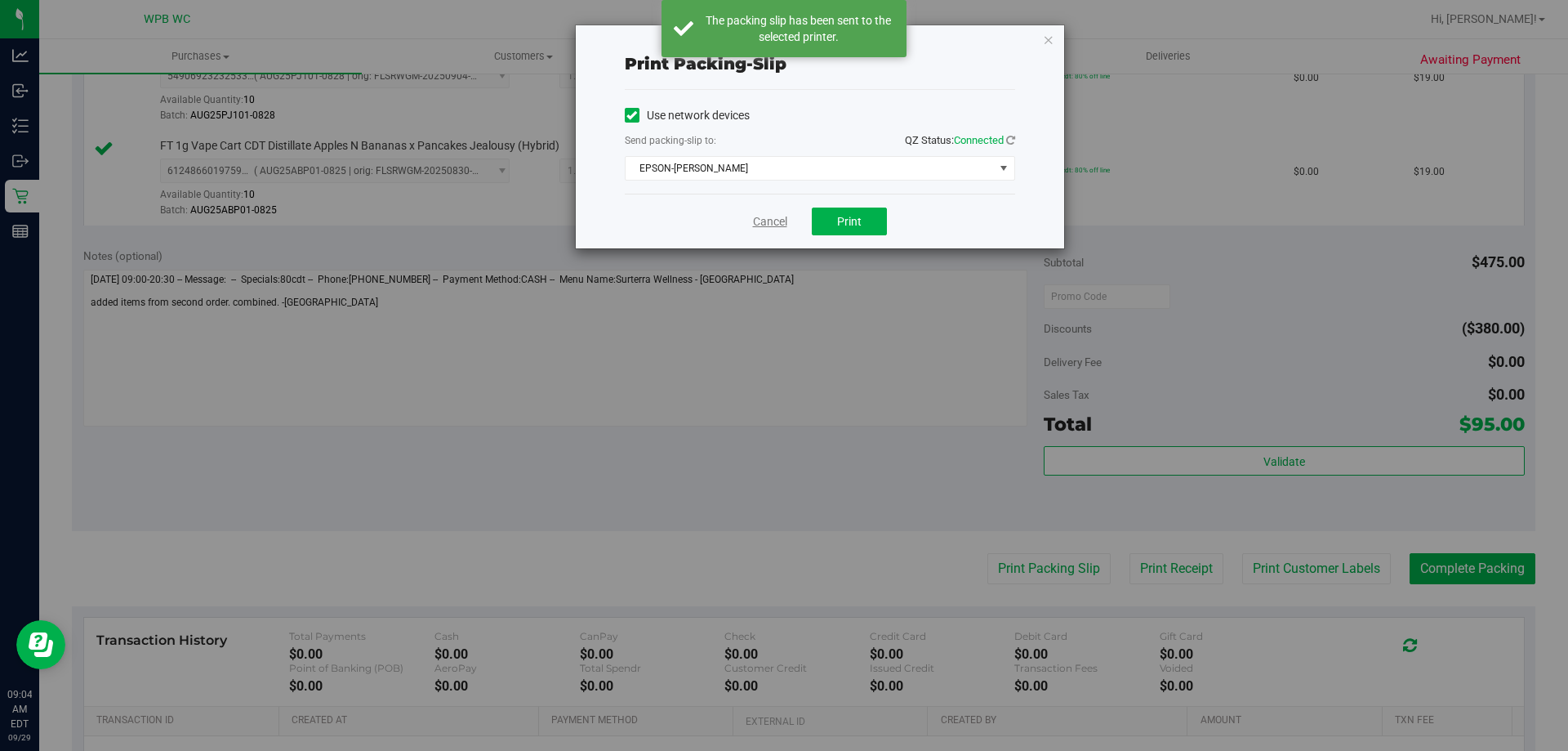
click at [776, 229] on link "Cancel" at bounding box center [770, 221] width 34 height 17
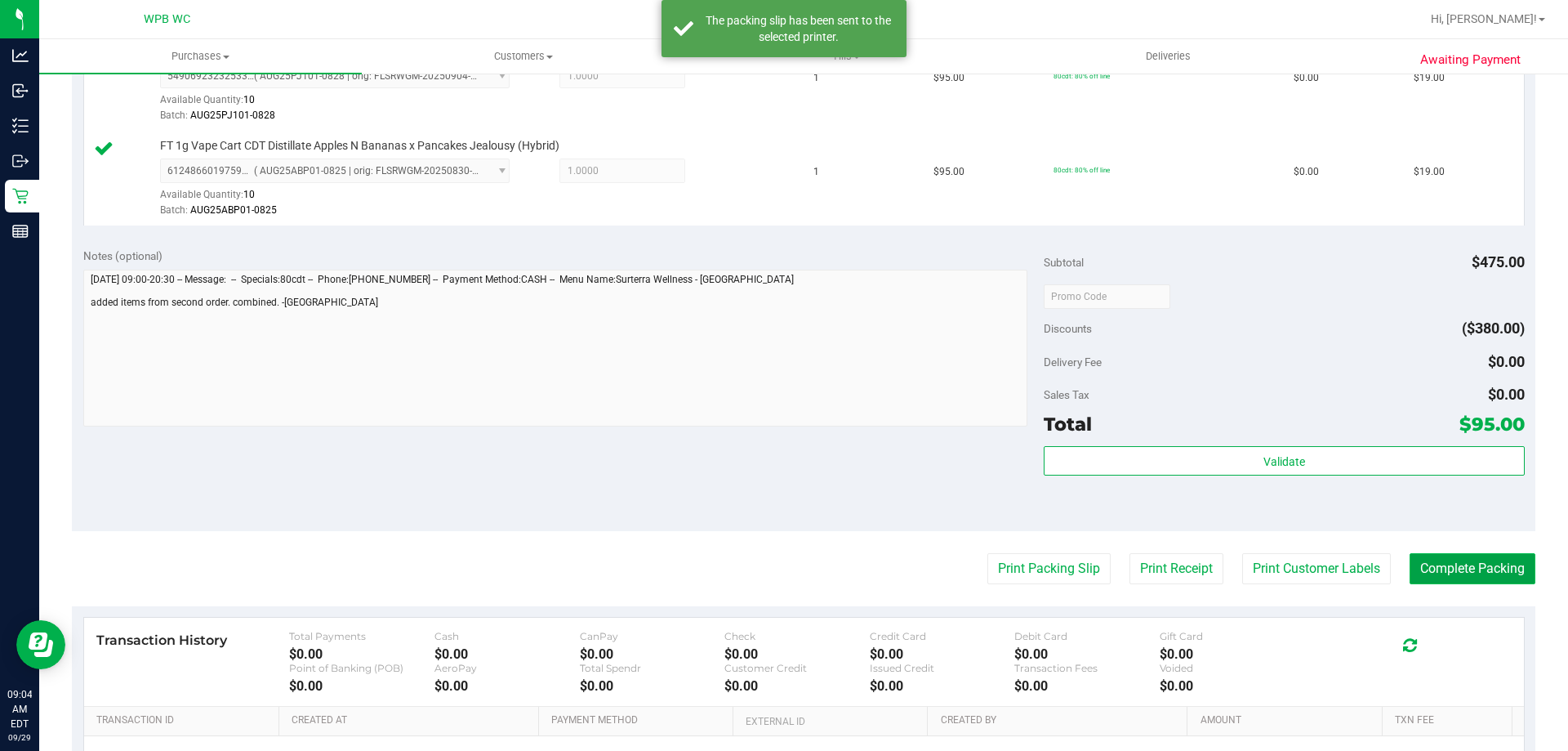
click at [1472, 567] on button "Complete Packing" at bounding box center [1472, 568] width 126 height 31
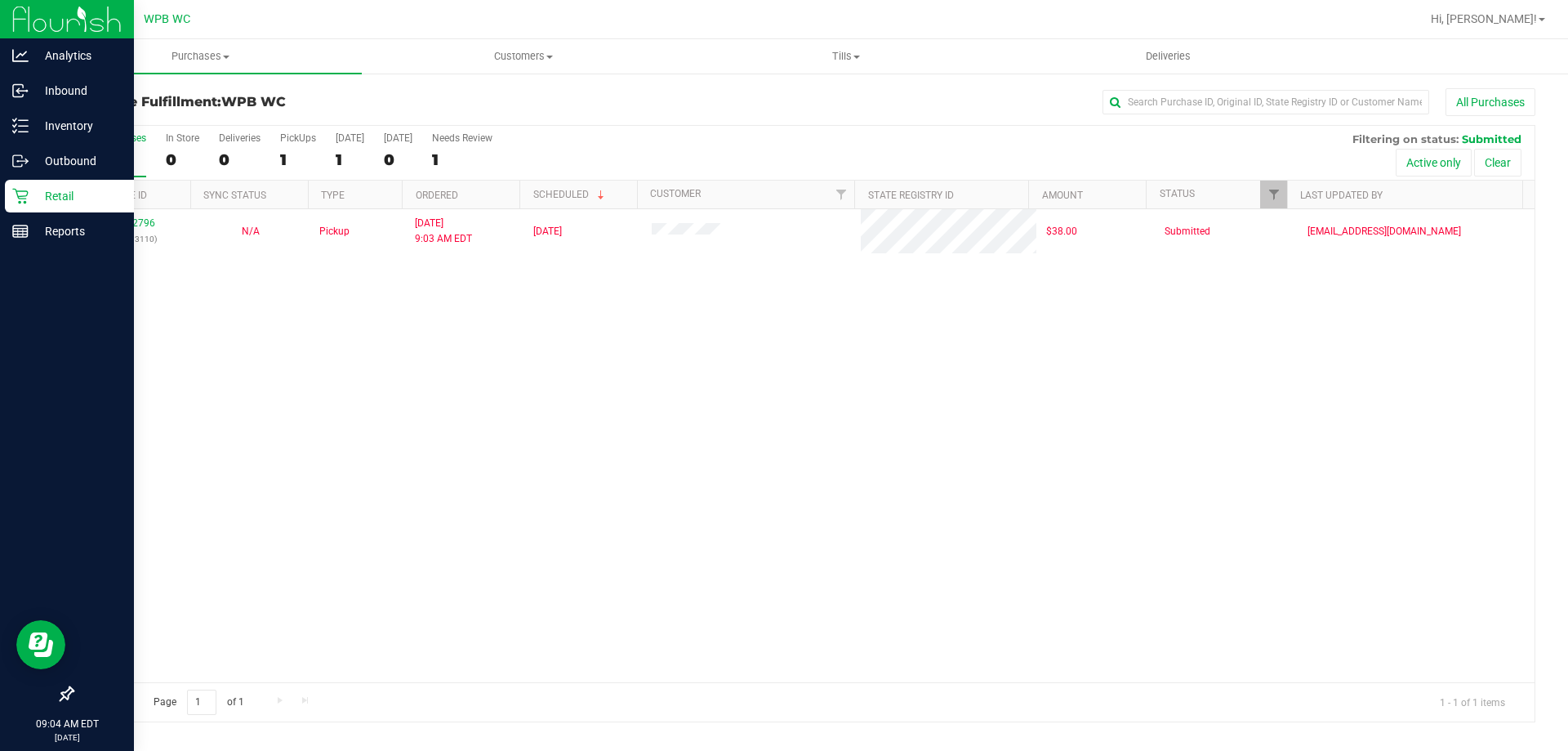
click at [43, 193] on p "Retail" at bounding box center [78, 196] width 98 height 20
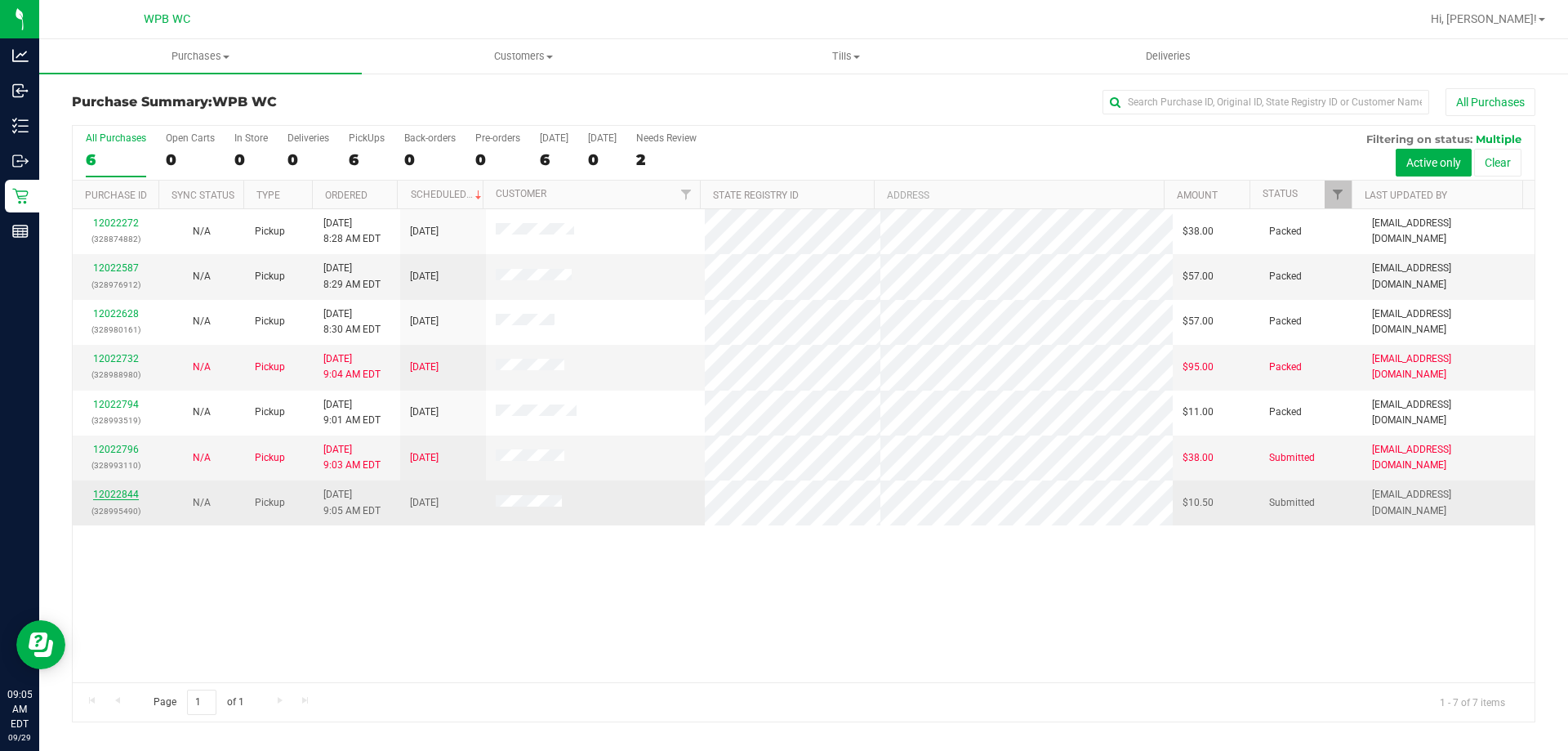
click at [117, 497] on link "12022844" at bounding box center [115, 495] width 45 height 11
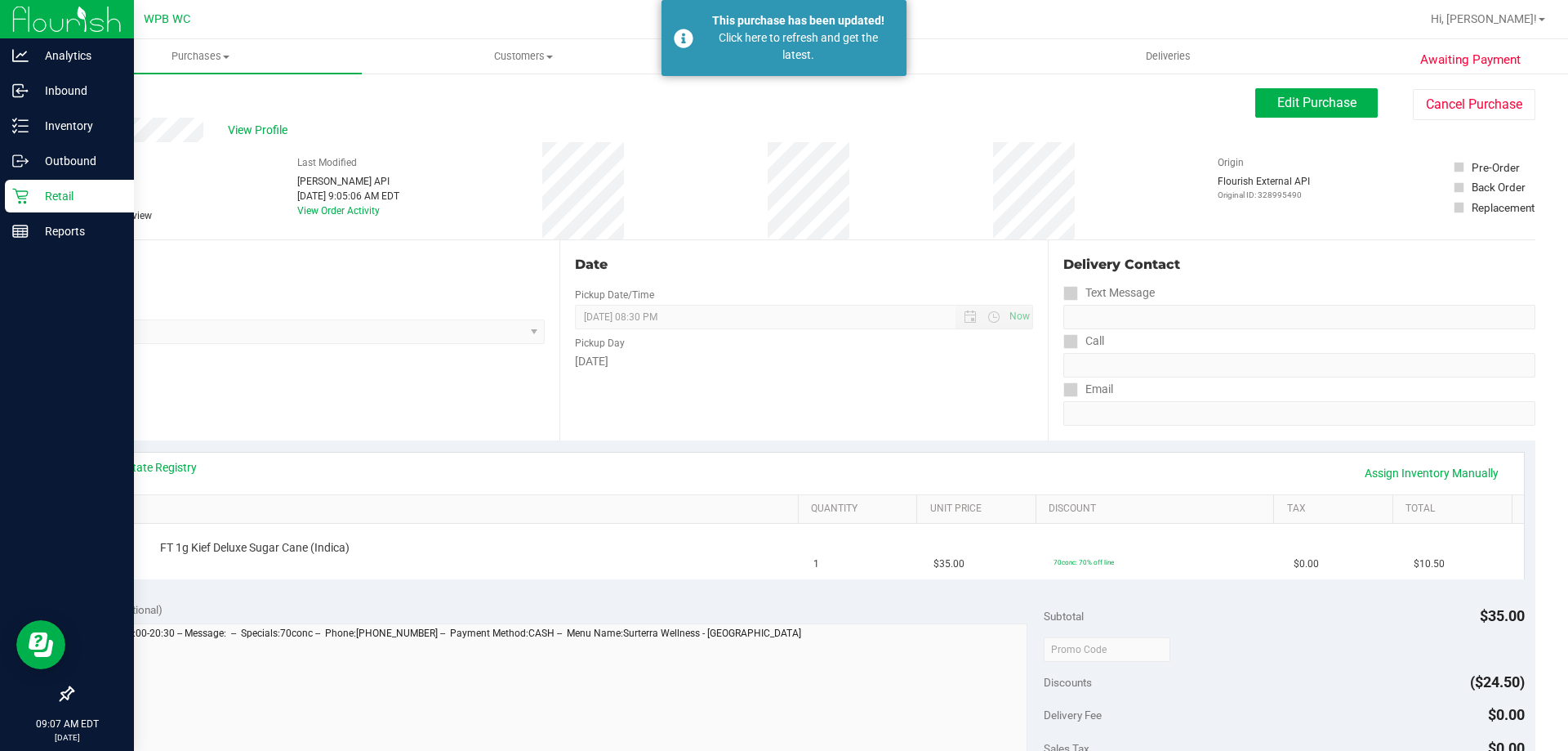
click at [59, 197] on p "Retail" at bounding box center [78, 196] width 98 height 20
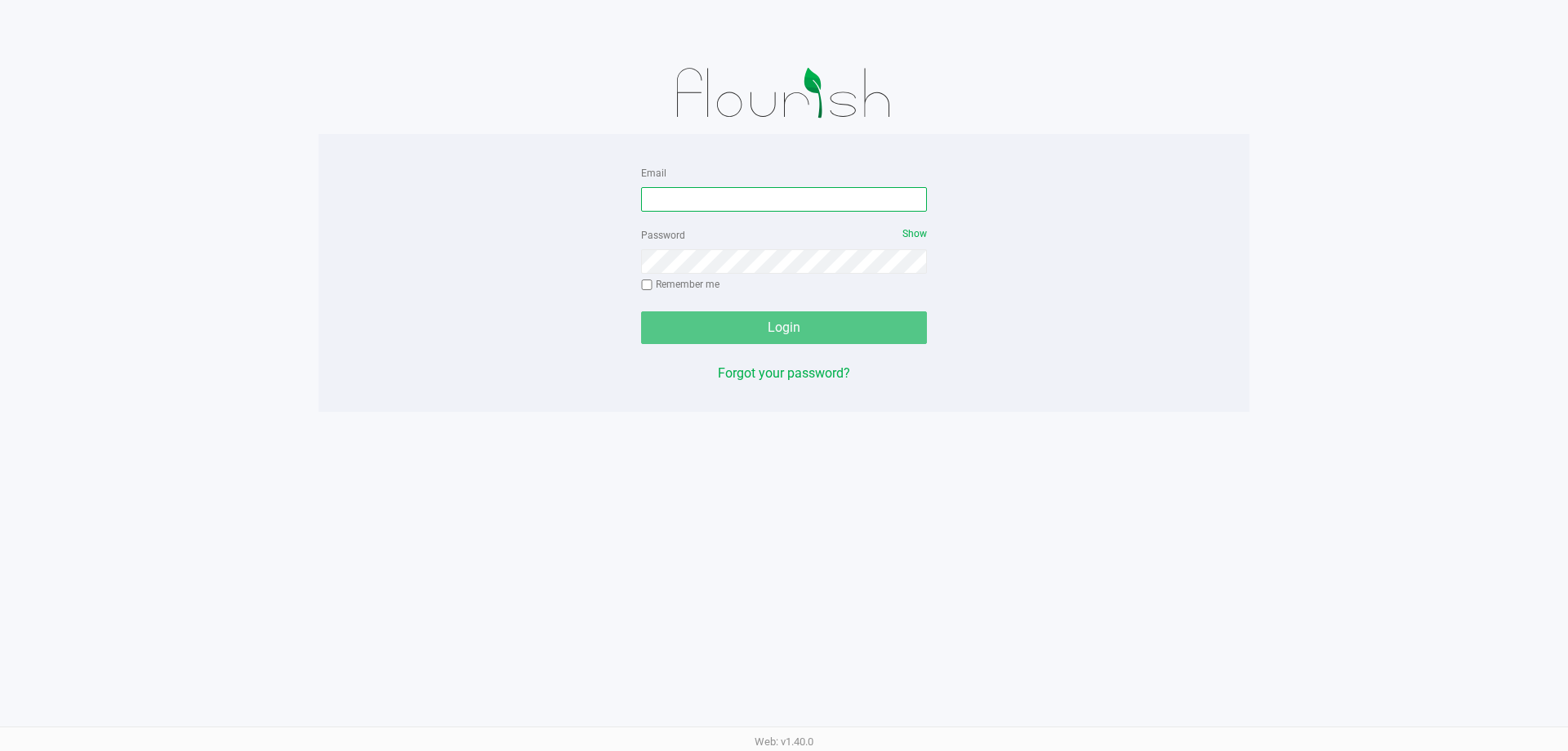
click at [695, 189] on input "Email" at bounding box center [784, 200] width 286 height 25
type input "[EMAIL_ADDRESS][DOMAIN_NAME]"
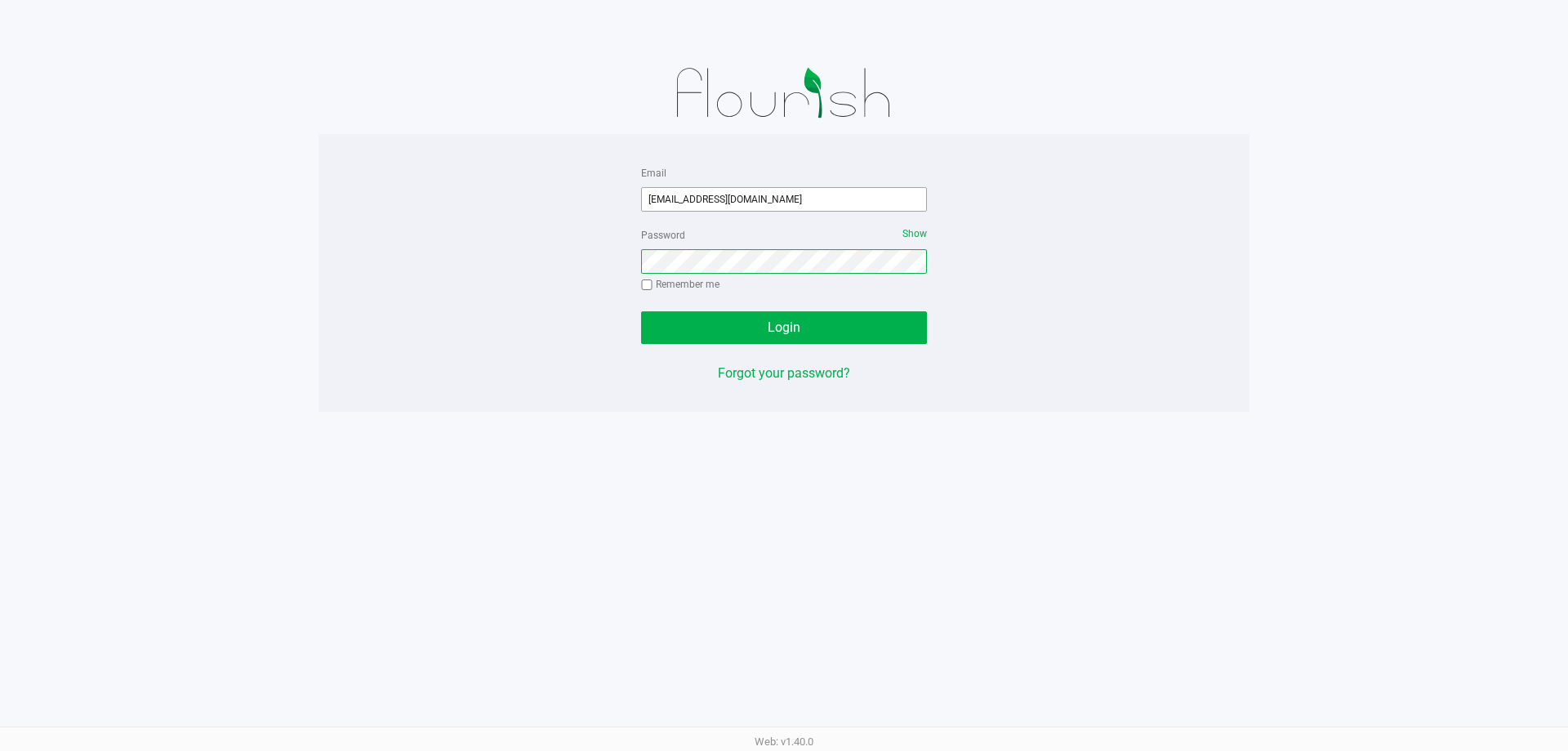
click at [641, 311] on button "Login" at bounding box center [784, 327] width 286 height 33
